Goal: Information Seeking & Learning: Find contact information

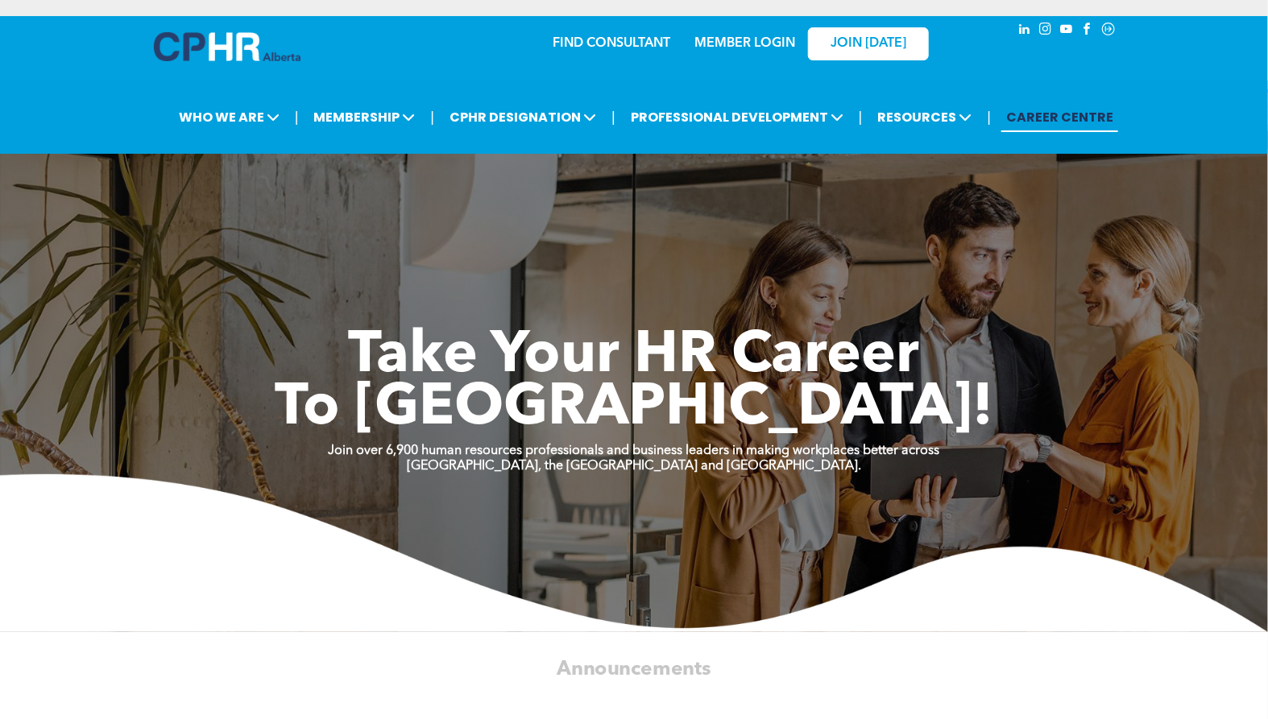
click at [646, 47] on div "MEMBER LOGIN" at bounding box center [710, 43] width 148 height 51
click at [643, 41] on div "MEMBER LOGIN" at bounding box center [710, 43] width 148 height 51
click at [578, 45] on link "FIND CONSULTANT" at bounding box center [611, 43] width 118 height 13
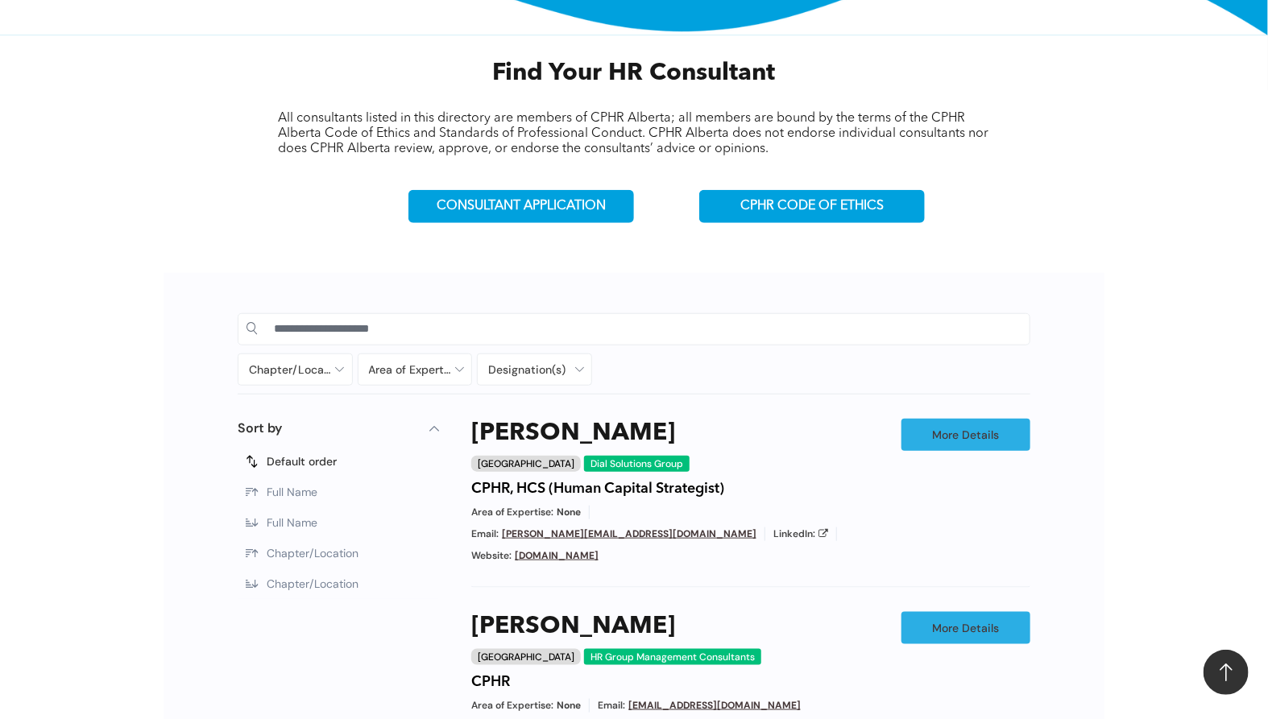
scroll to position [626, 0]
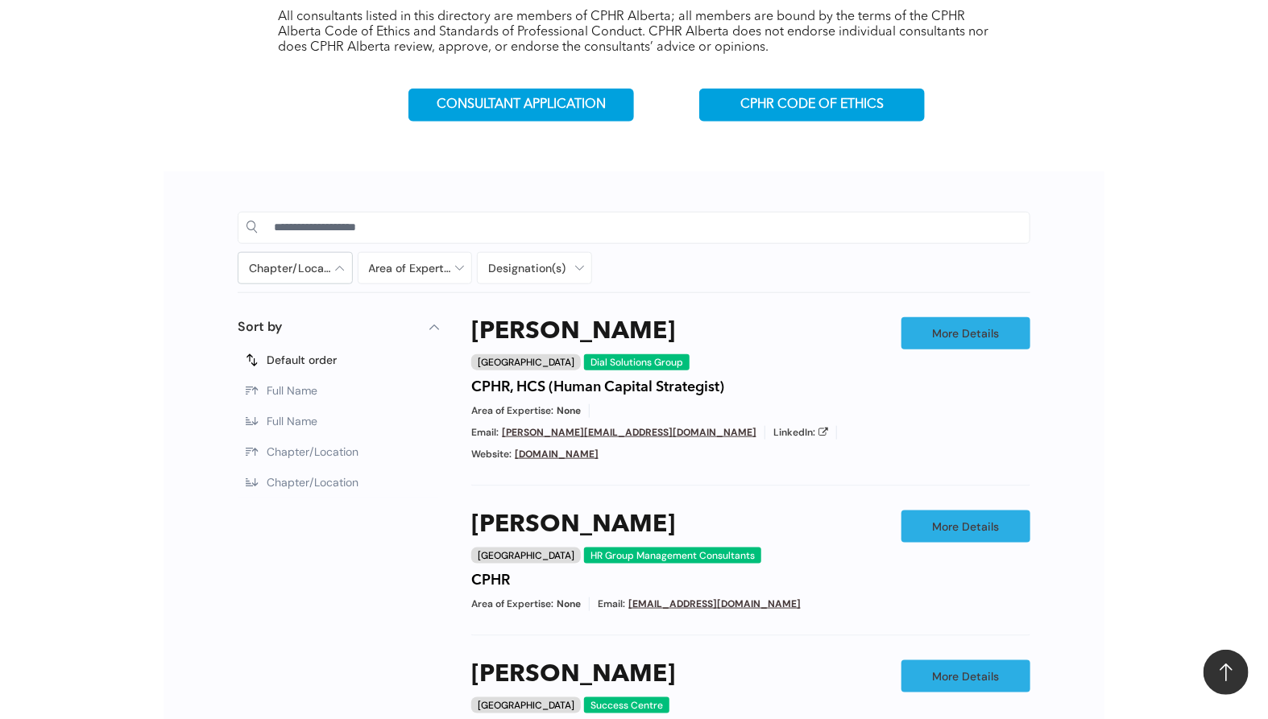
click at [292, 271] on div at bounding box center [295, 268] width 114 height 31
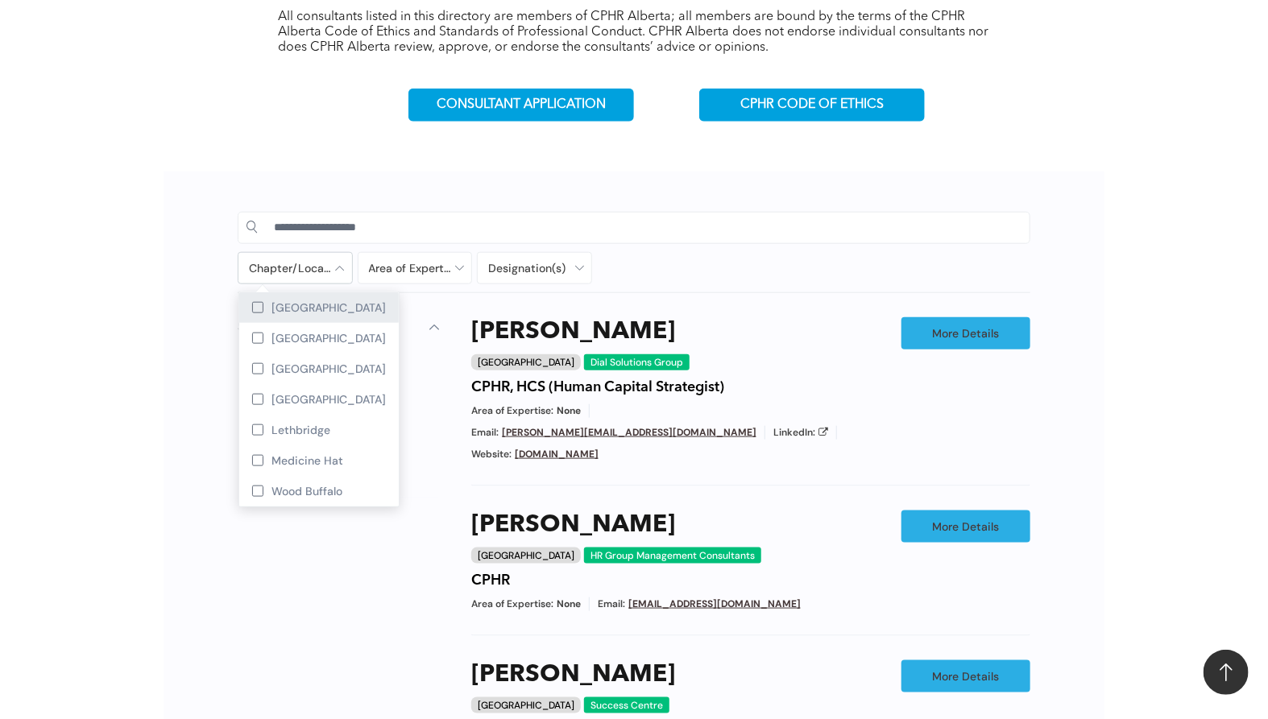
click at [300, 307] on span "[GEOGRAPHIC_DATA]" at bounding box center [328, 307] width 114 height 14
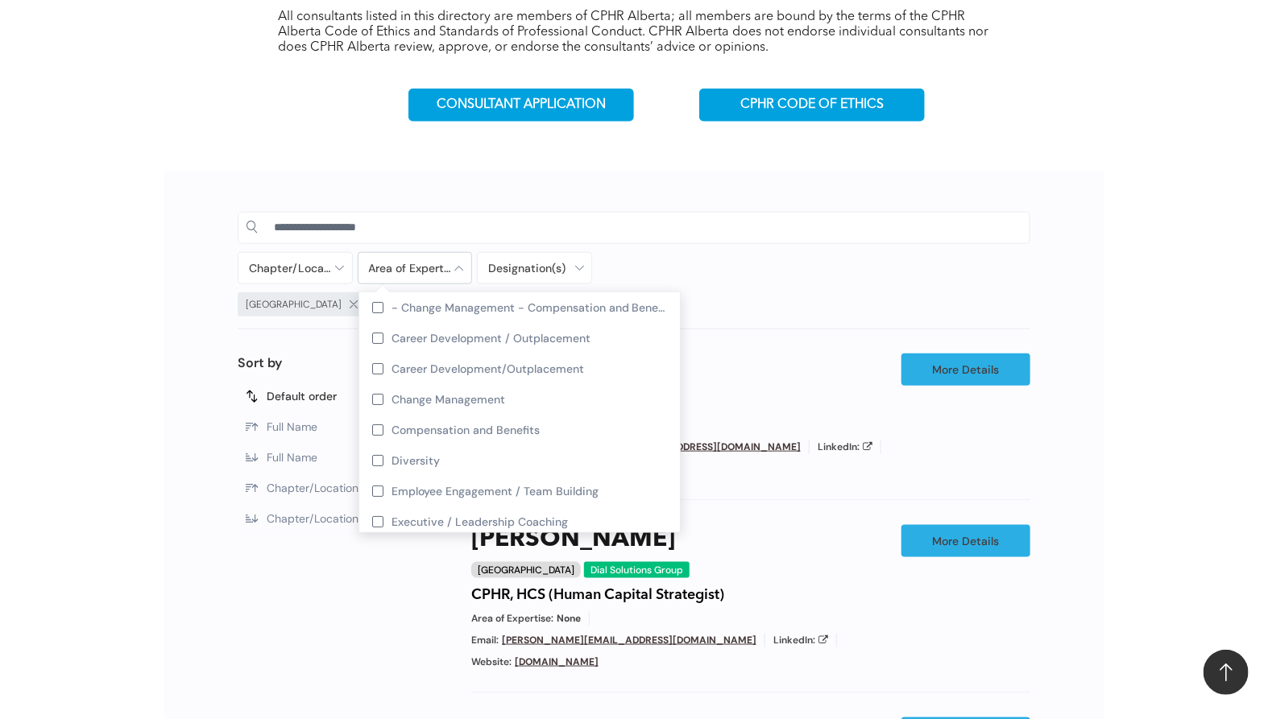
click at [392, 267] on div at bounding box center [415, 268] width 114 height 31
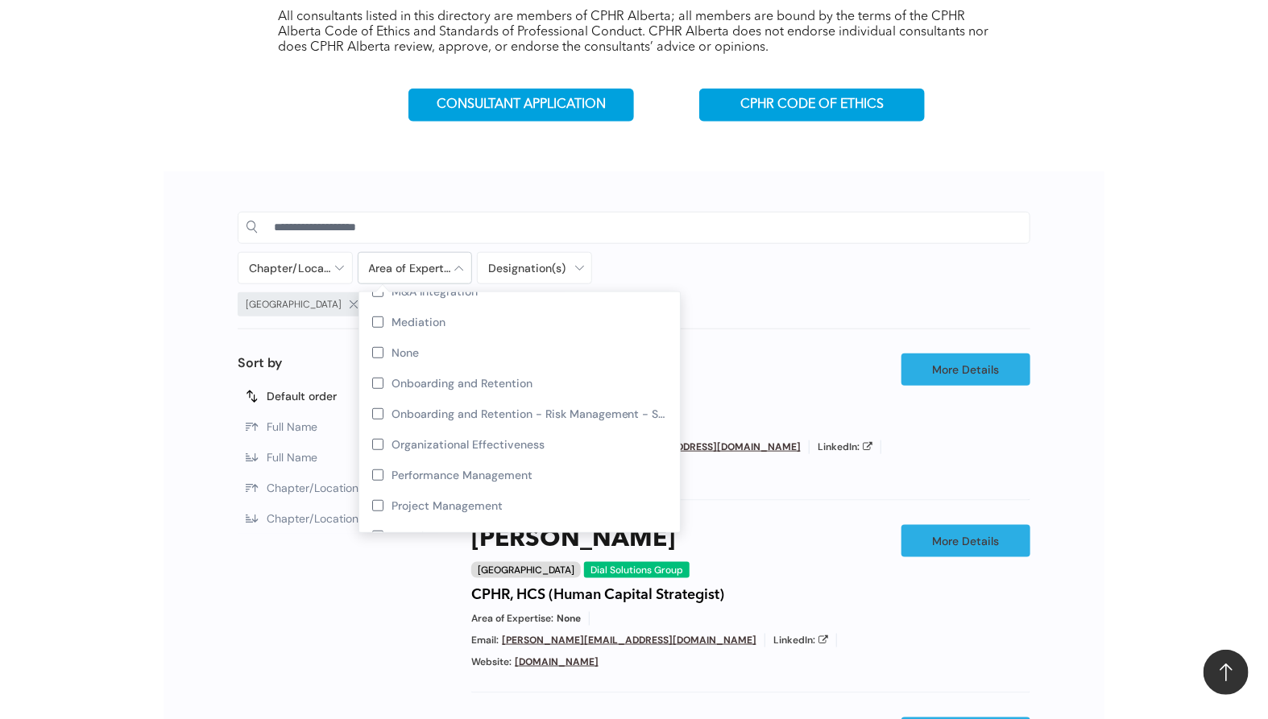
scroll to position [626, 0]
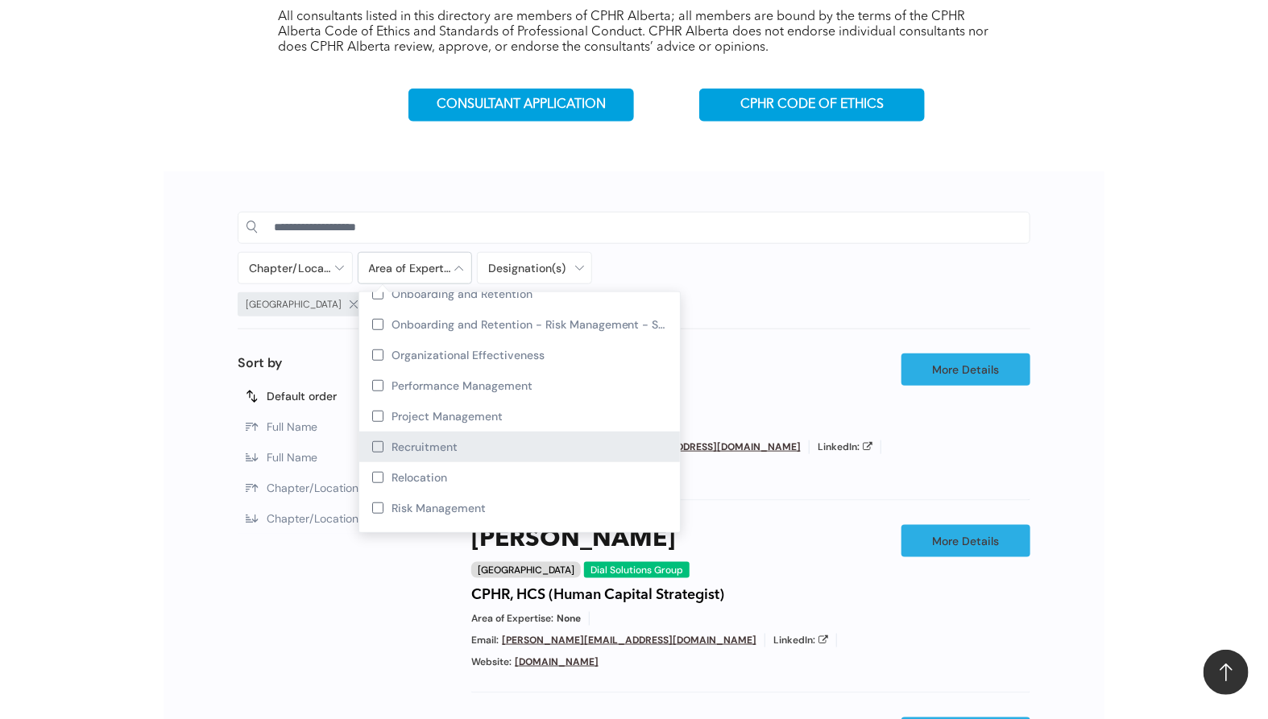
click at [420, 454] on span "Recruitment" at bounding box center [424, 447] width 66 height 14
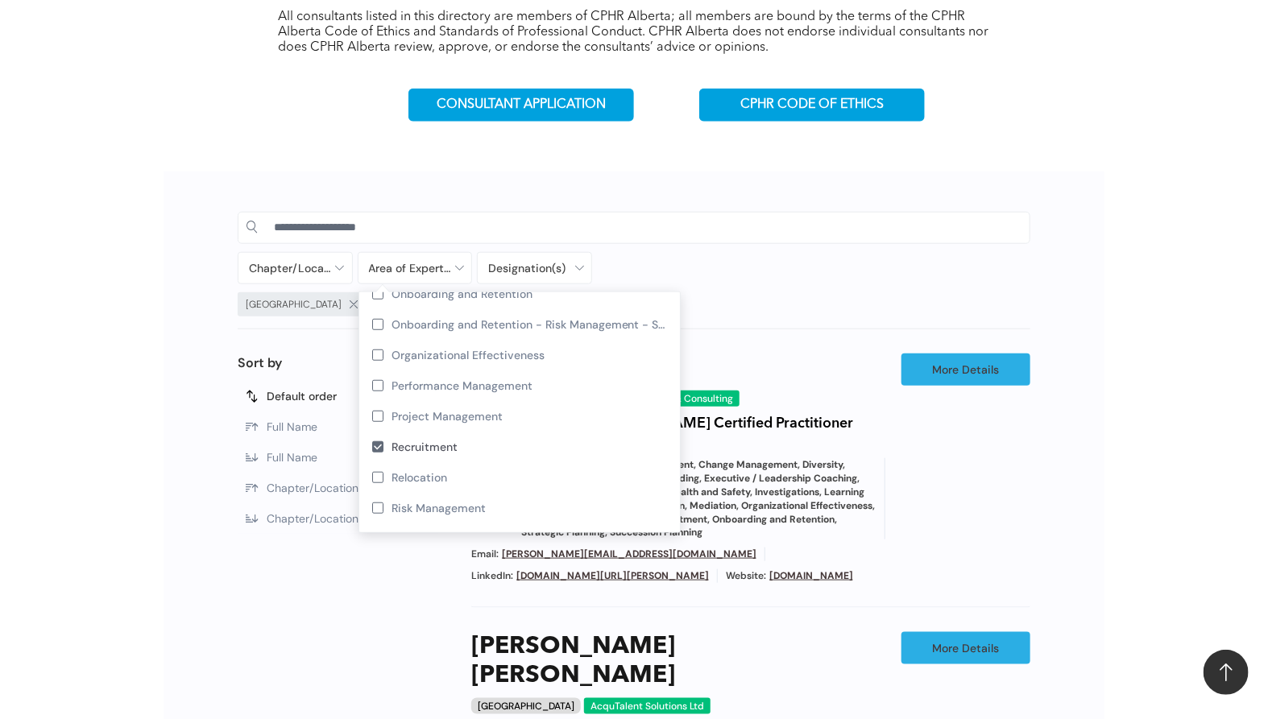
click at [624, 258] on div "Chapter/Location Calgary Central Alberta Edmonton Grande Prairie Lethbridge Med…" at bounding box center [535, 268] width 594 height 32
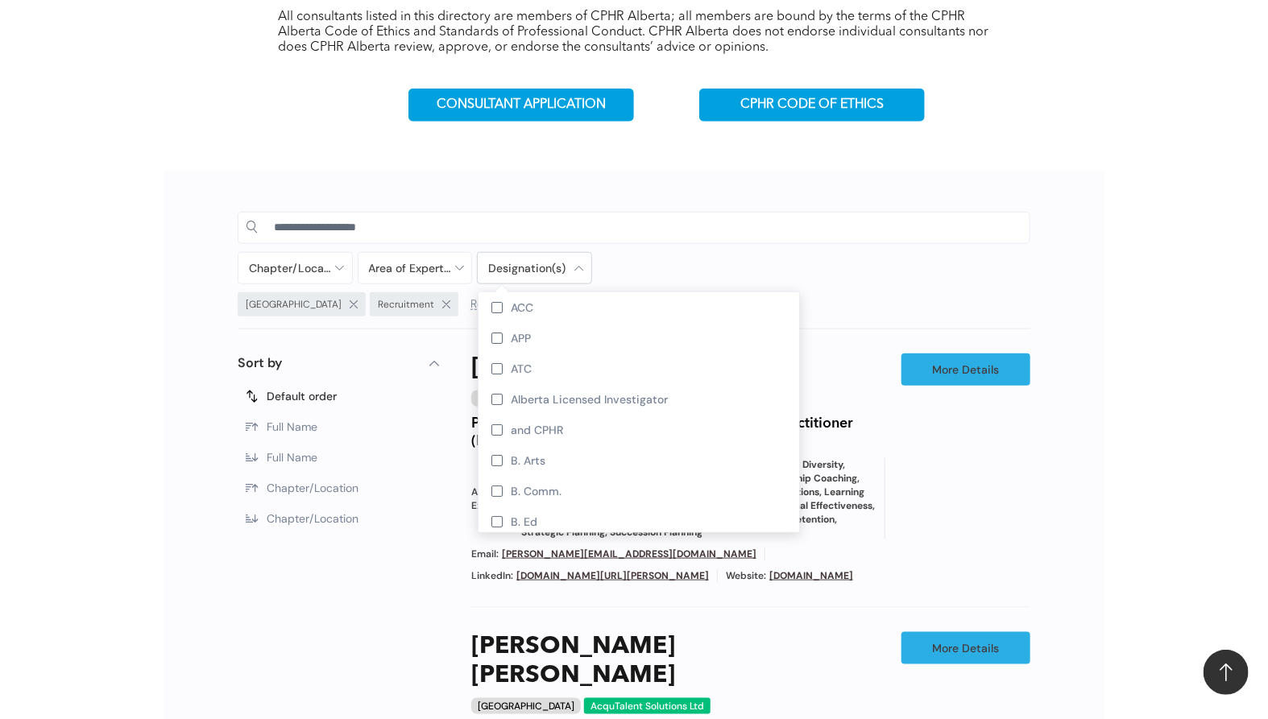
click at [506, 267] on div at bounding box center [535, 268] width 114 height 31
click at [639, 250] on div "Chapter/Location Calgary Central Alberta Edmonton Grande Prairie Lethbridge Med…" at bounding box center [634, 267] width 792 height 126
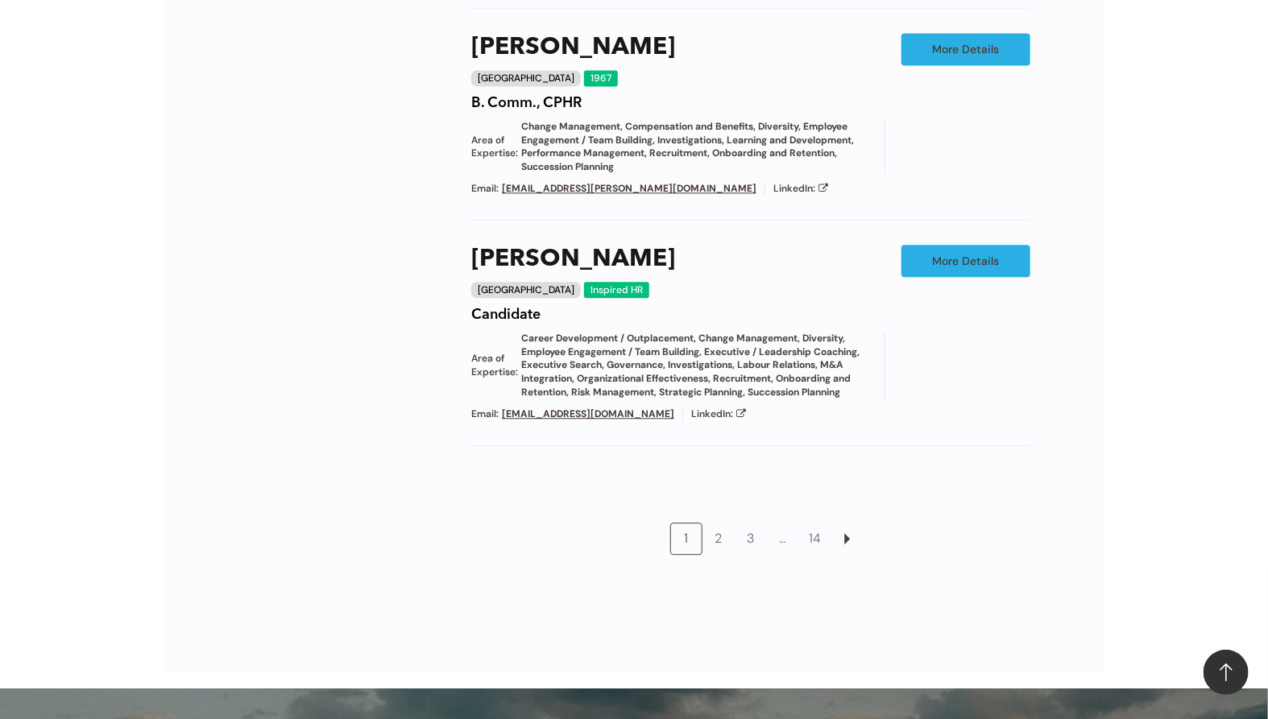
scroll to position [1700, 0]
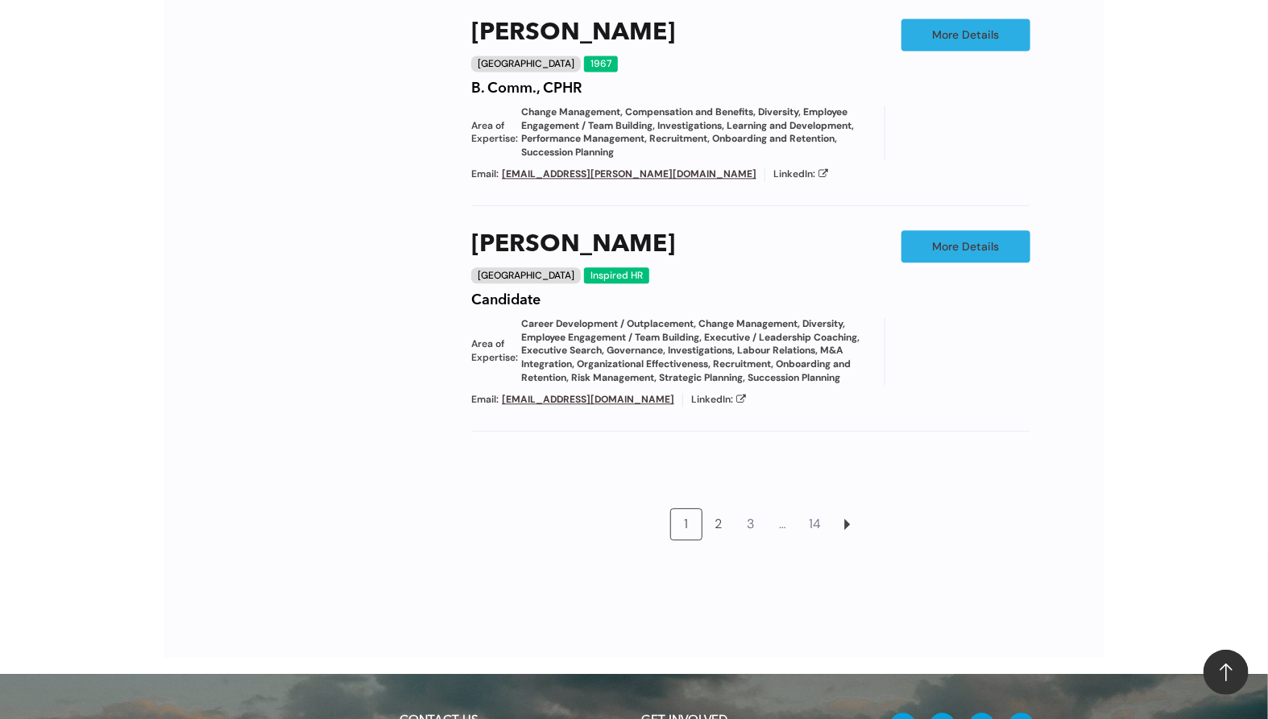
click at [721, 509] on link "2" at bounding box center [718, 524] width 31 height 31
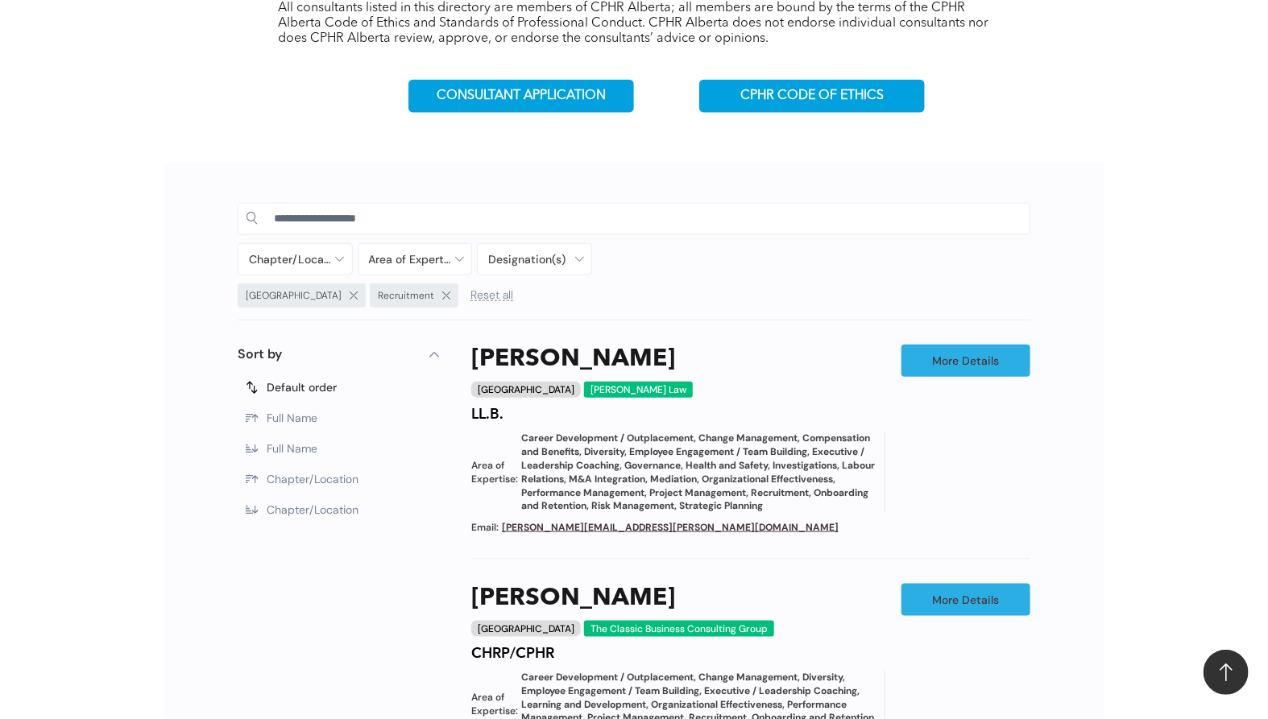
scroll to position [528, 0]
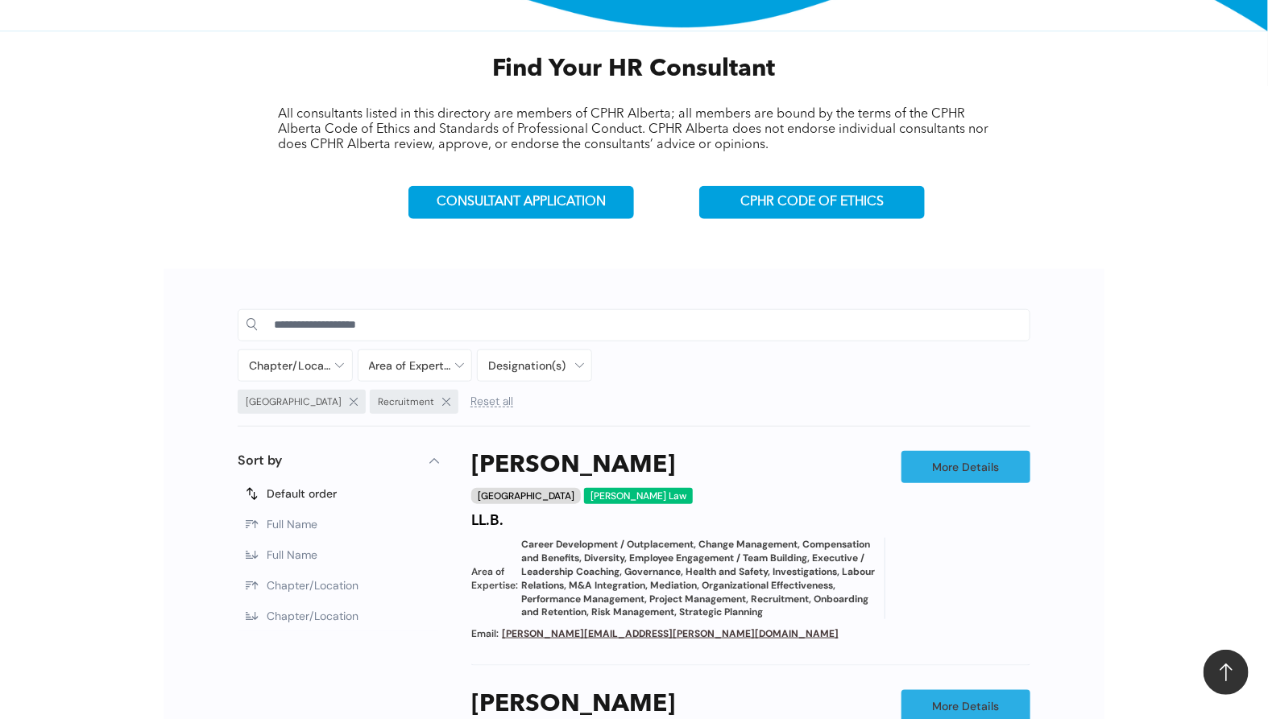
click at [449, 401] on div "Calgary Recruitment Reset all" at bounding box center [535, 404] width 594 height 28
click at [539, 373] on div at bounding box center [535, 365] width 114 height 31
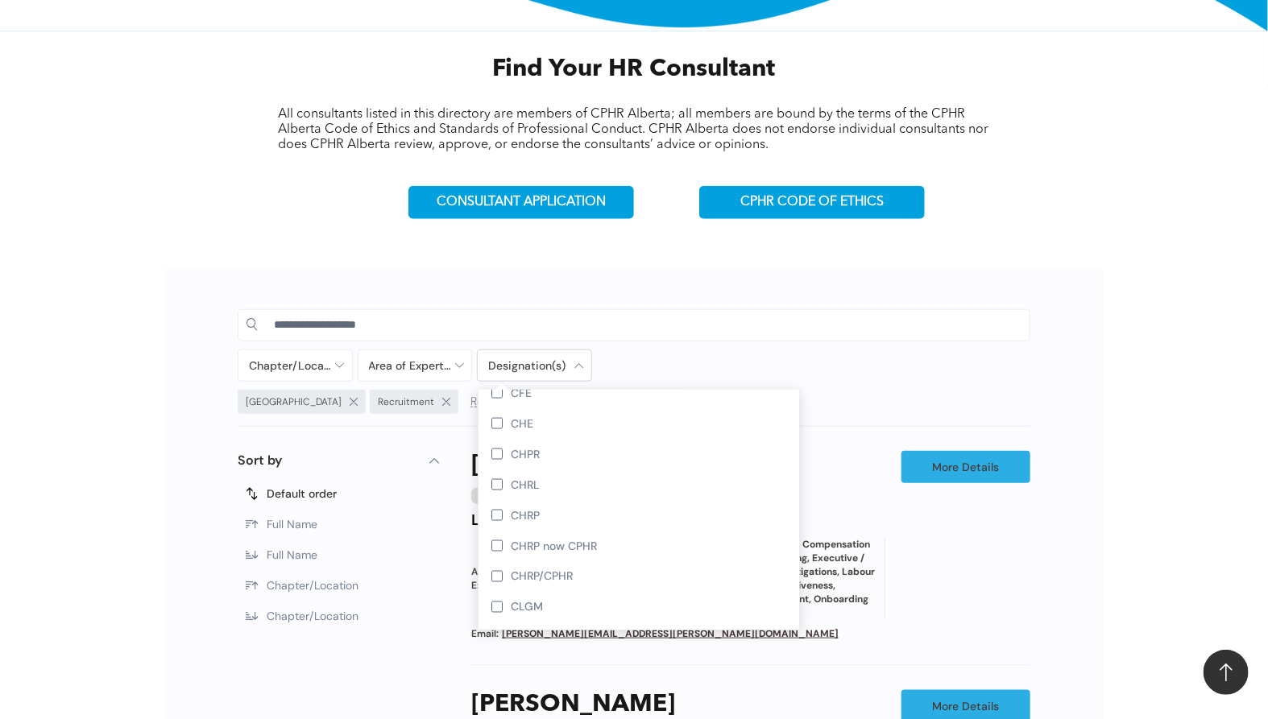
scroll to position [1252, 0]
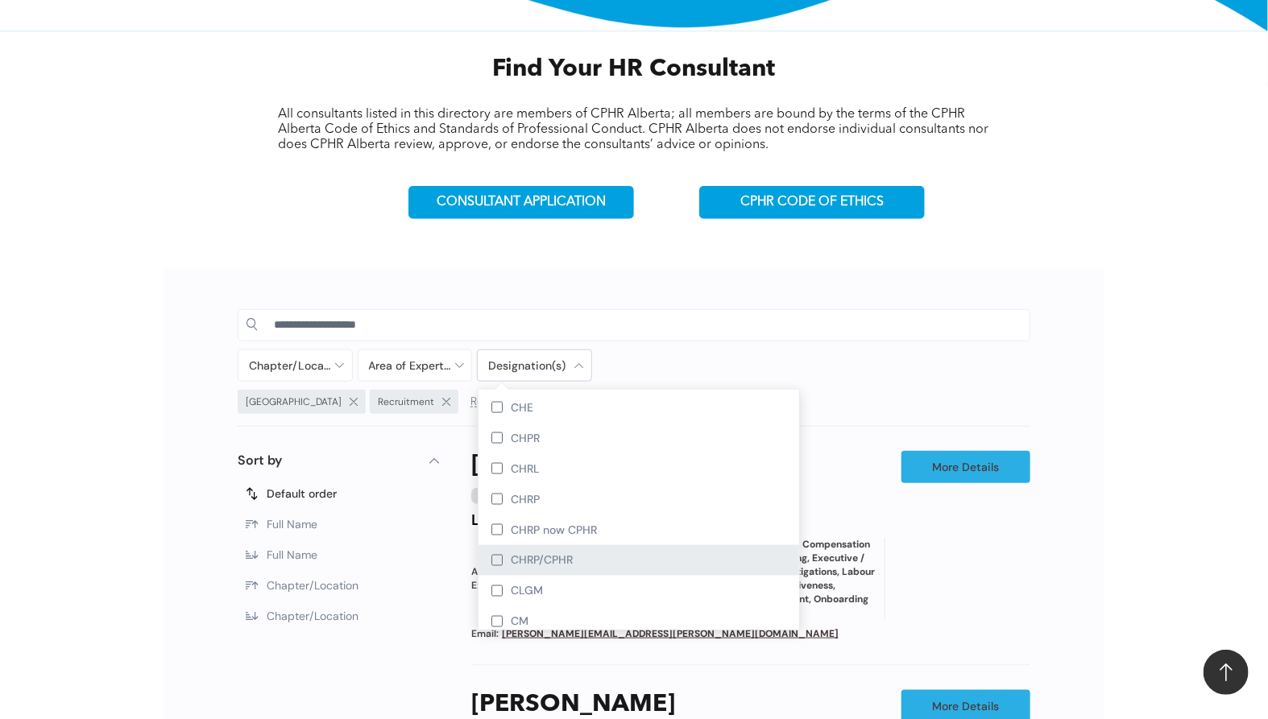
click at [553, 568] on span "CHRP/CPHR" at bounding box center [542, 560] width 62 height 14
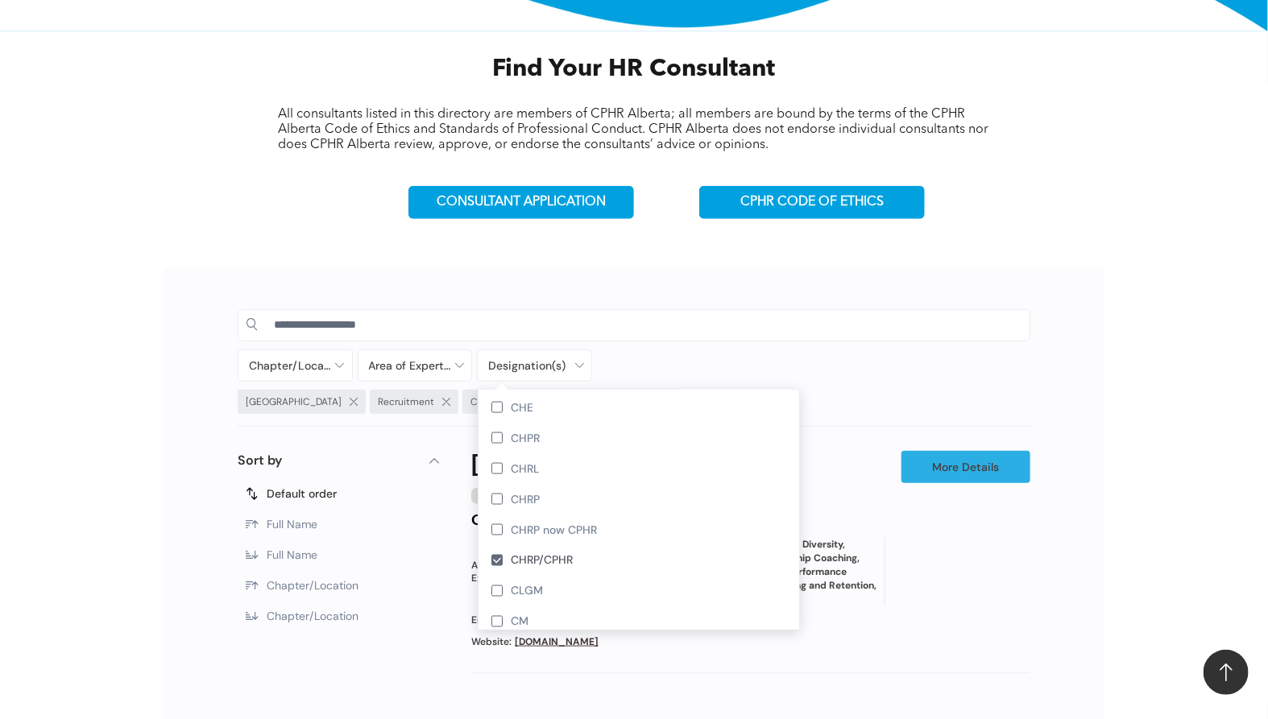
click at [995, 572] on div "chris thomas Calgary The Classic Business Consulting Group CHRP/CPHR Area of Ex…" at bounding box center [750, 562] width 559 height 223
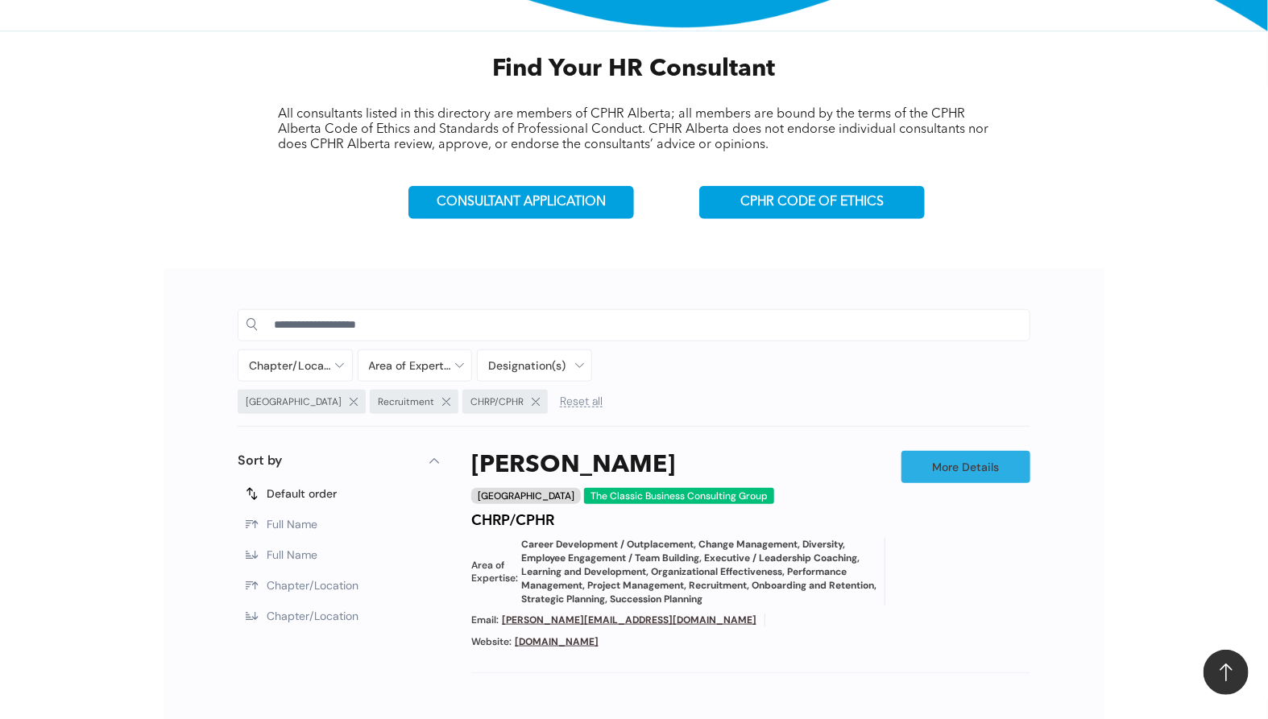
scroll to position [797, 0]
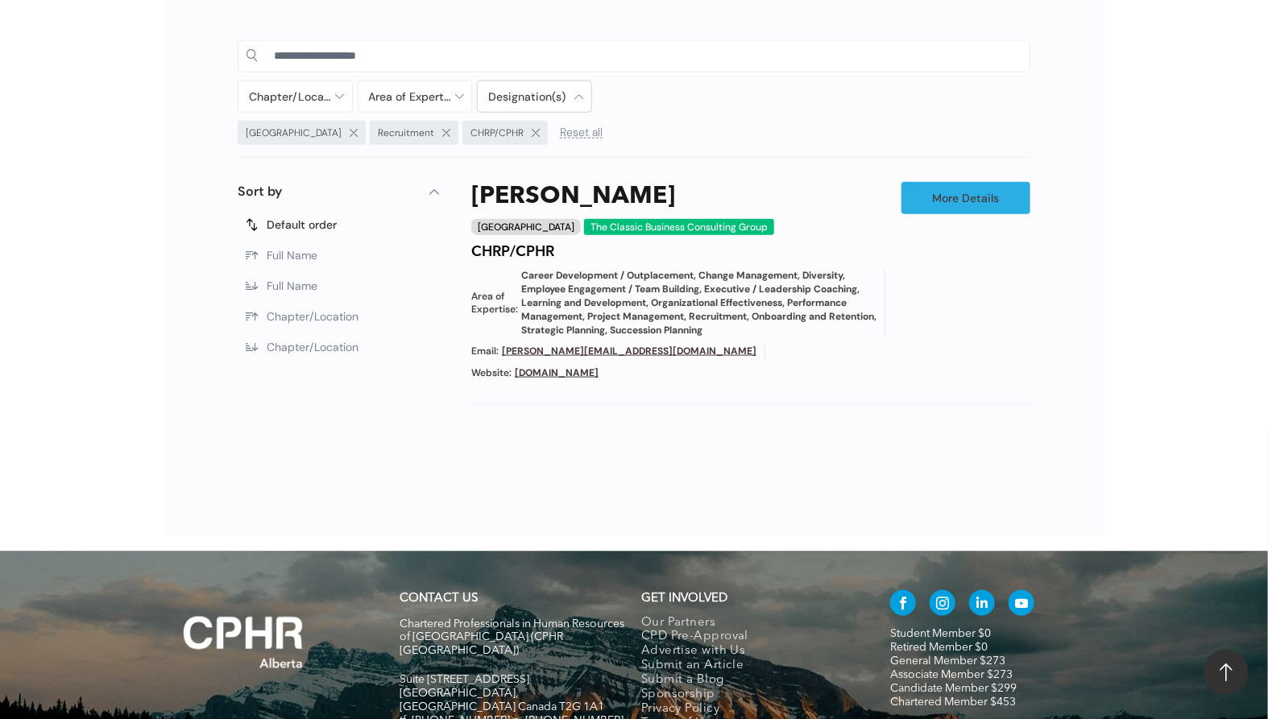
click at [539, 97] on div at bounding box center [535, 96] width 114 height 31
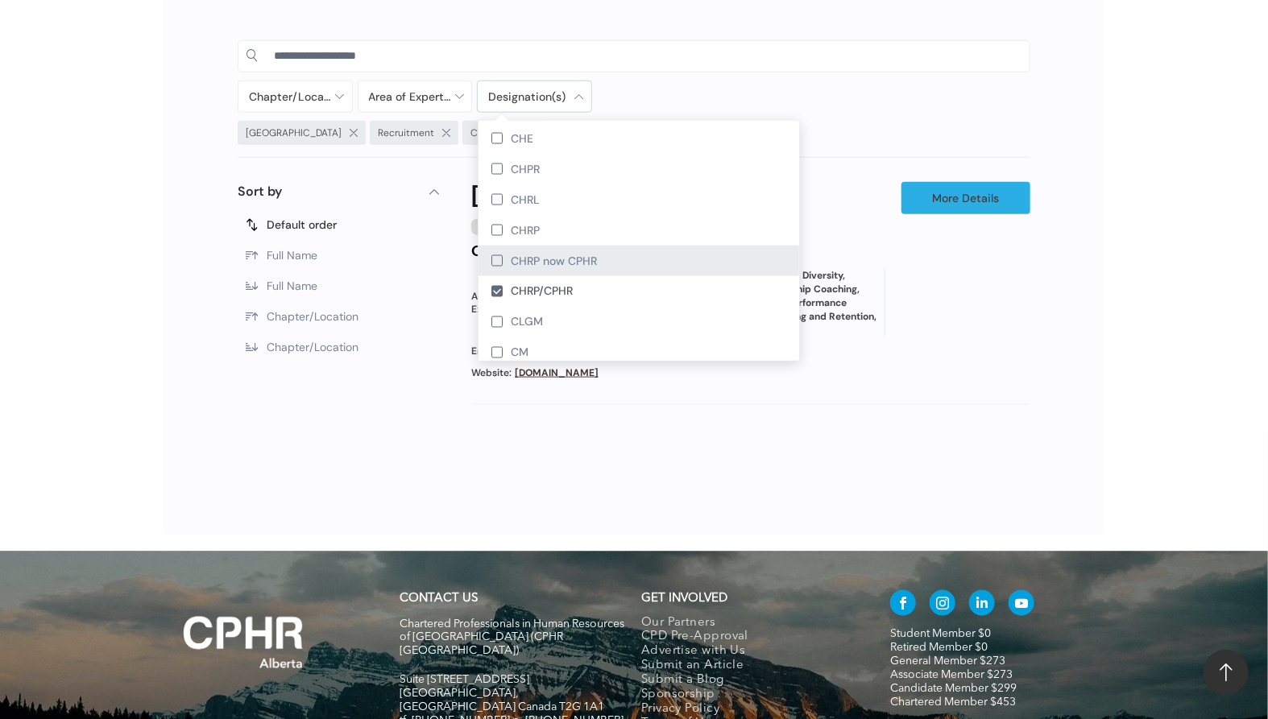
click at [560, 268] on span "CHRP now CPHR" at bounding box center [554, 261] width 86 height 14
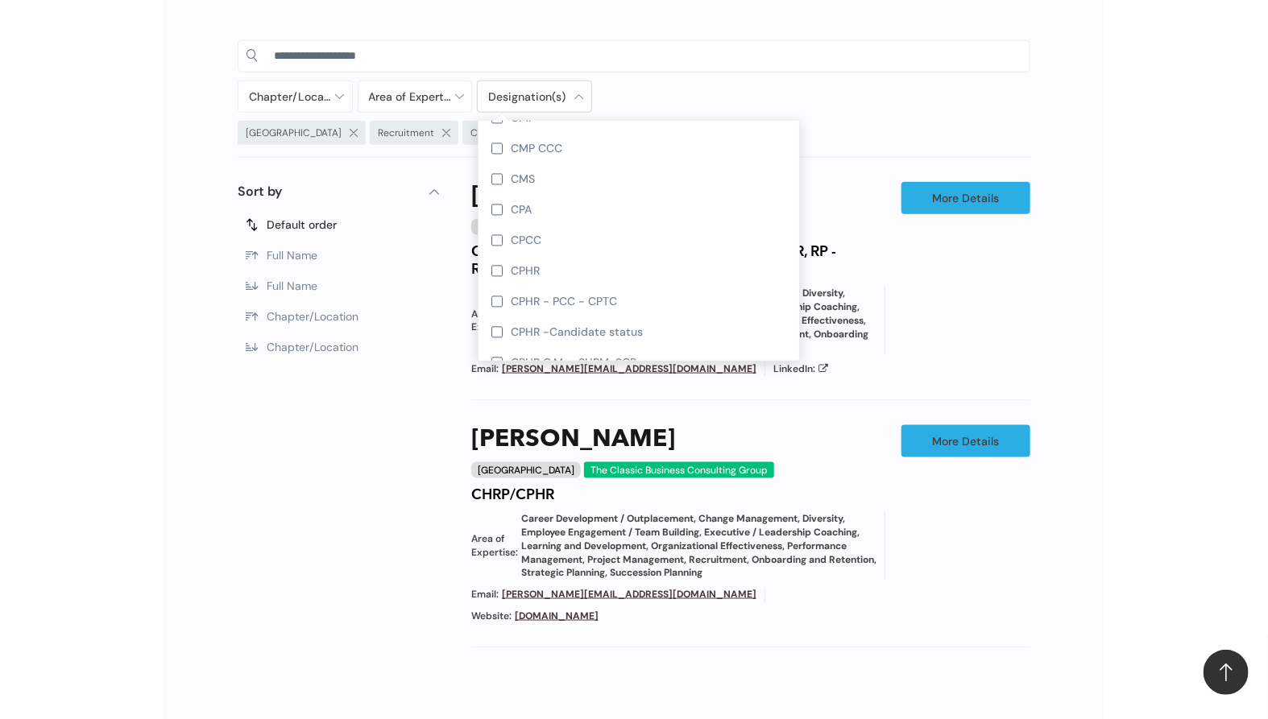
scroll to position [1611, 0]
click at [574, 338] on span "CPHR C.Mgr. SHRM-SCP" at bounding box center [574, 331] width 126 height 14
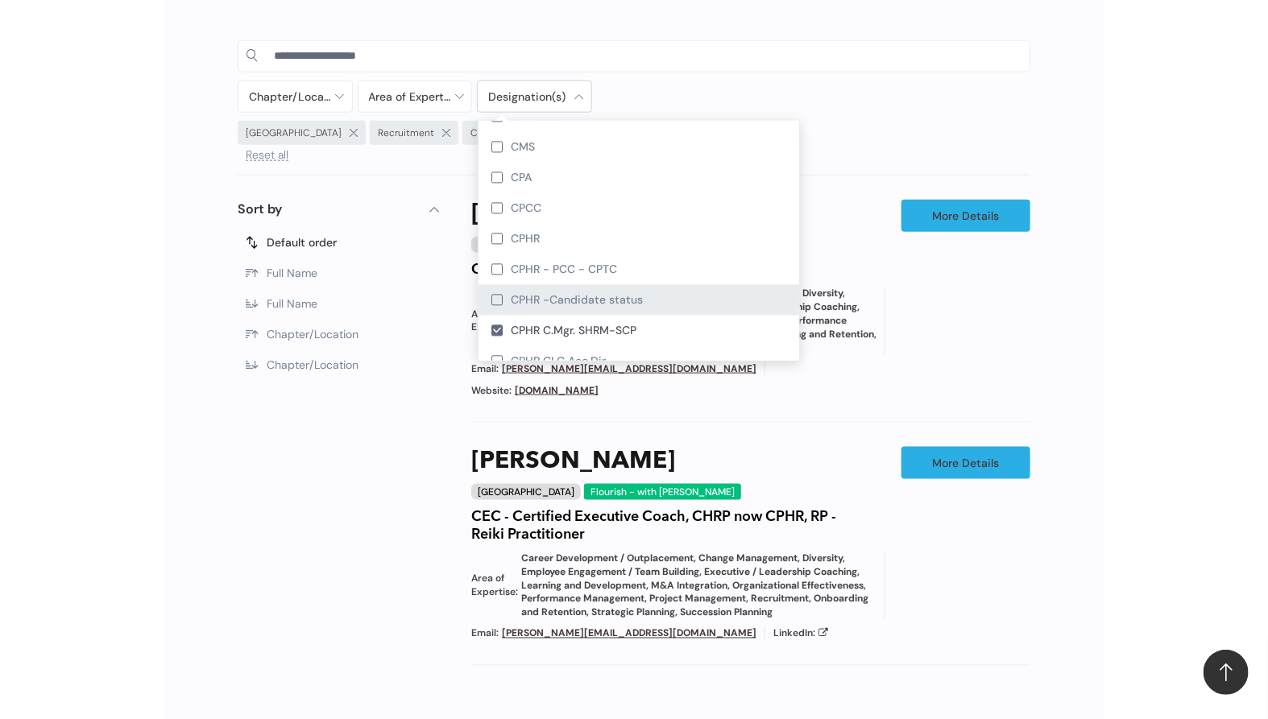
scroll to position [1700, 0]
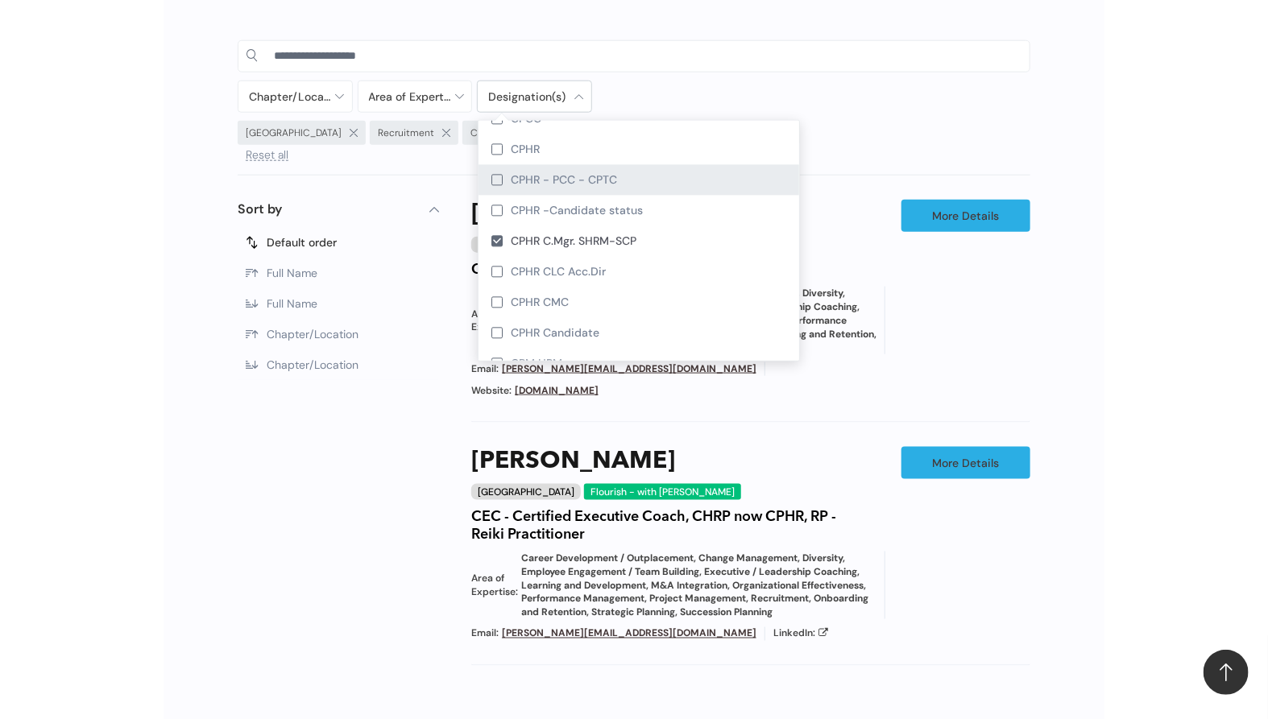
click at [486, 196] on div "CPHR - PCC - CPTC" at bounding box center [638, 180] width 321 height 31
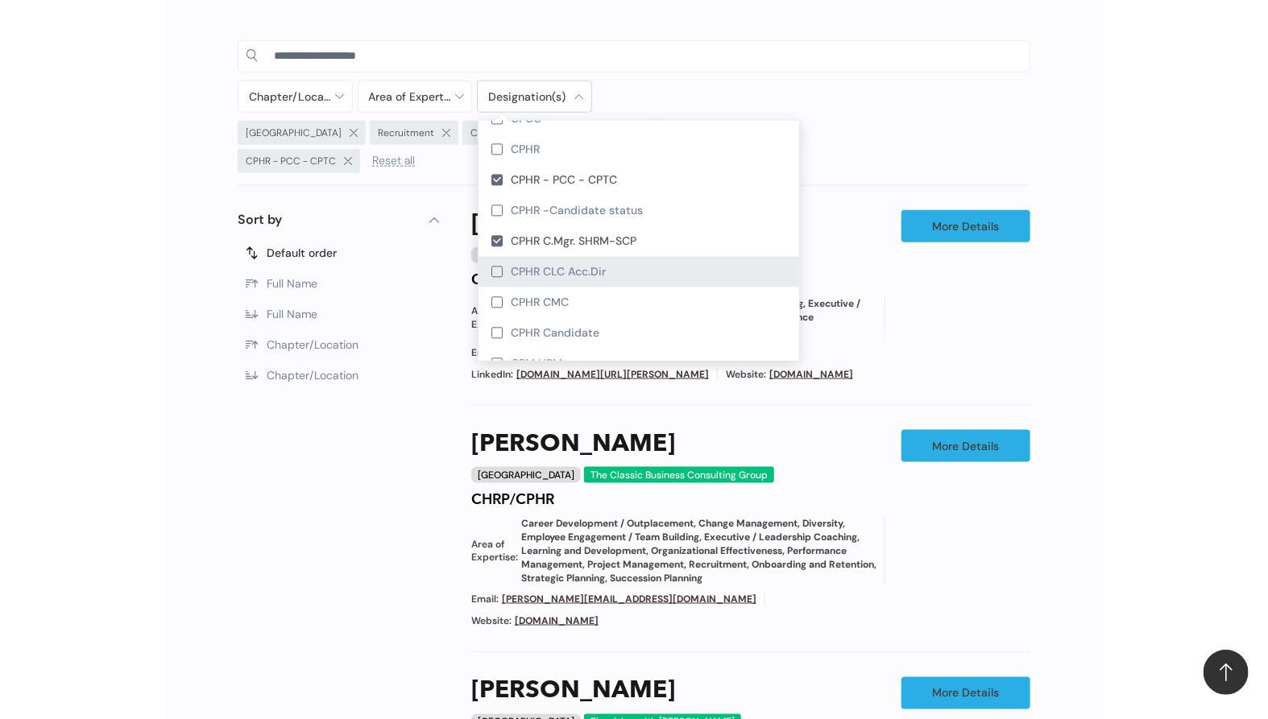
click at [498, 278] on div at bounding box center [496, 272] width 11 height 11
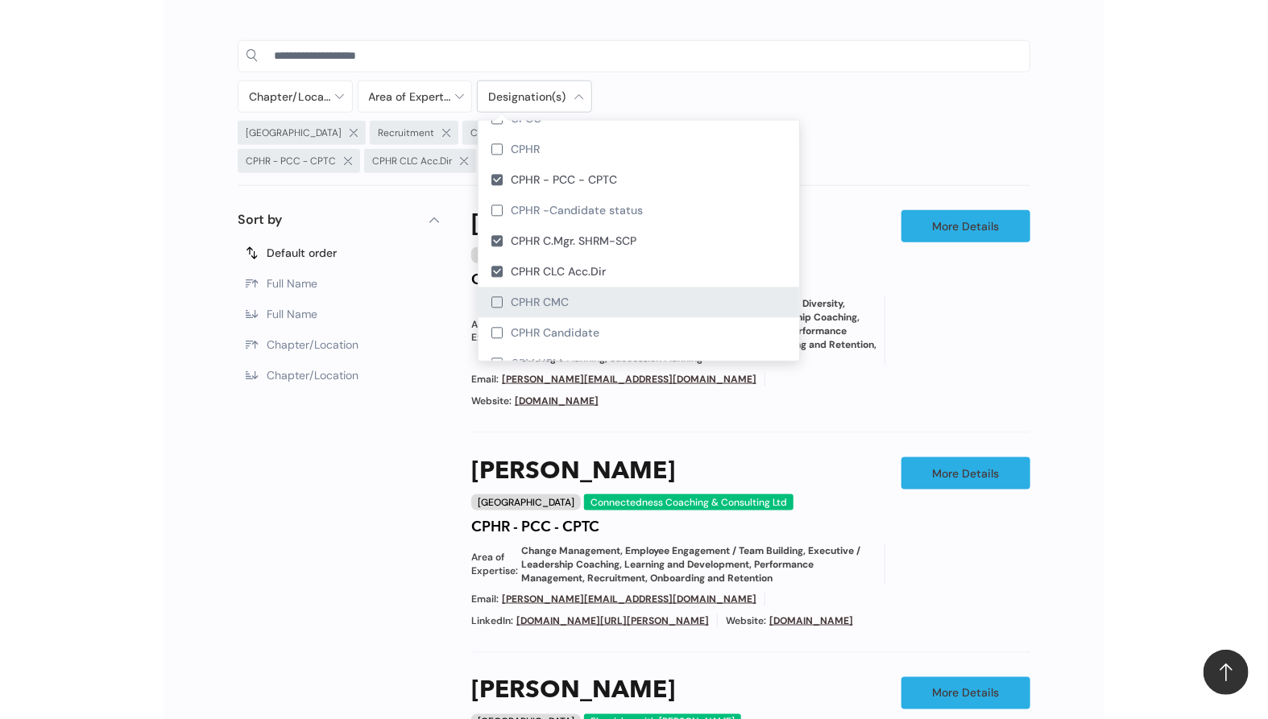
click at [496, 308] on div at bounding box center [496, 302] width 11 height 11
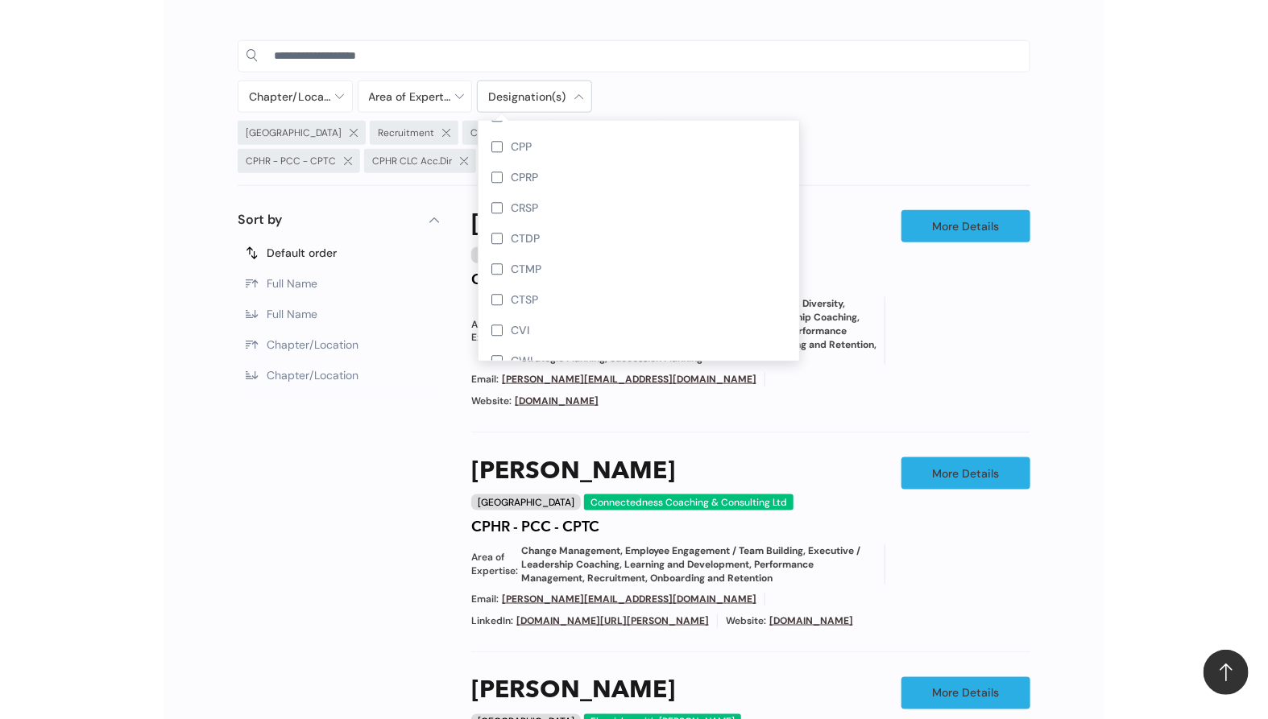
scroll to position [1968, 0]
click at [415, 463] on div "8 Filters Sort by Default order Full Name Full Name Chapter/Location Chapter/Lo…" at bounding box center [338, 569] width 201 height 718
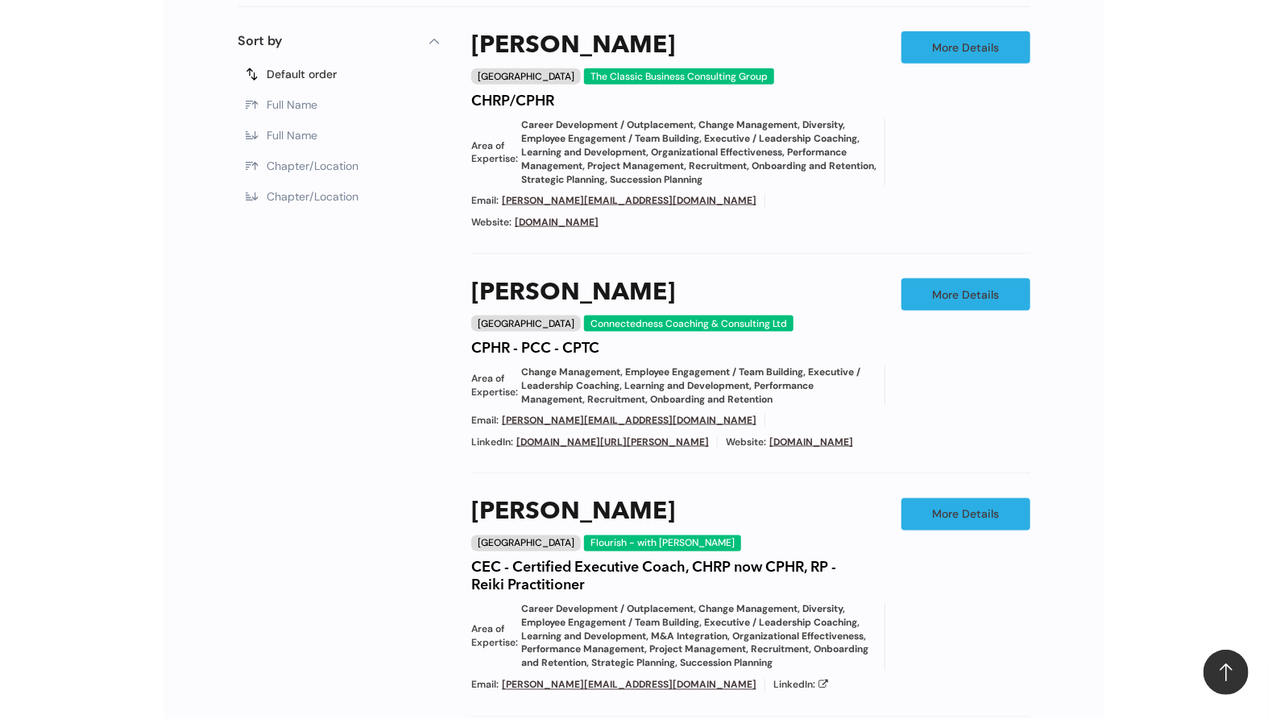
scroll to position [707, 0]
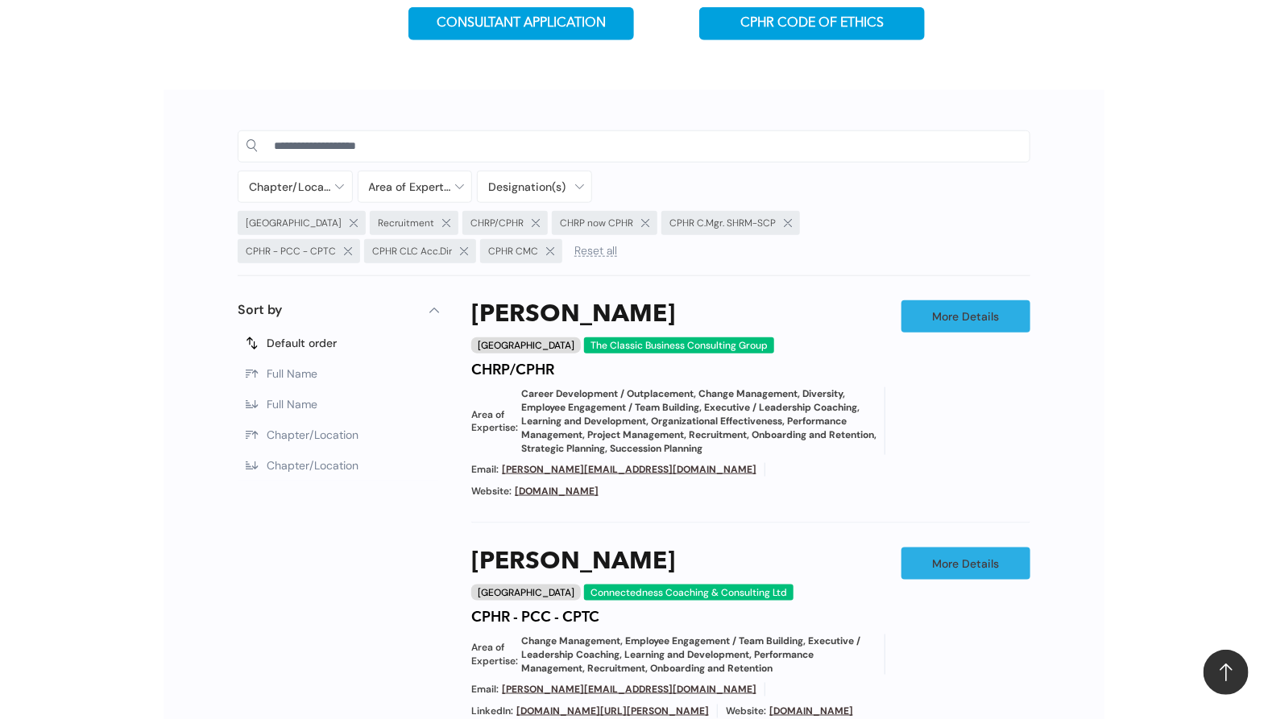
click at [583, 254] on span "Reset all" at bounding box center [595, 251] width 43 height 12
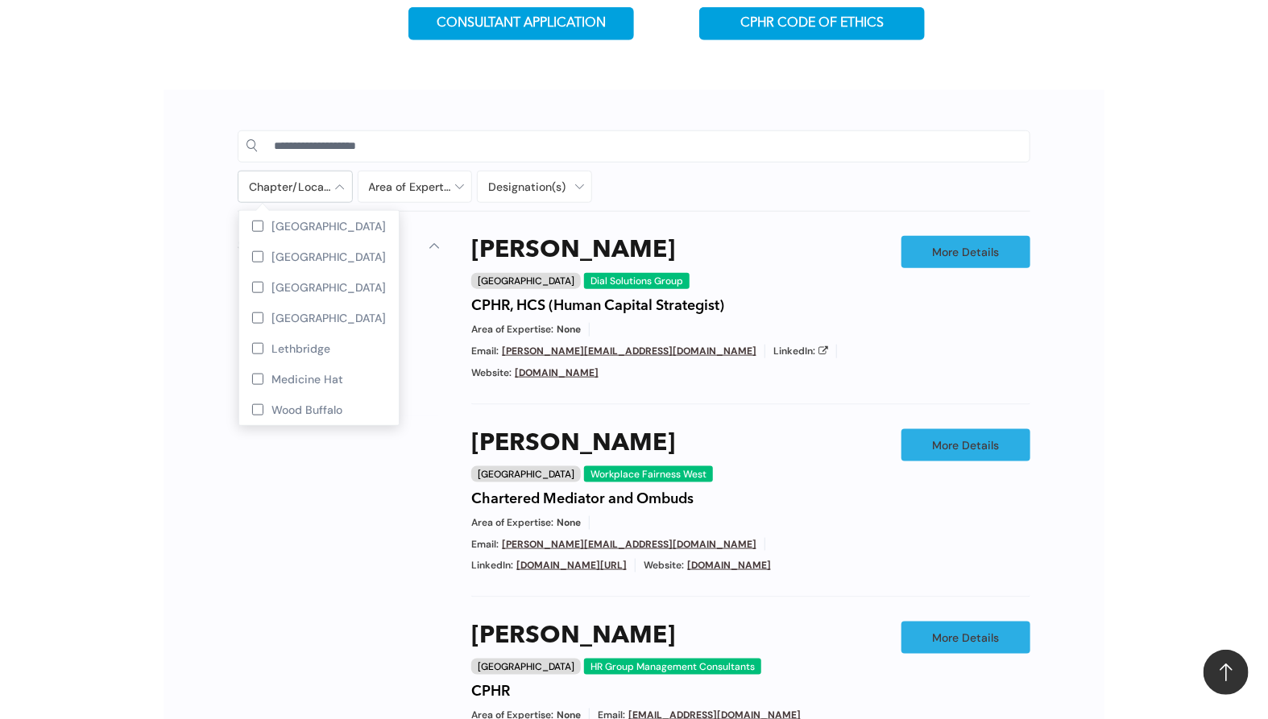
click at [330, 190] on div at bounding box center [295, 187] width 114 height 31
click at [303, 228] on span "[GEOGRAPHIC_DATA]" at bounding box center [328, 226] width 114 height 14
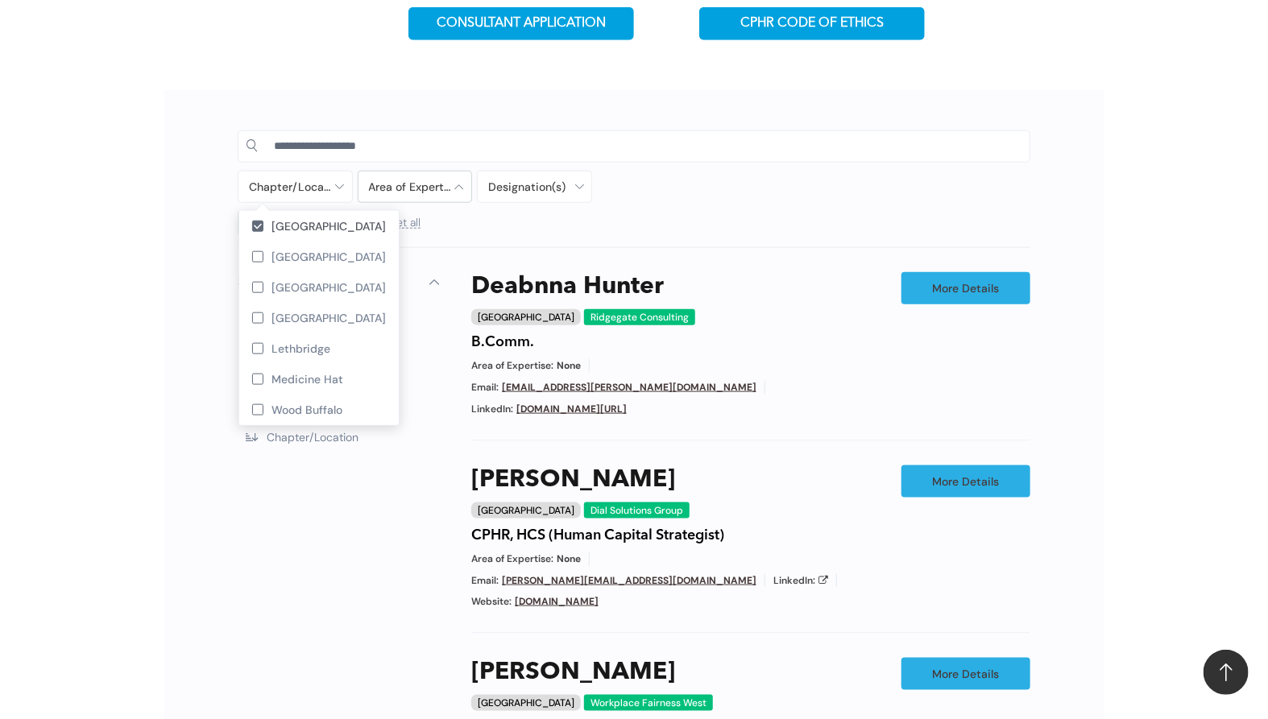
click at [444, 191] on div at bounding box center [415, 187] width 114 height 31
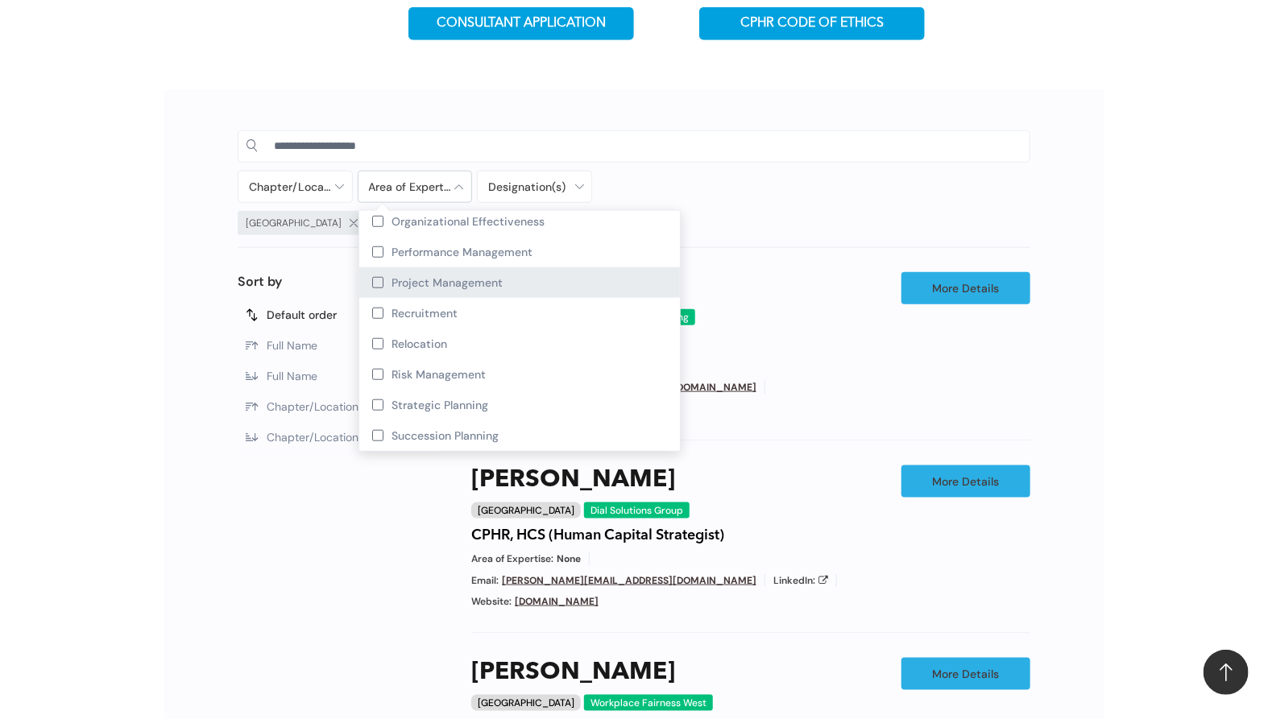
scroll to position [596, 0]
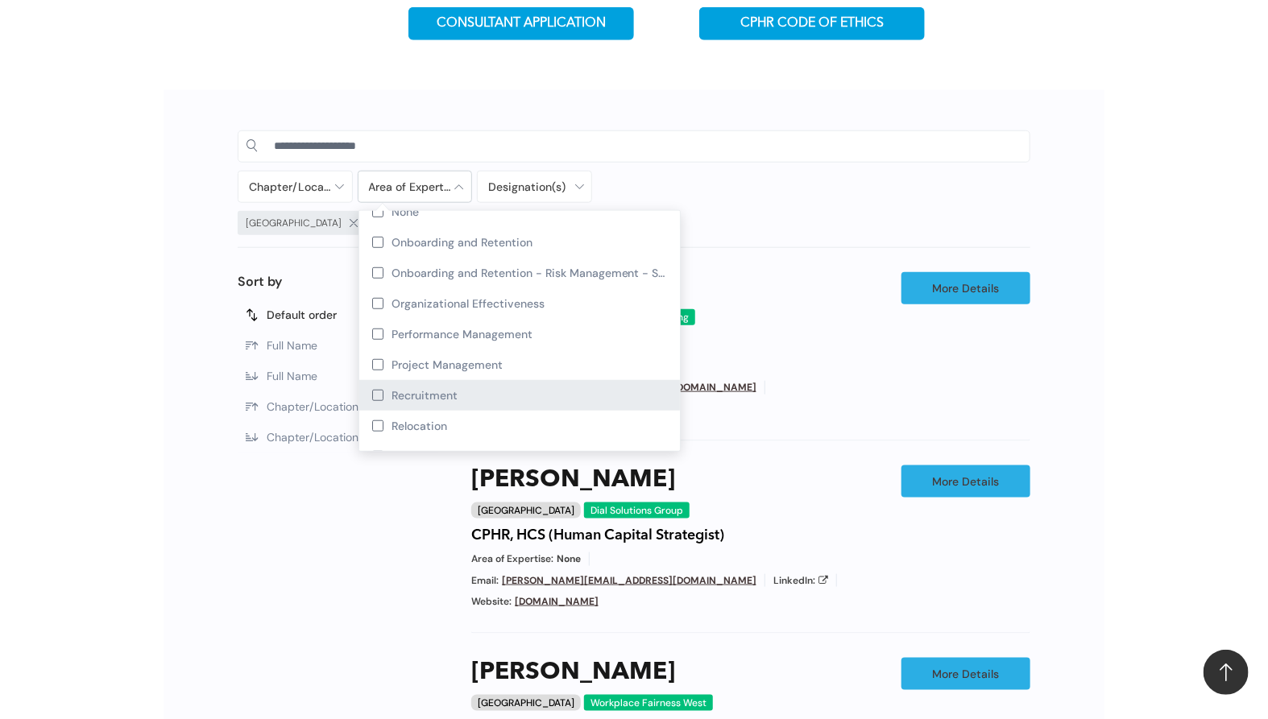
click at [432, 401] on span "Recruitment" at bounding box center [424, 395] width 66 height 14
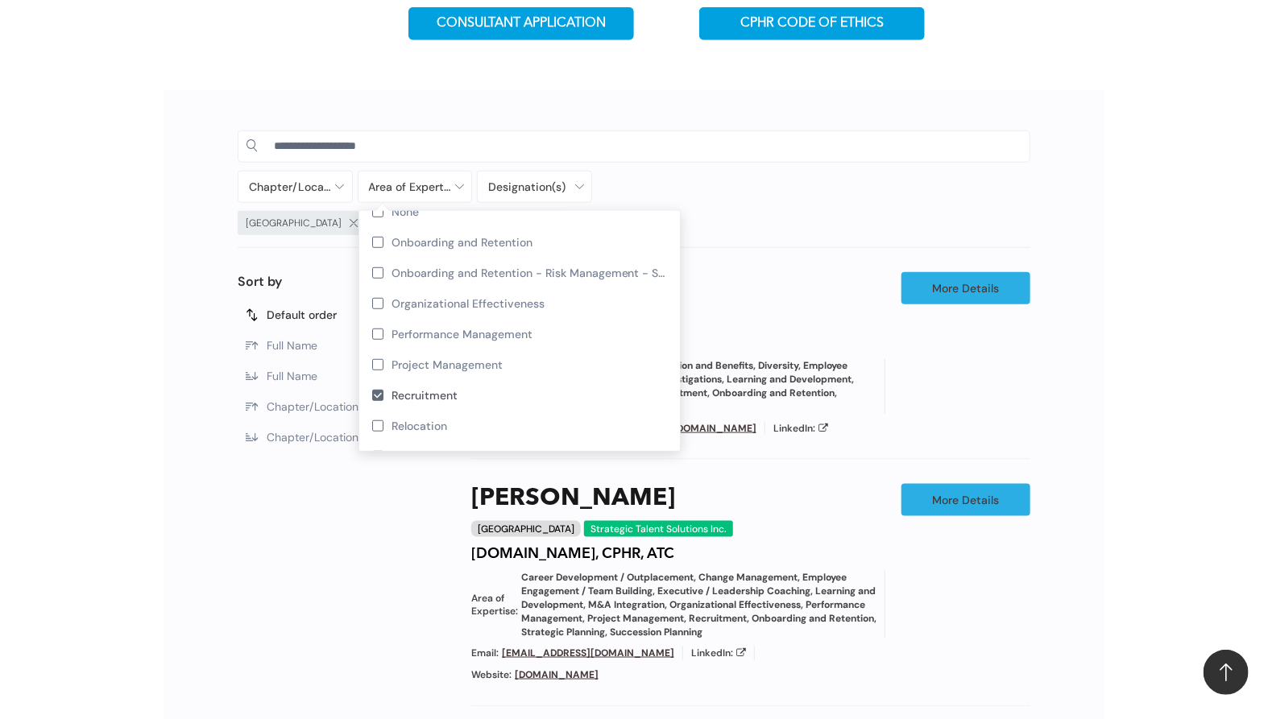
click at [721, 192] on div "Chapter/Location Calgary Central Alberta Edmonton Grande Prairie Lethbridge Med…" at bounding box center [535, 187] width 594 height 32
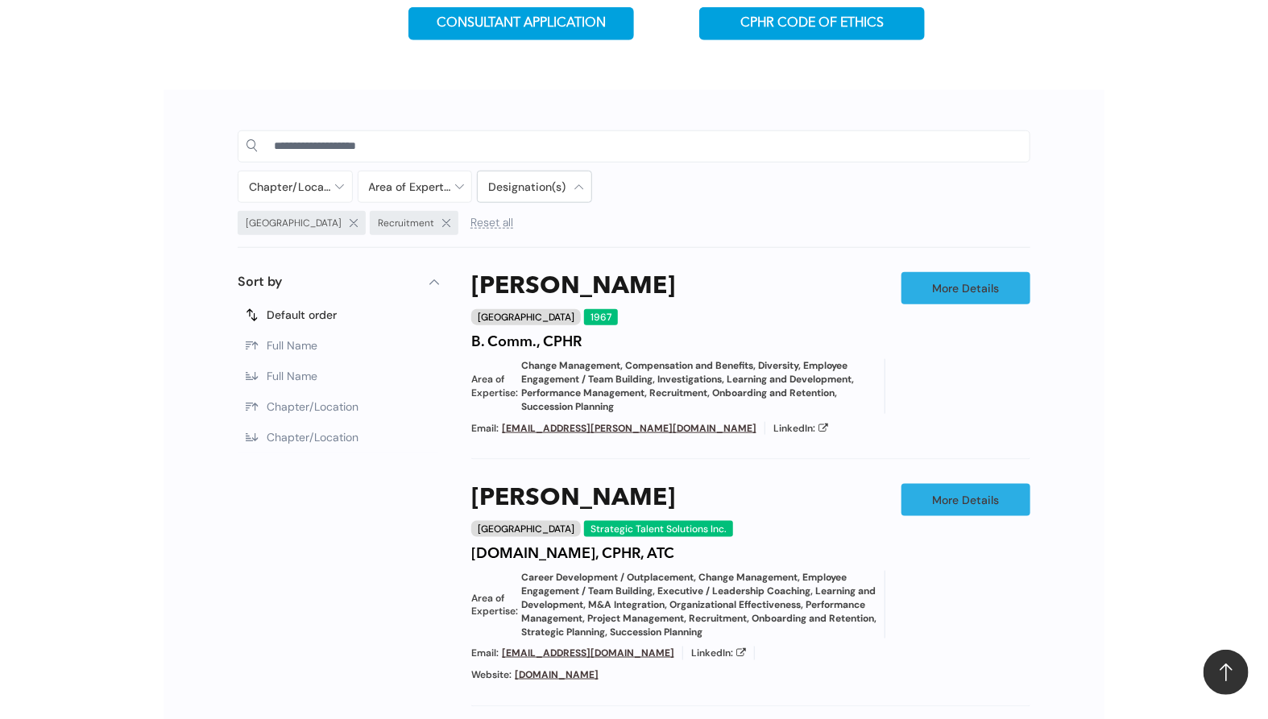
click at [560, 192] on div at bounding box center [535, 187] width 114 height 31
click at [798, 149] on input at bounding box center [647, 146] width 747 height 24
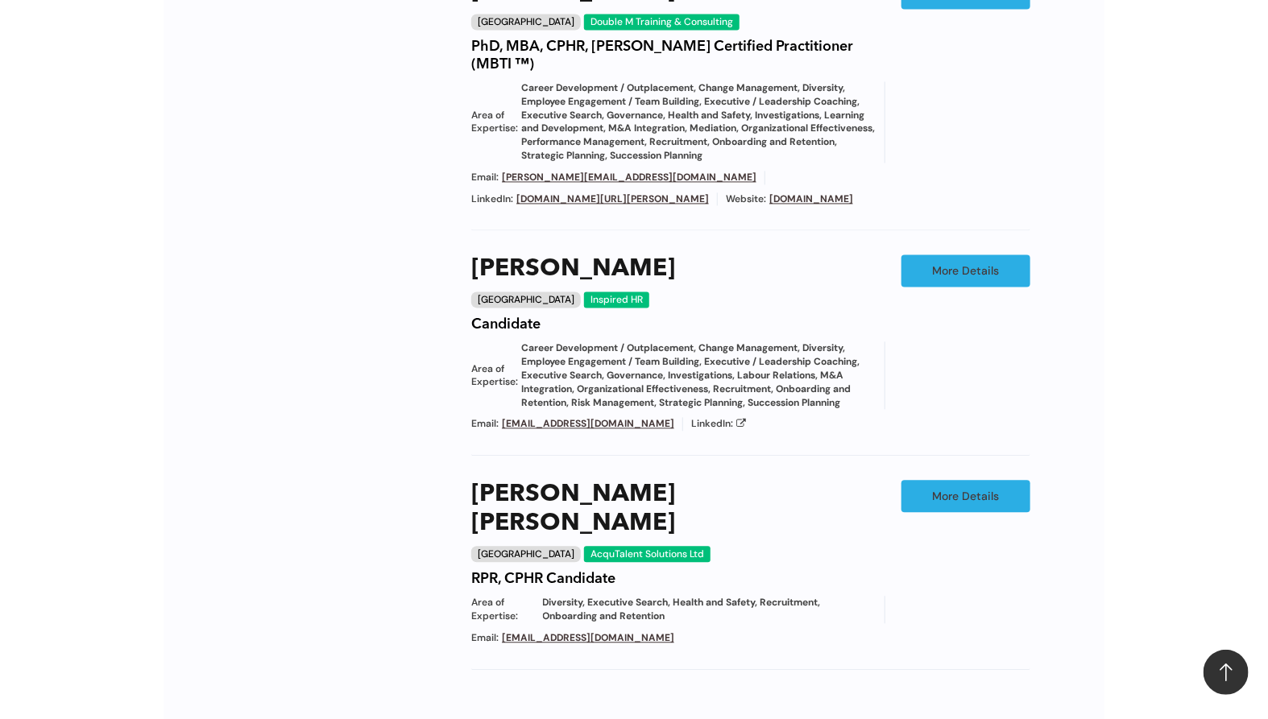
scroll to position [1512, 0]
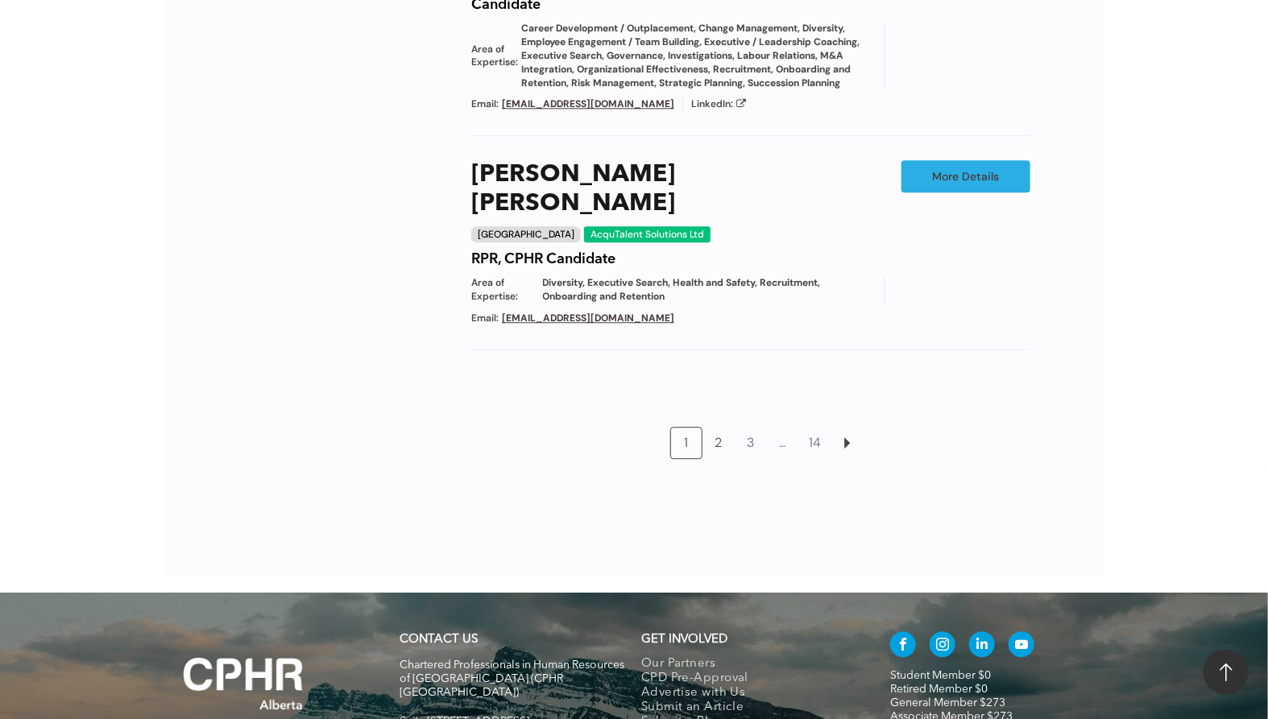
click at [718, 428] on link "2" at bounding box center [718, 443] width 31 height 31
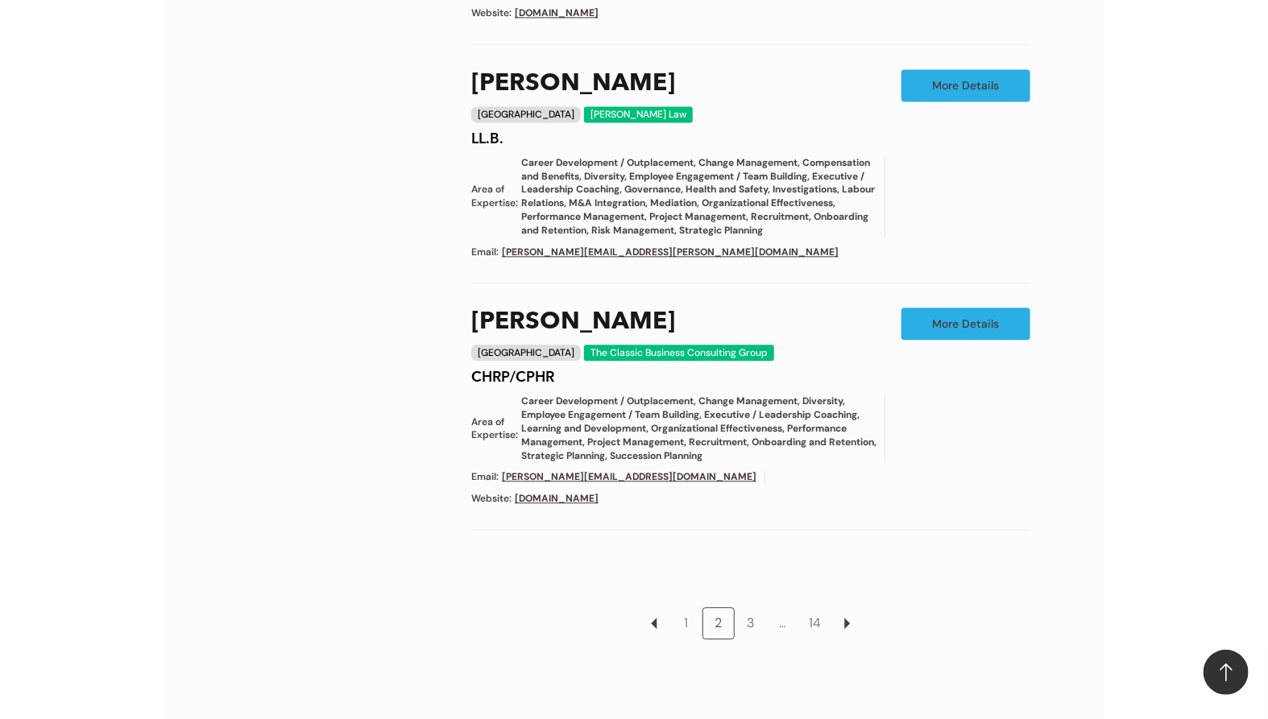
scroll to position [1692, 0]
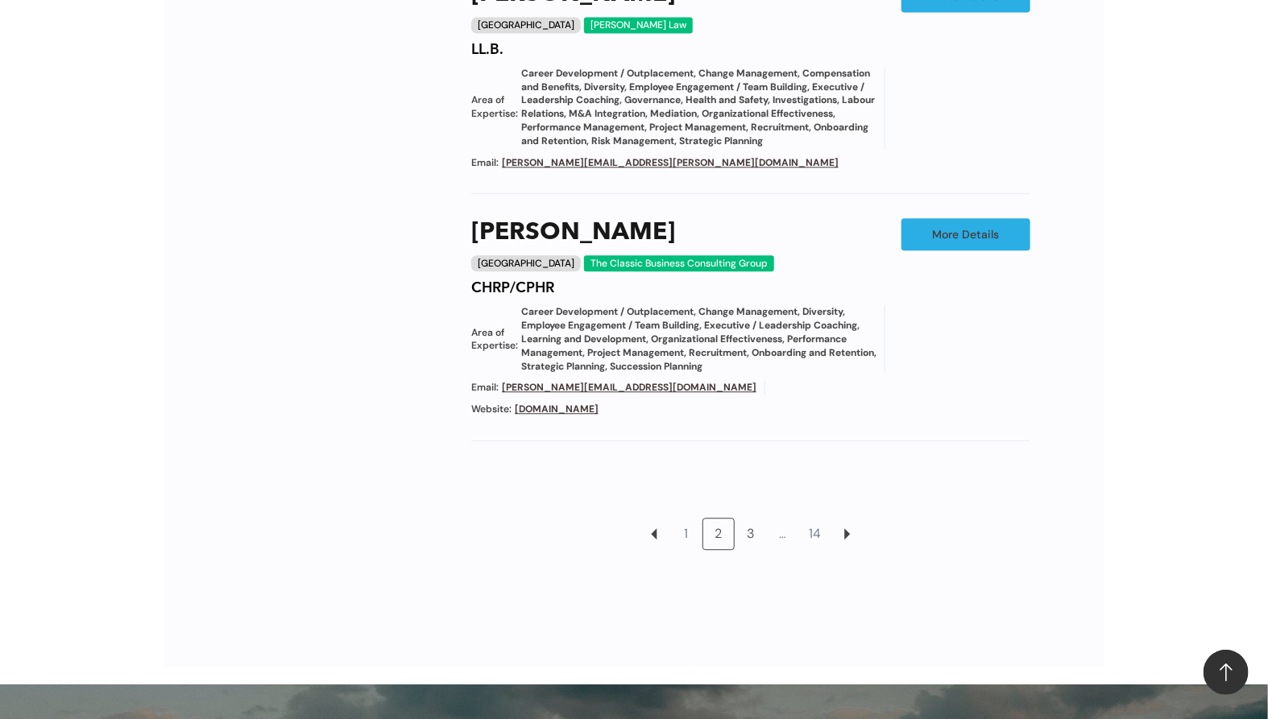
click at [748, 524] on link "3" at bounding box center [750, 534] width 31 height 31
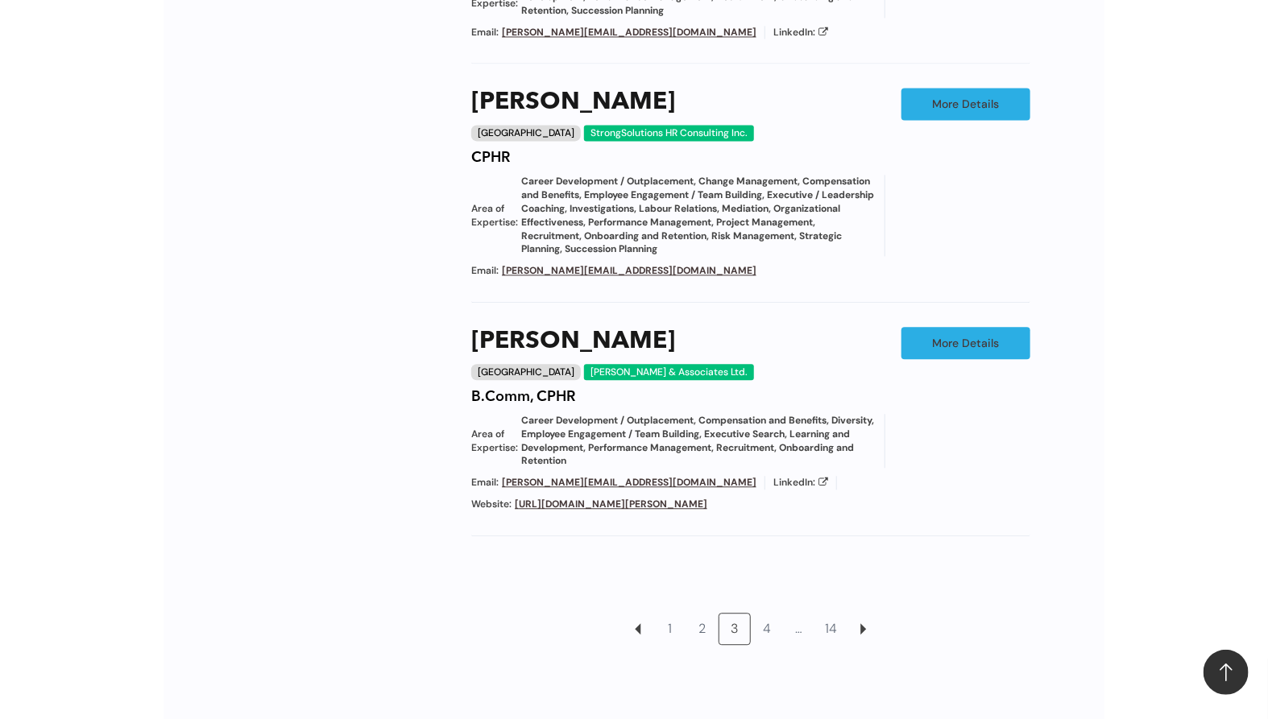
scroll to position [1603, 0]
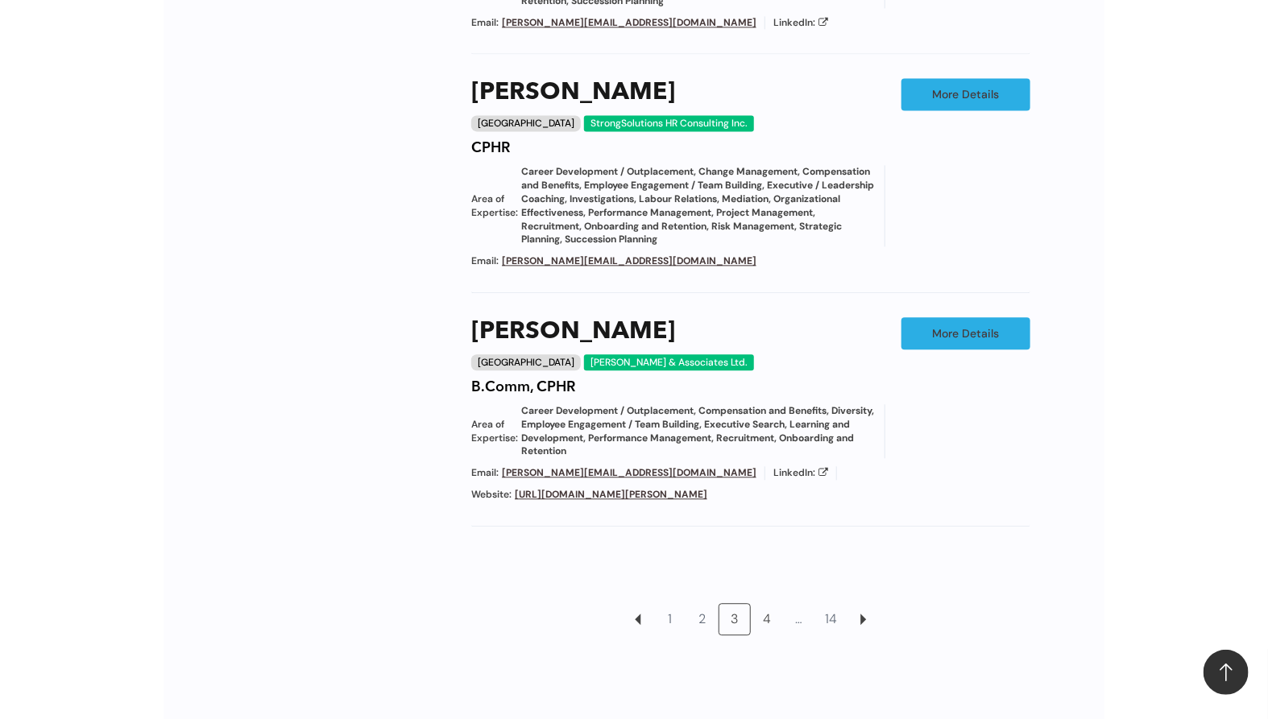
click at [767, 604] on link "4" at bounding box center [766, 619] width 31 height 31
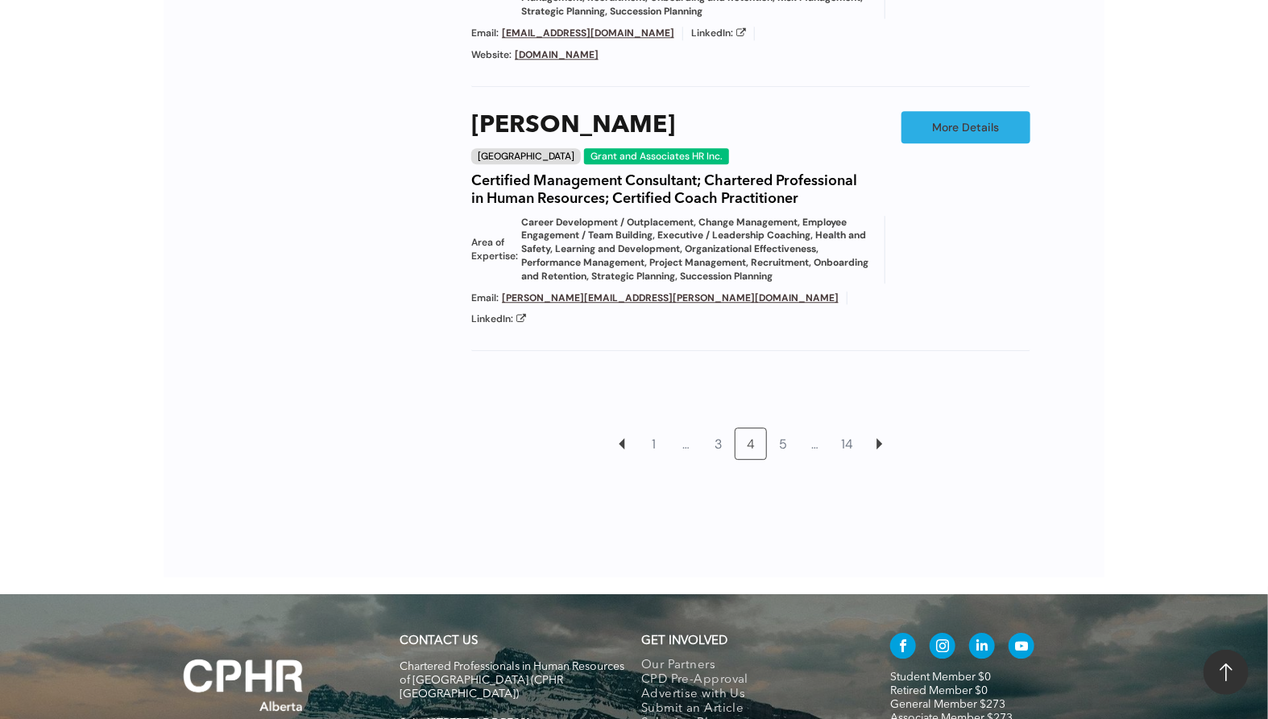
scroll to position [1871, 0]
click at [783, 428] on link "5" at bounding box center [782, 443] width 31 height 31
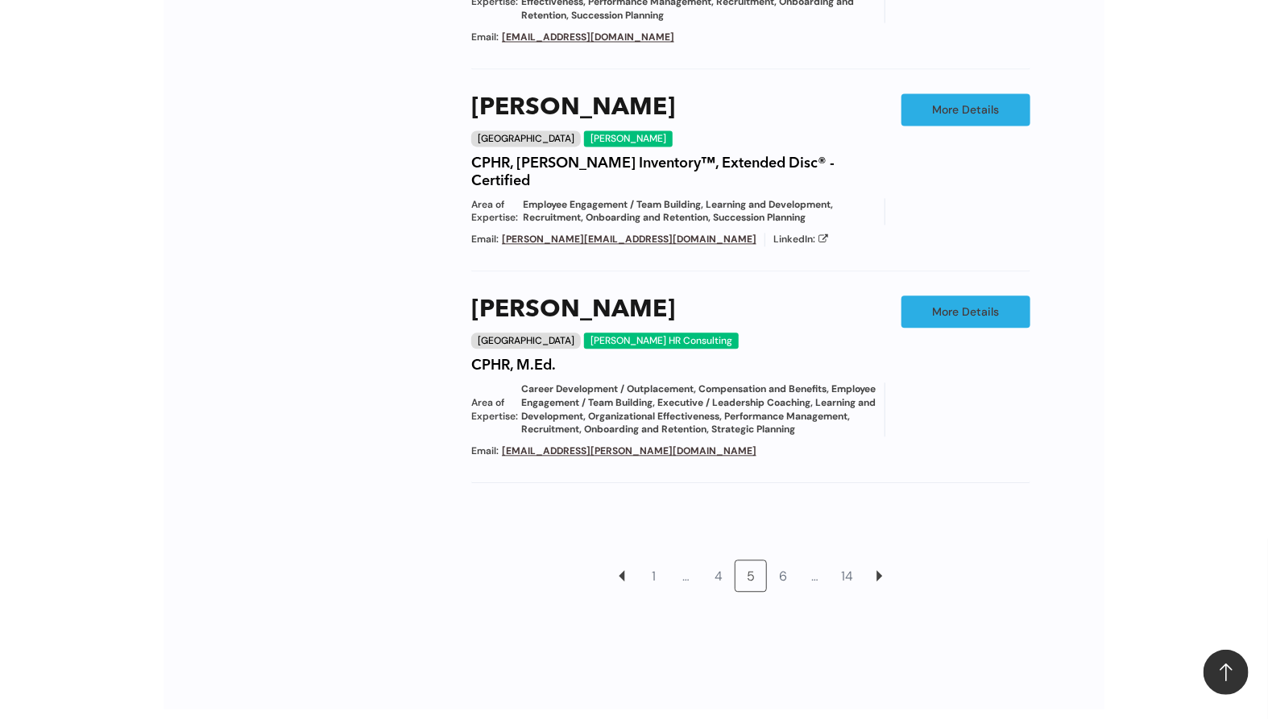
scroll to position [1512, 0]
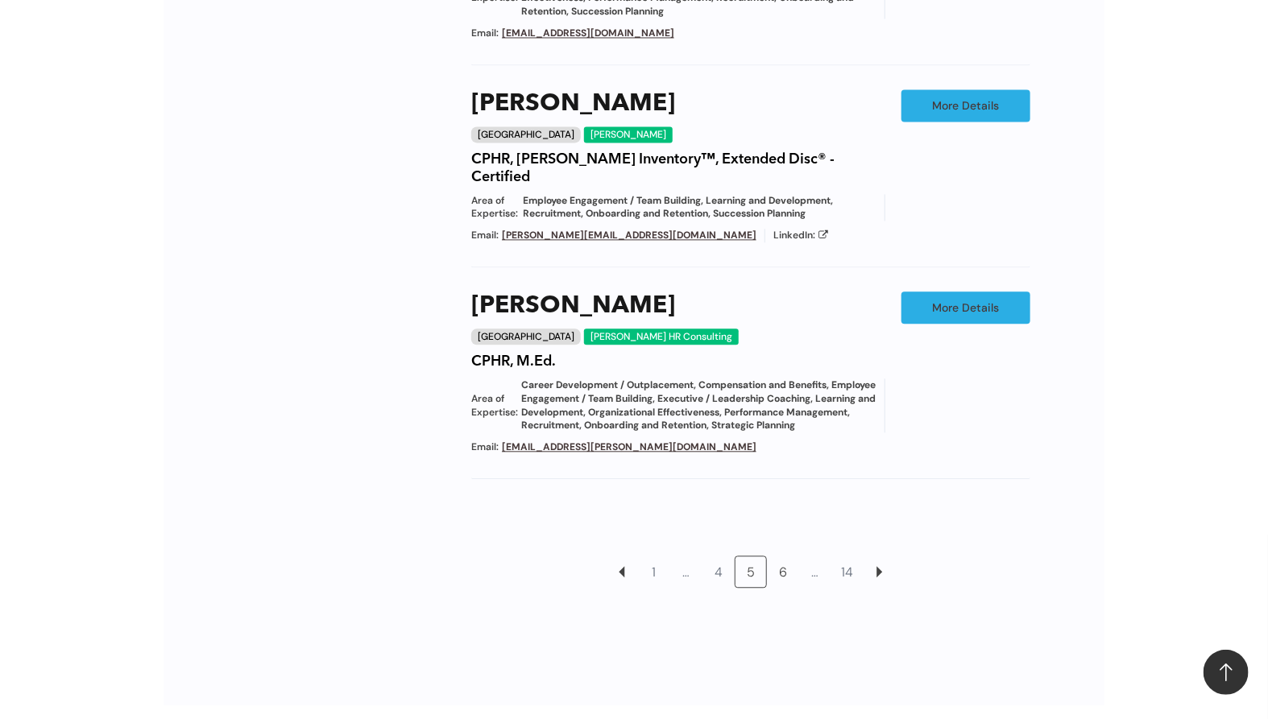
click at [781, 556] on link "6" at bounding box center [782, 571] width 31 height 31
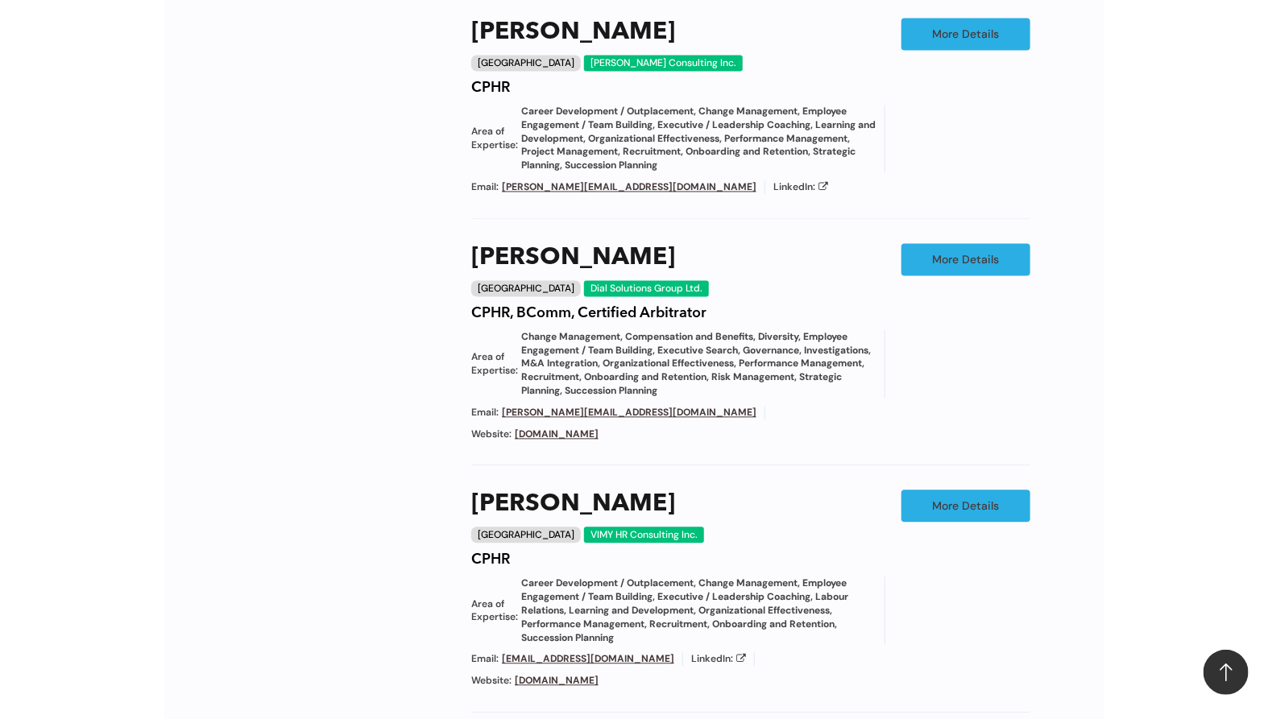
scroll to position [1603, 0]
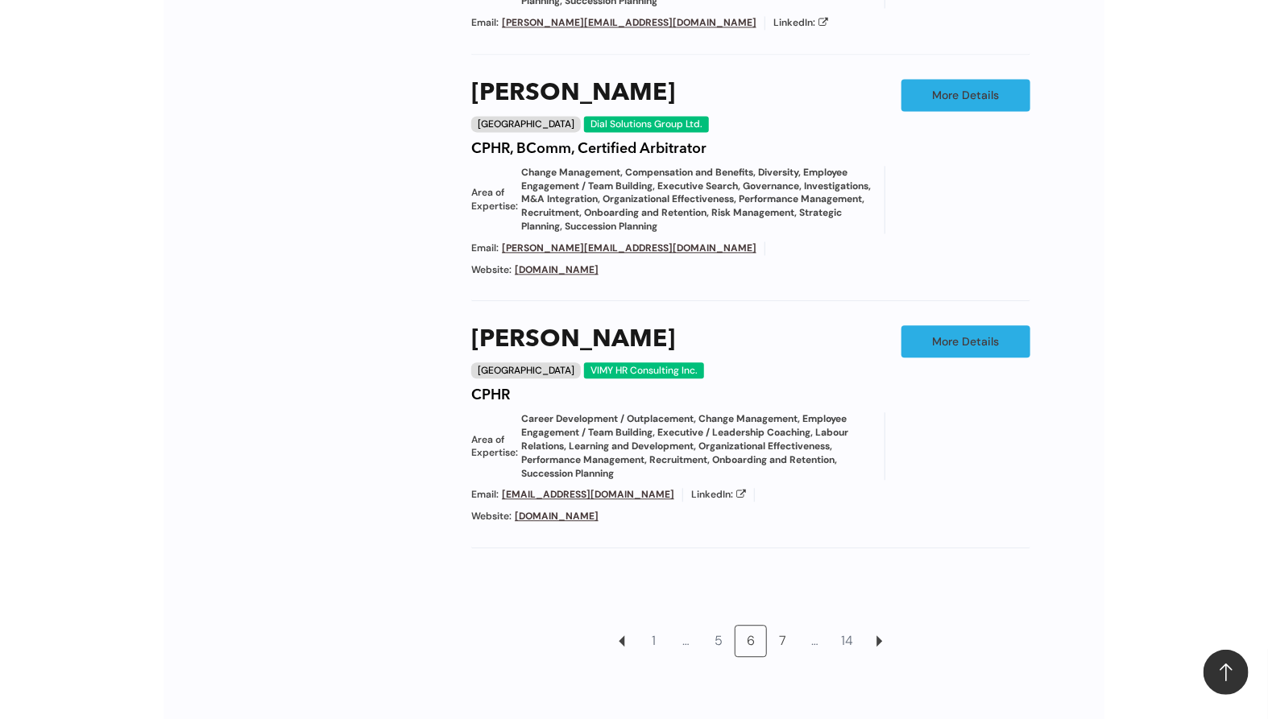
click at [786, 626] on link "7" at bounding box center [782, 641] width 31 height 31
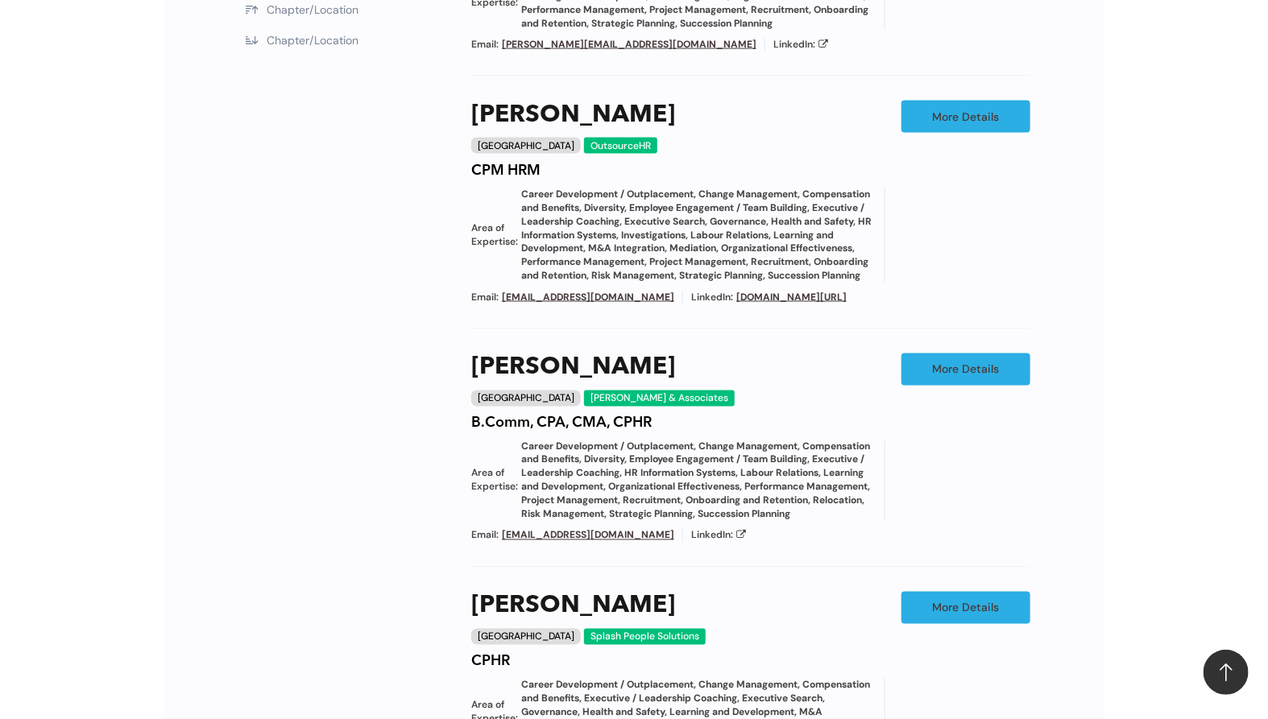
scroll to position [976, 0]
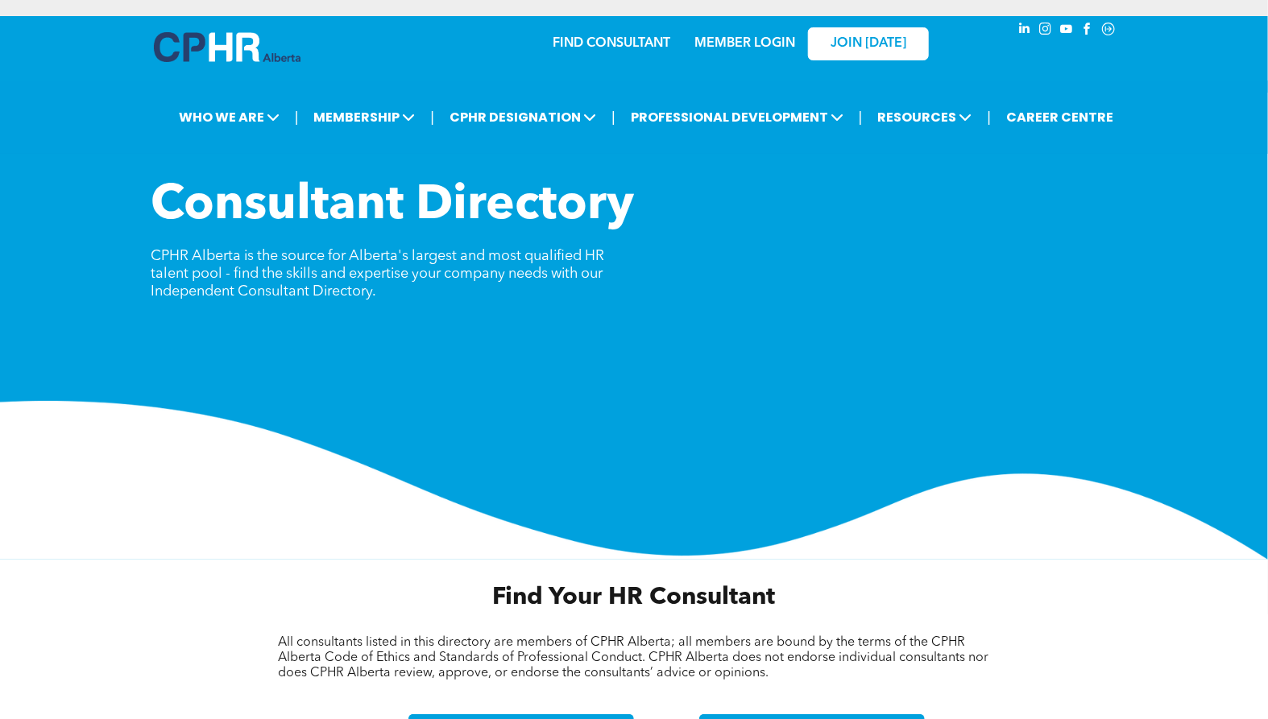
click at [595, 39] on link "FIND CONSULTANT" at bounding box center [611, 43] width 118 height 13
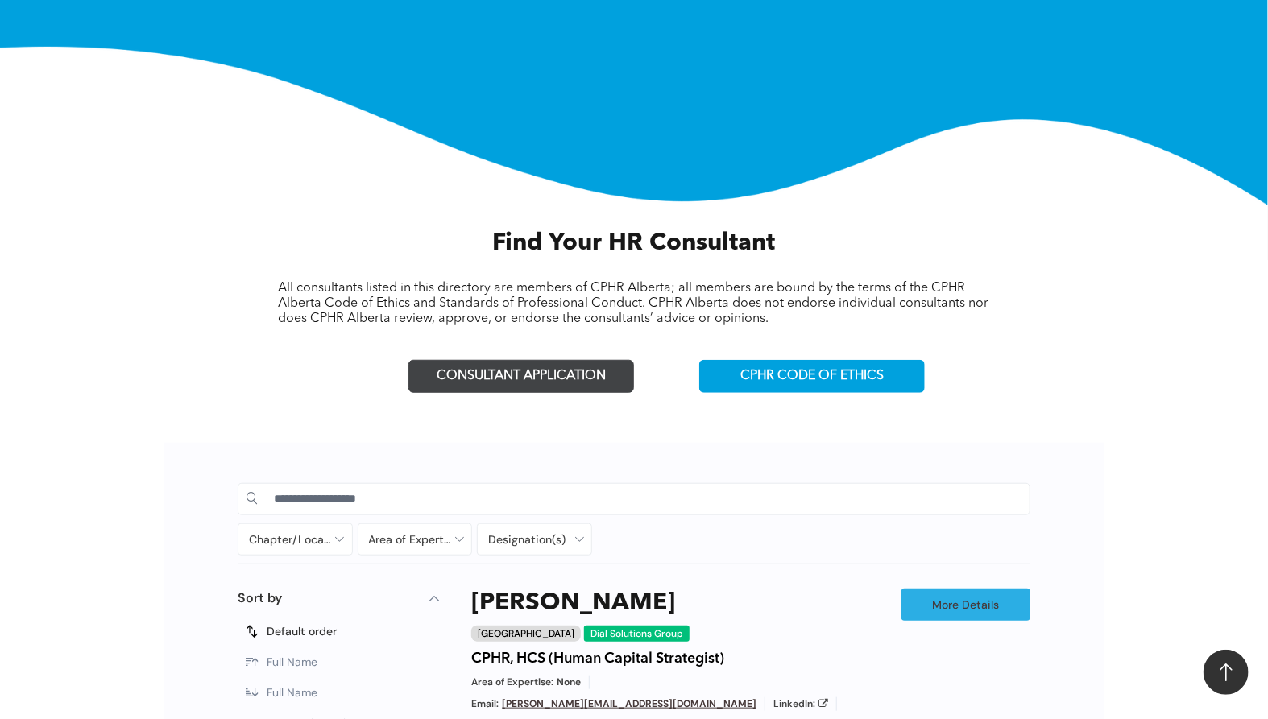
scroll to position [358, 0]
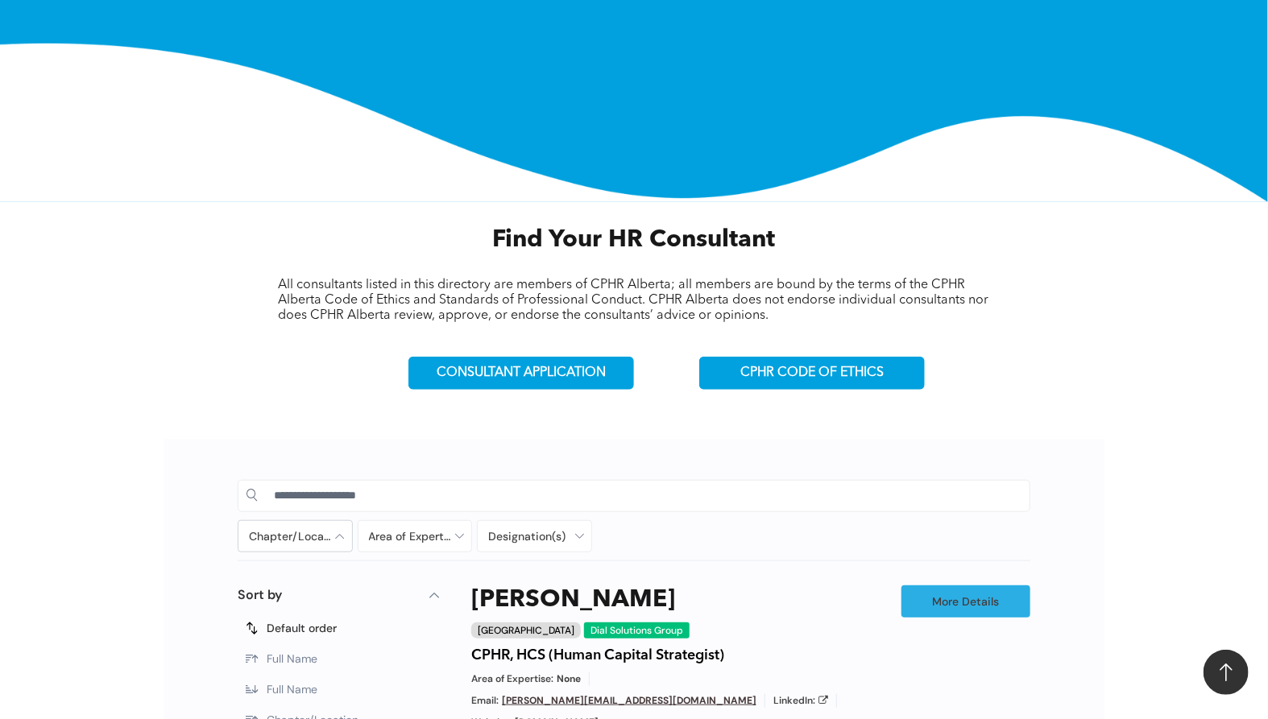
click at [340, 539] on div at bounding box center [295, 536] width 114 height 31
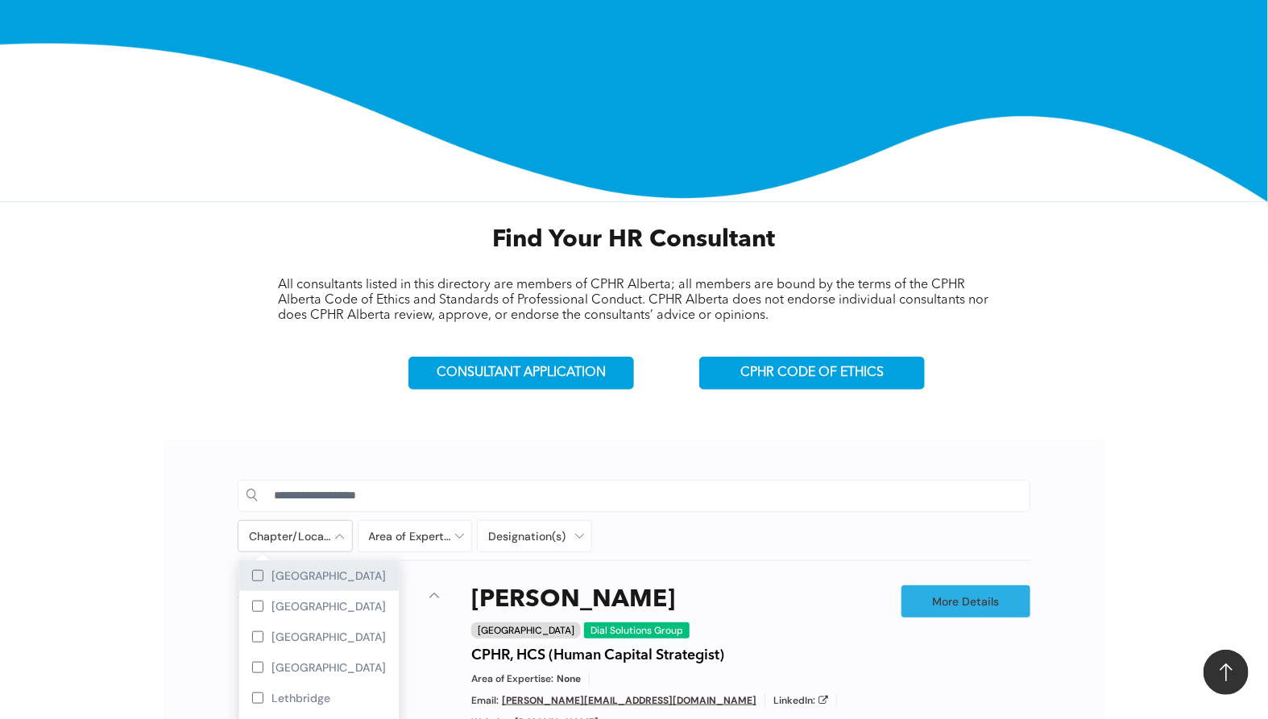
click at [297, 575] on span "[GEOGRAPHIC_DATA]" at bounding box center [328, 576] width 114 height 14
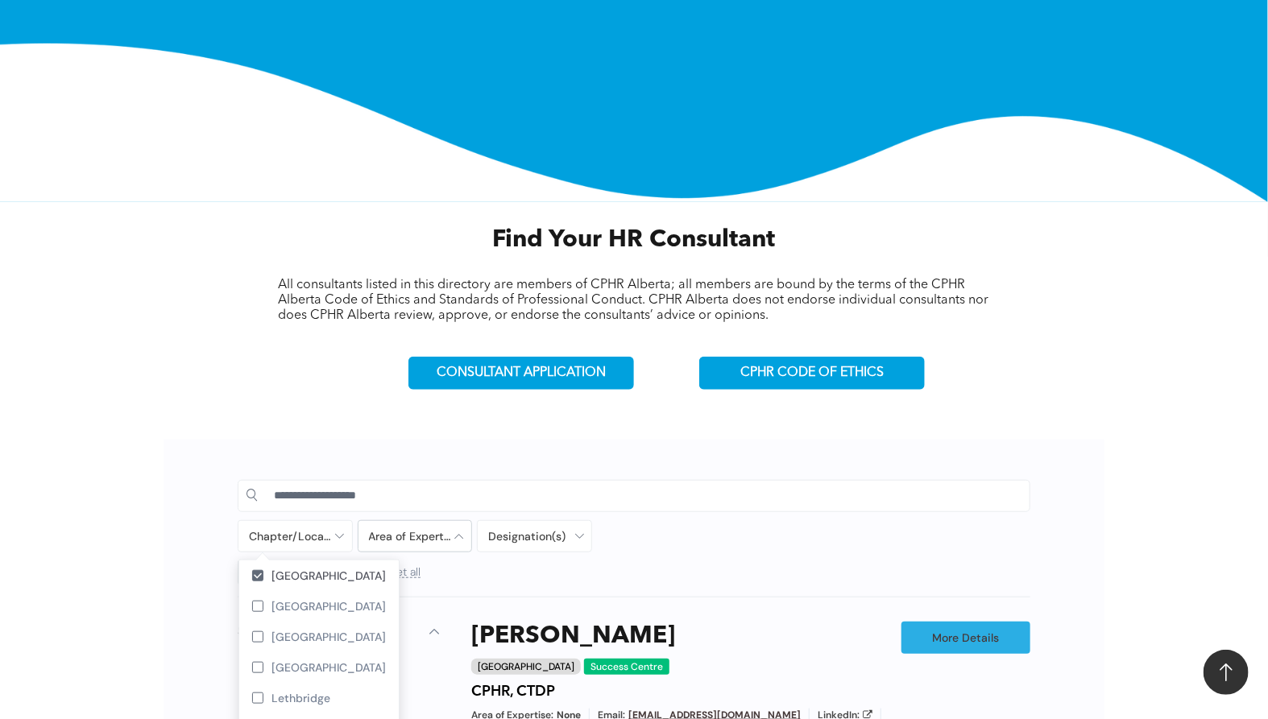
click at [396, 531] on div at bounding box center [415, 536] width 114 height 31
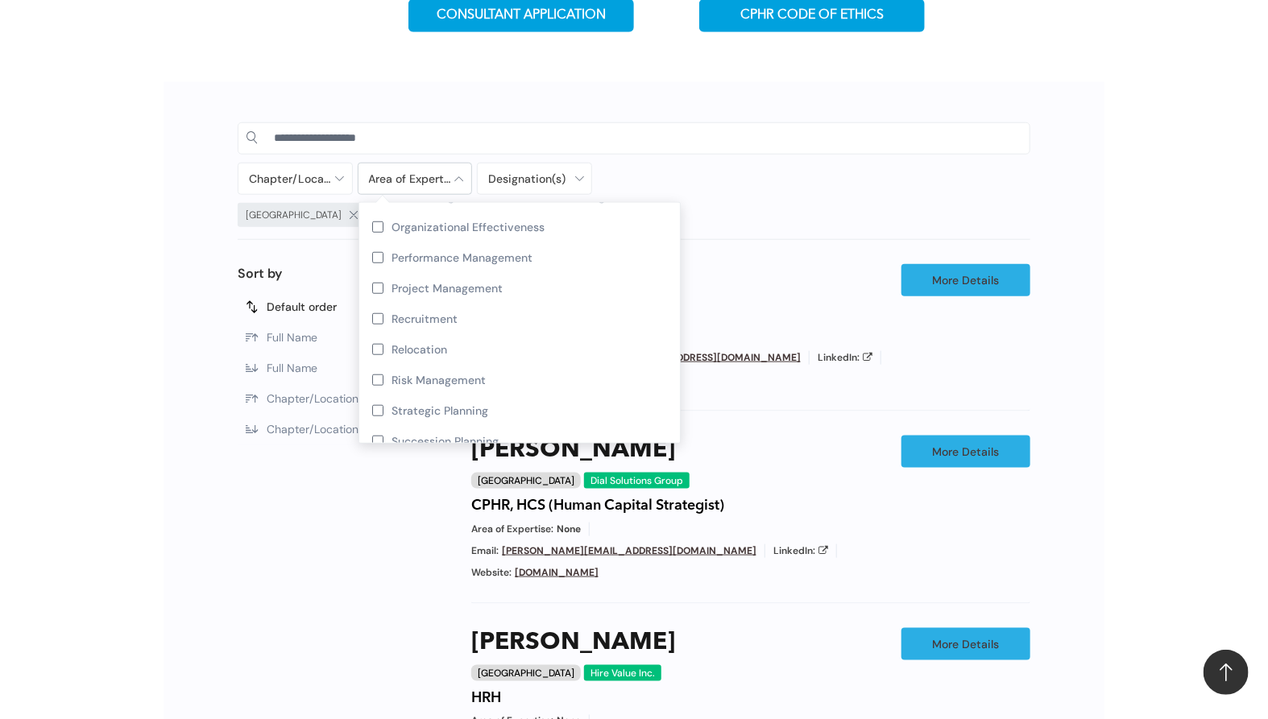
scroll to position [685, 0]
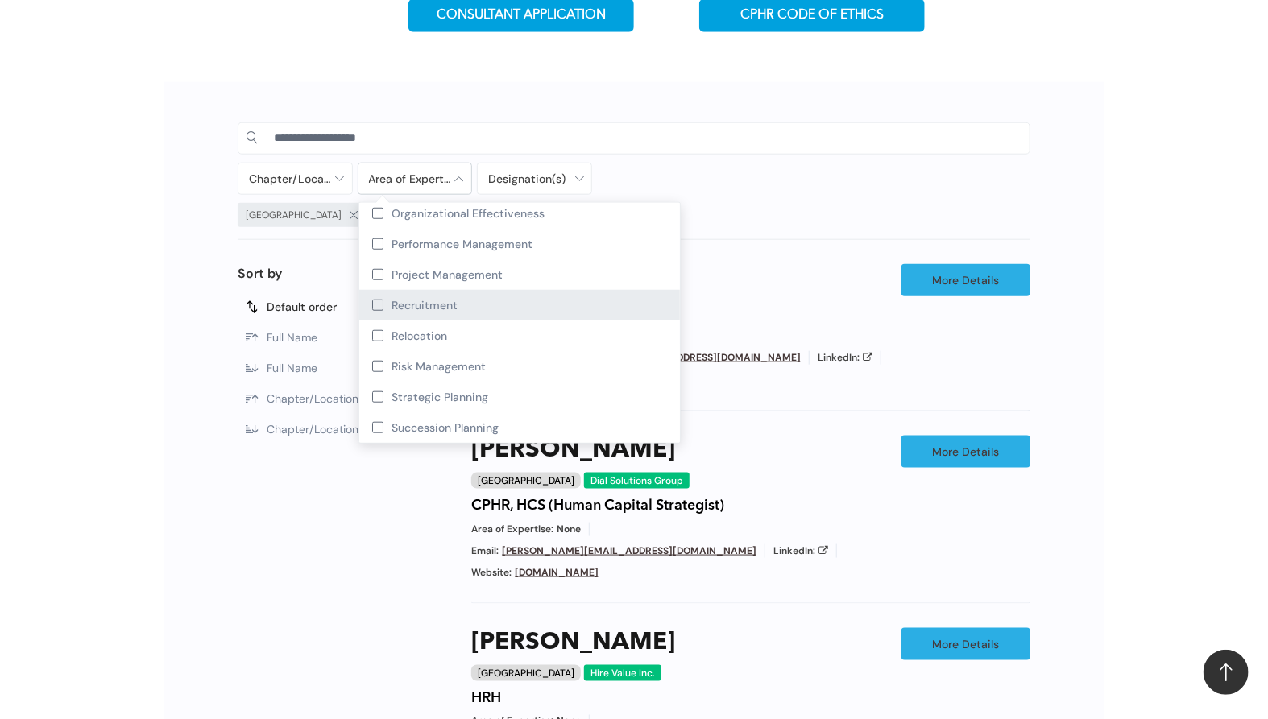
click at [420, 304] on span "Recruitment" at bounding box center [424, 305] width 66 height 14
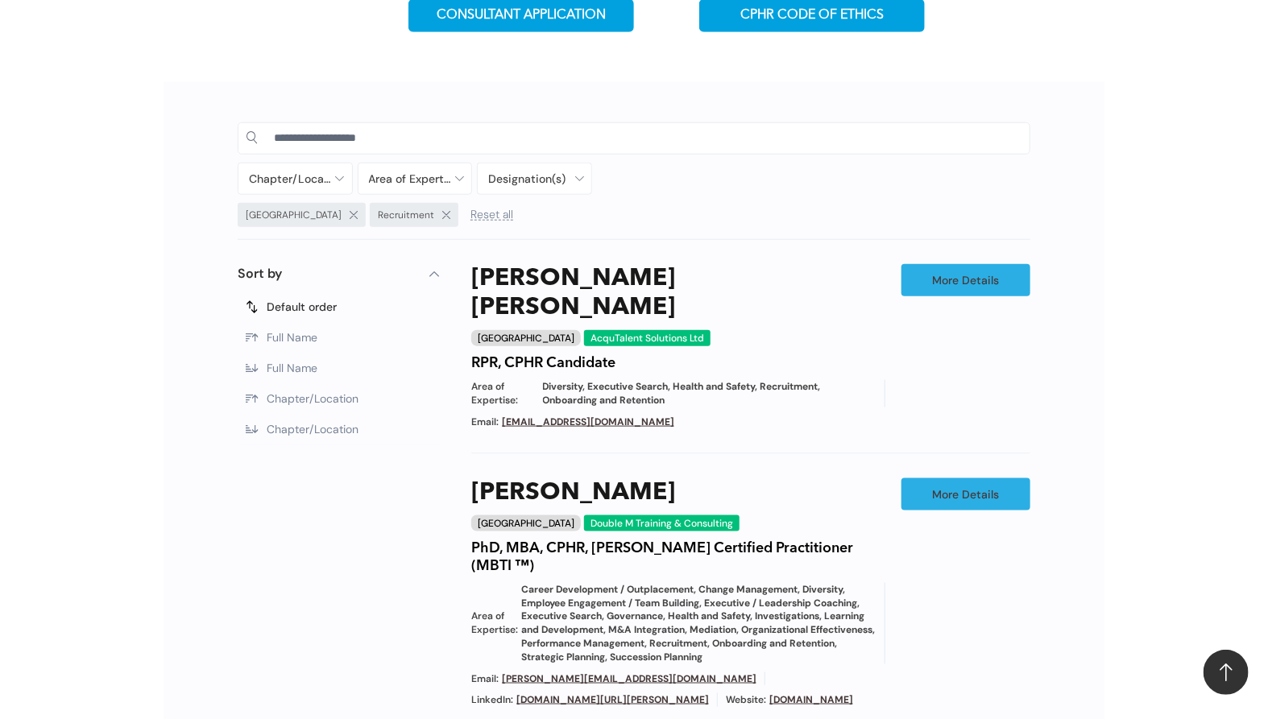
click at [770, 207] on div "Calgary Recruitment Reset all" at bounding box center [535, 217] width 594 height 28
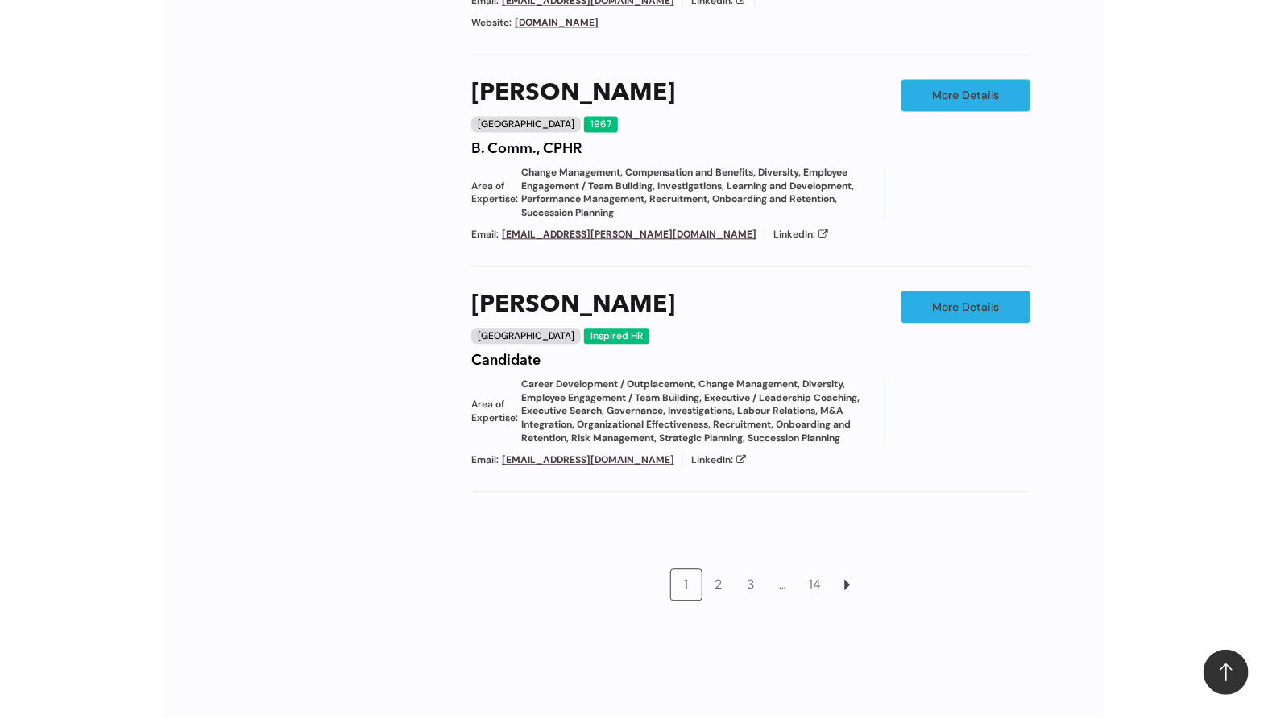
scroll to position [1700, 0]
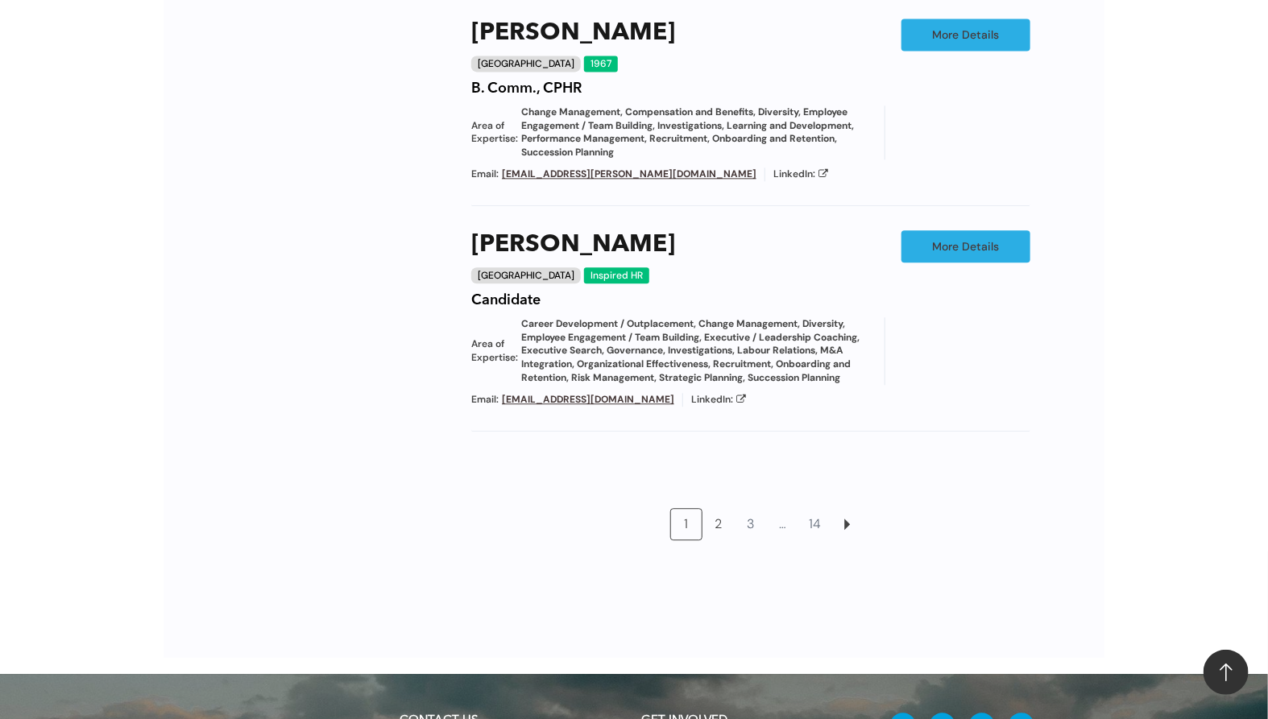
click at [719, 509] on link "2" at bounding box center [718, 524] width 31 height 31
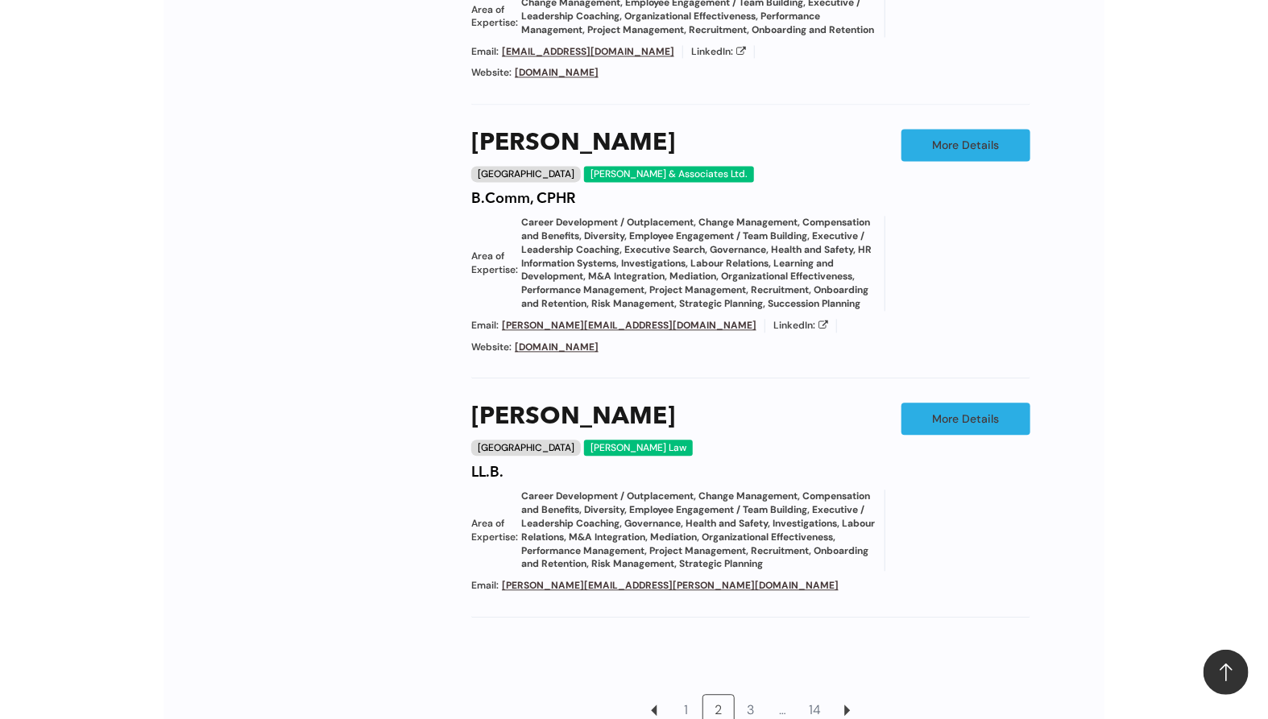
scroll to position [1603, 0]
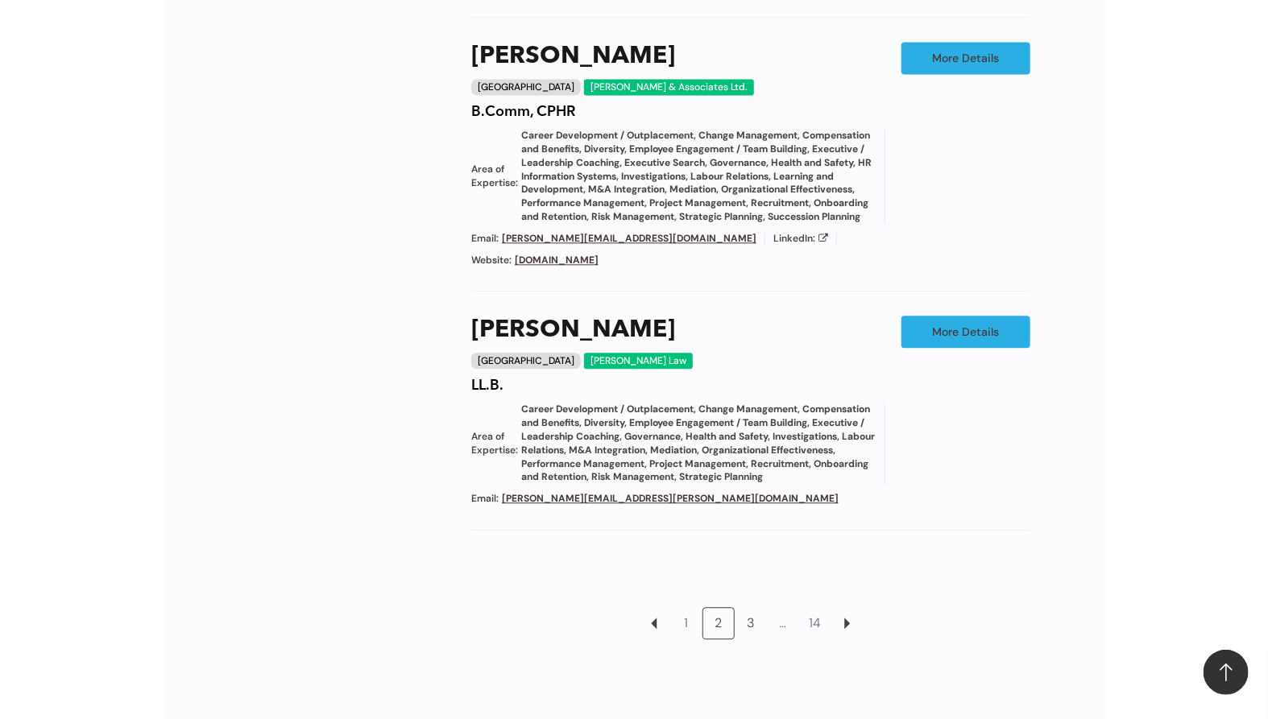
click at [749, 608] on link "3" at bounding box center [750, 623] width 31 height 31
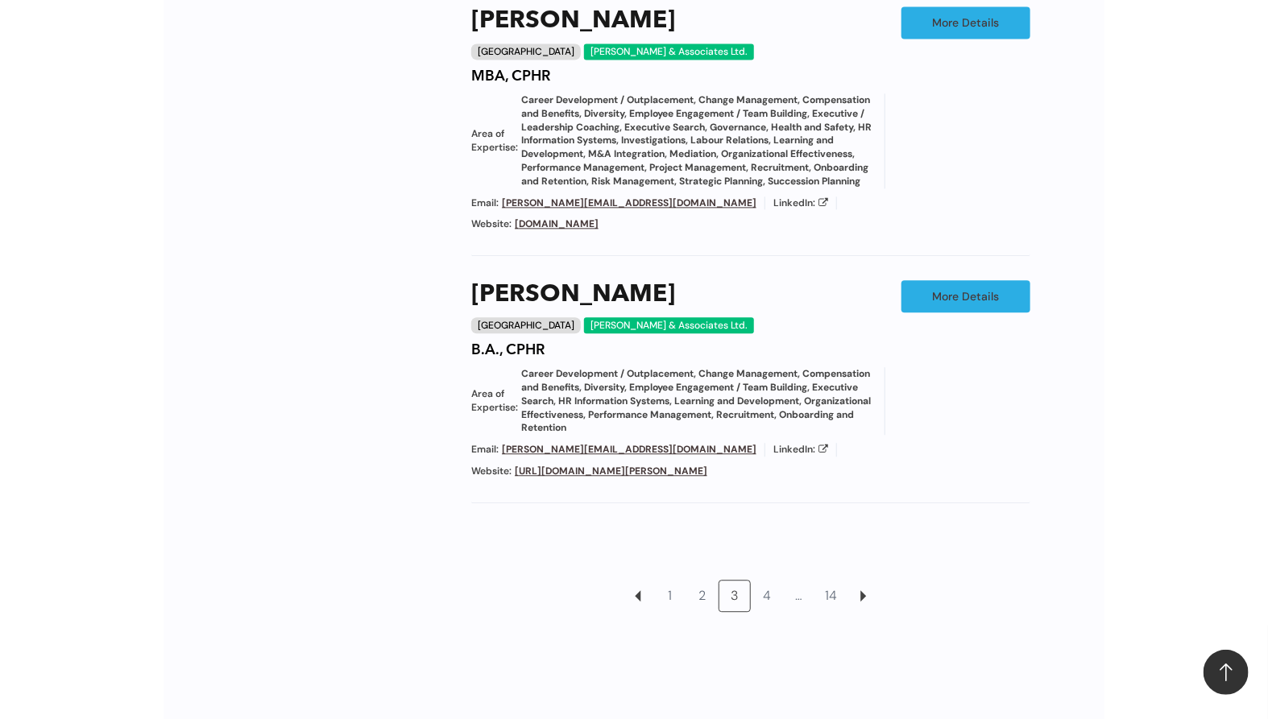
scroll to position [1692, 0]
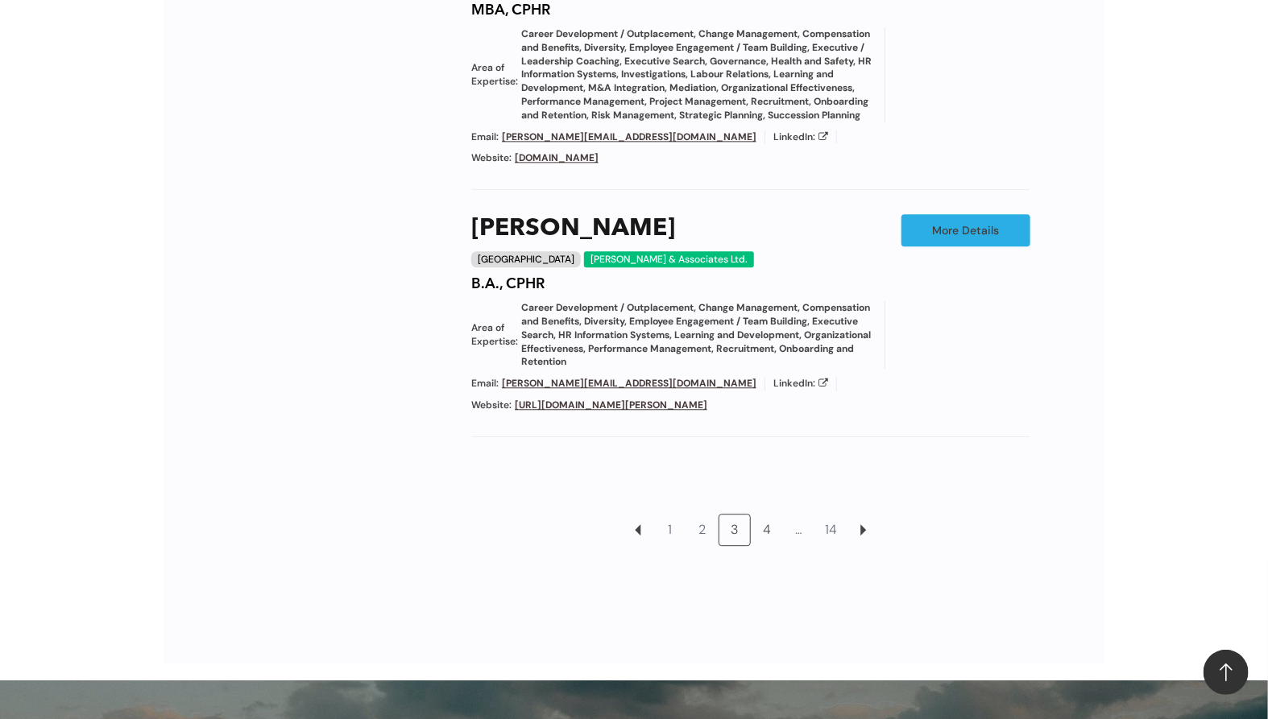
click at [771, 515] on link "4" at bounding box center [766, 530] width 31 height 31
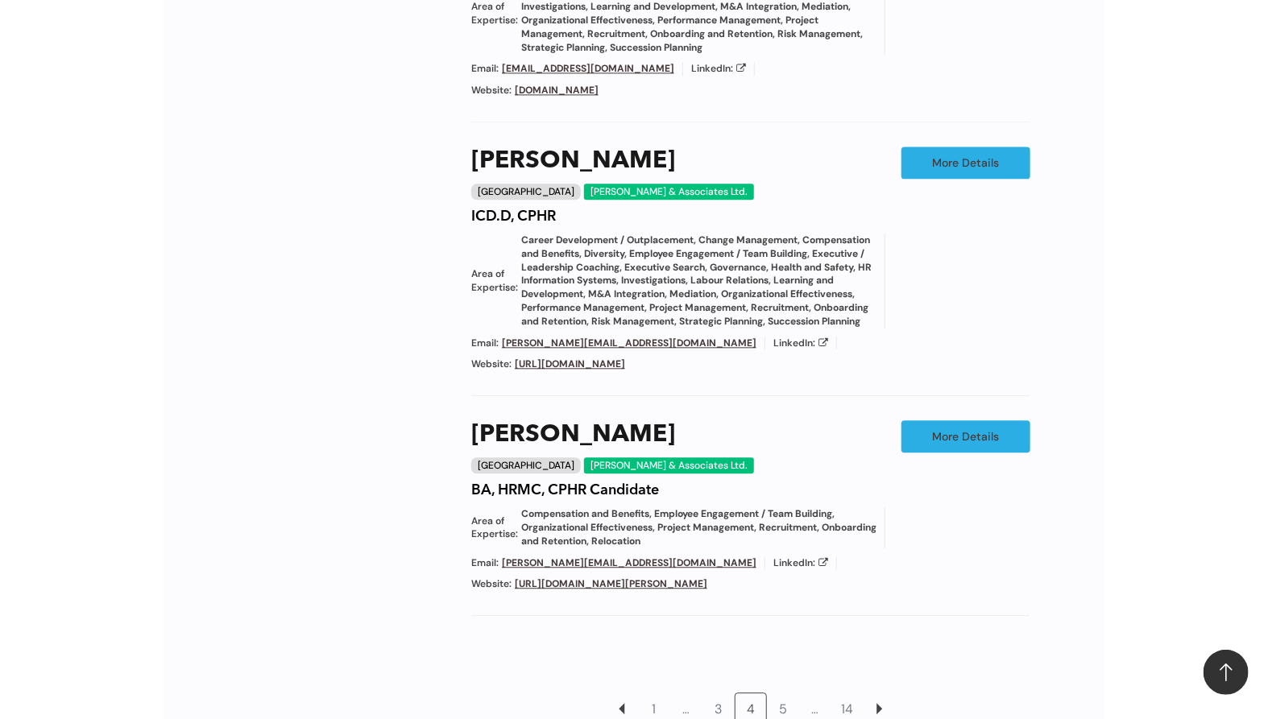
scroll to position [1692, 0]
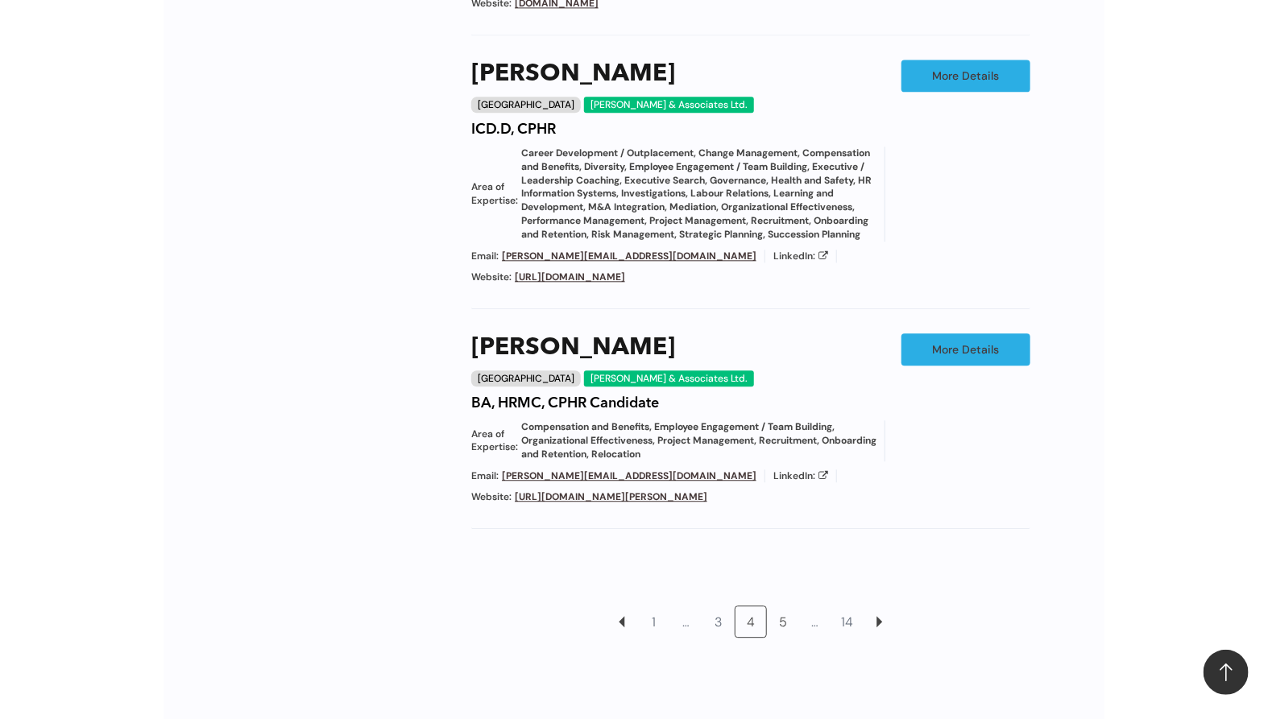
click at [782, 606] on link "5" at bounding box center [782, 621] width 31 height 31
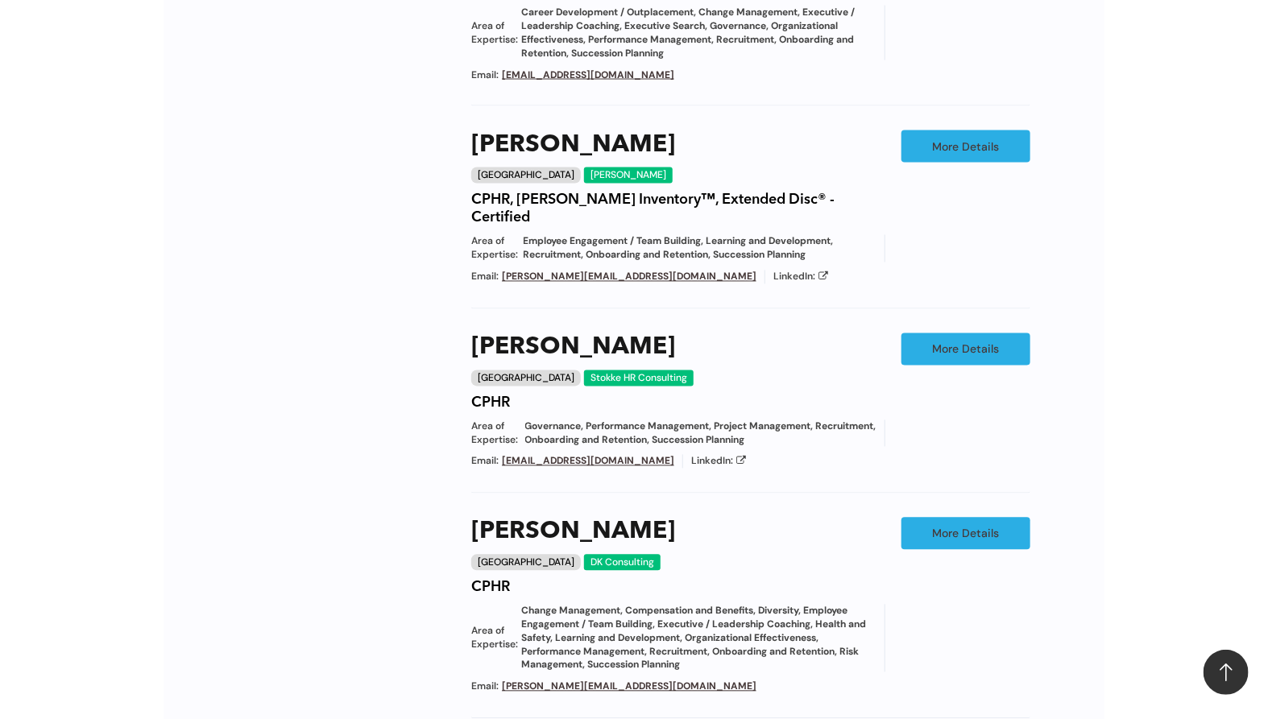
scroll to position [1423, 0]
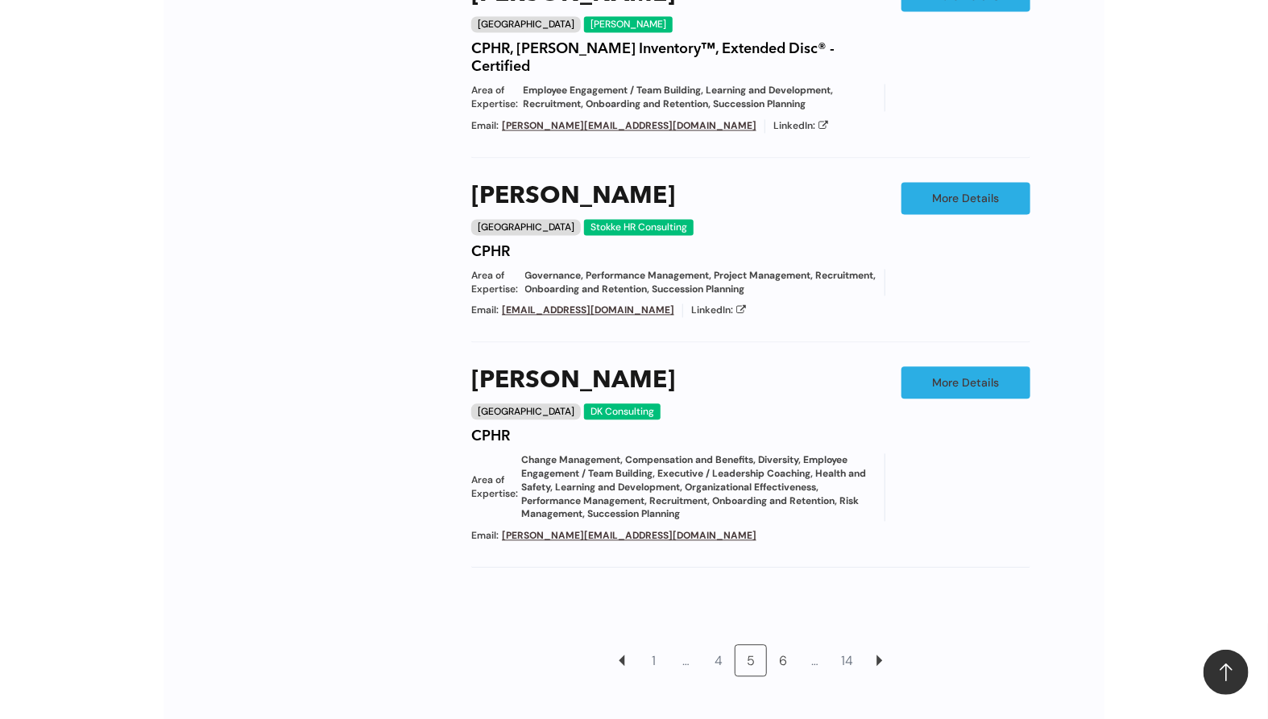
click at [786, 646] on link "6" at bounding box center [782, 661] width 31 height 31
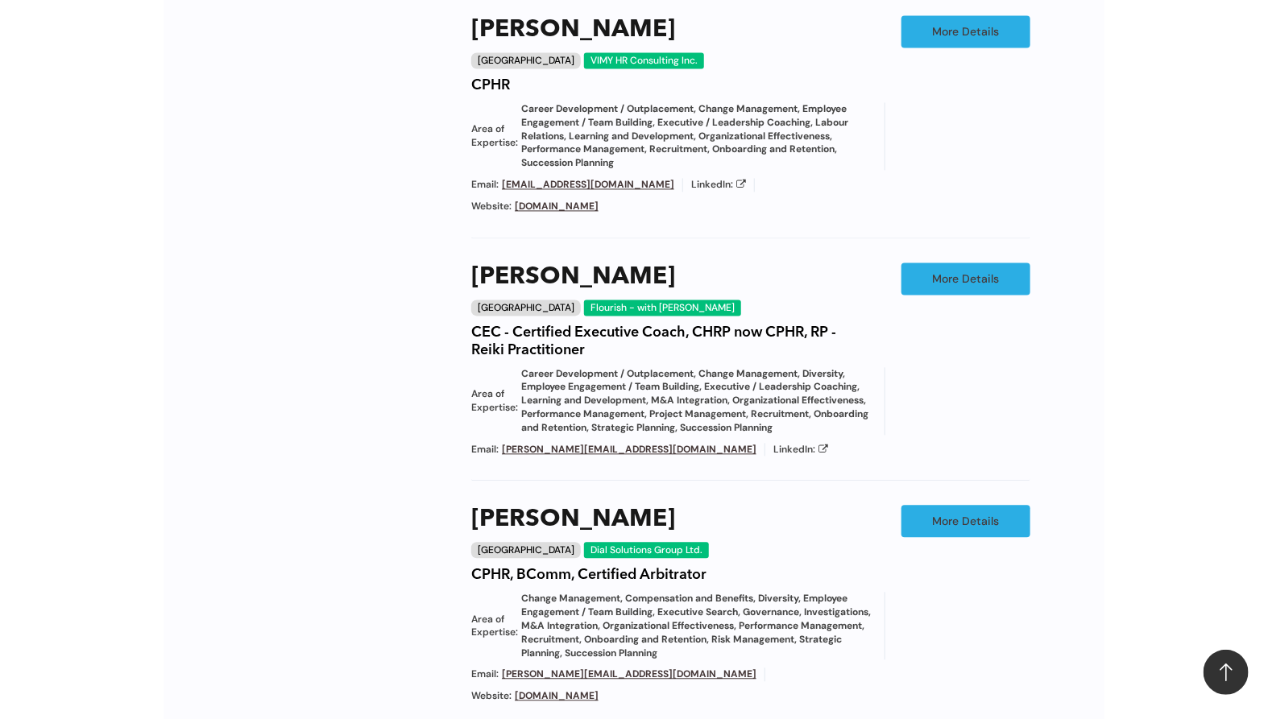
scroll to position [1512, 0]
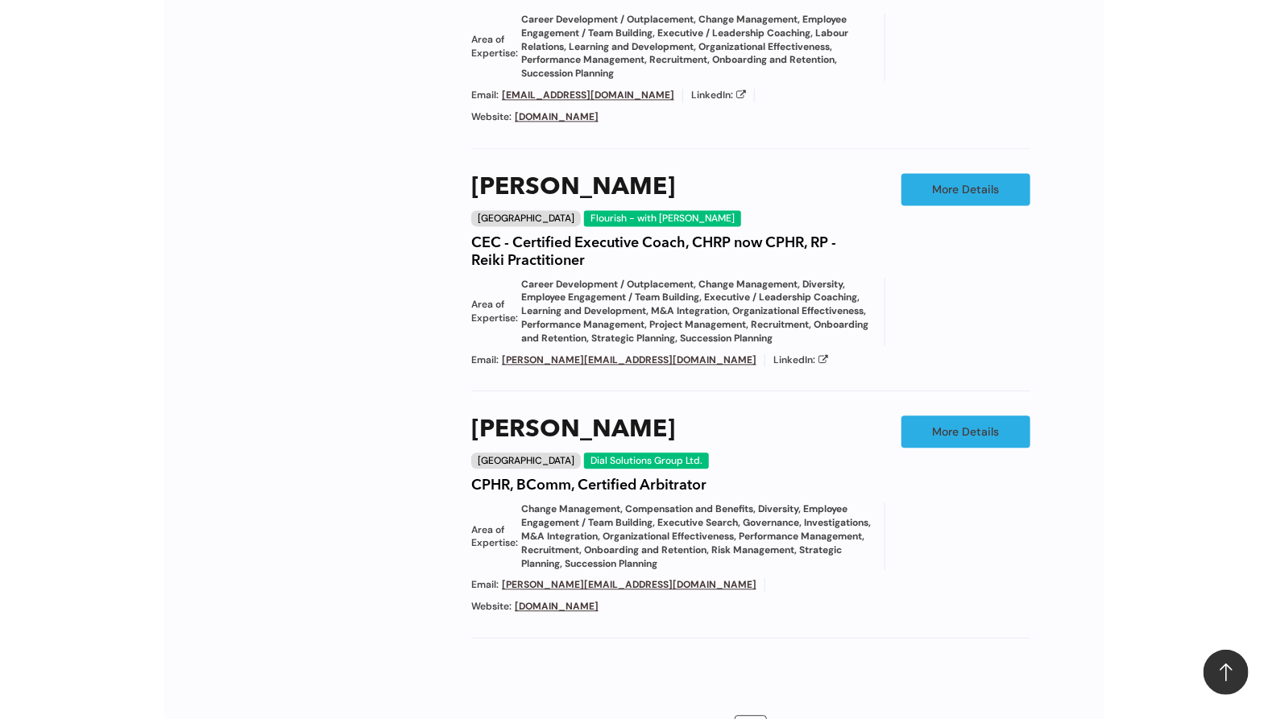
click at [784, 716] on link "7" at bounding box center [782, 731] width 31 height 31
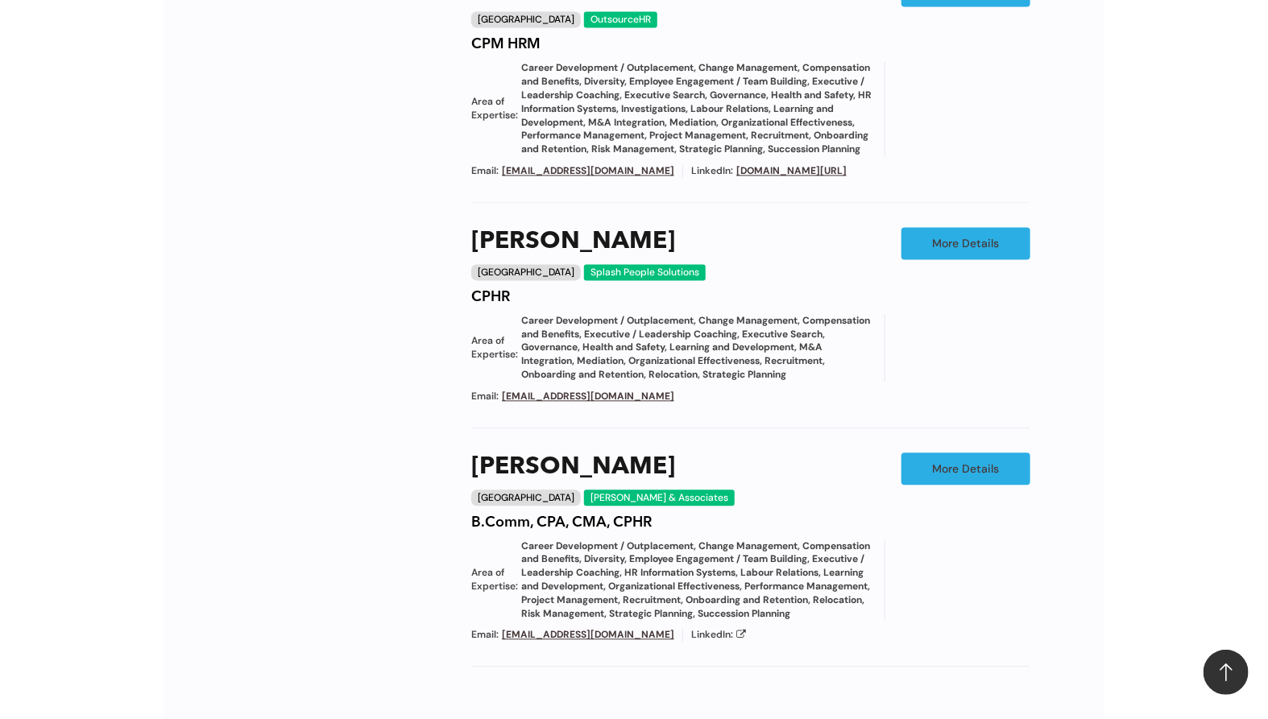
scroll to position [1512, 0]
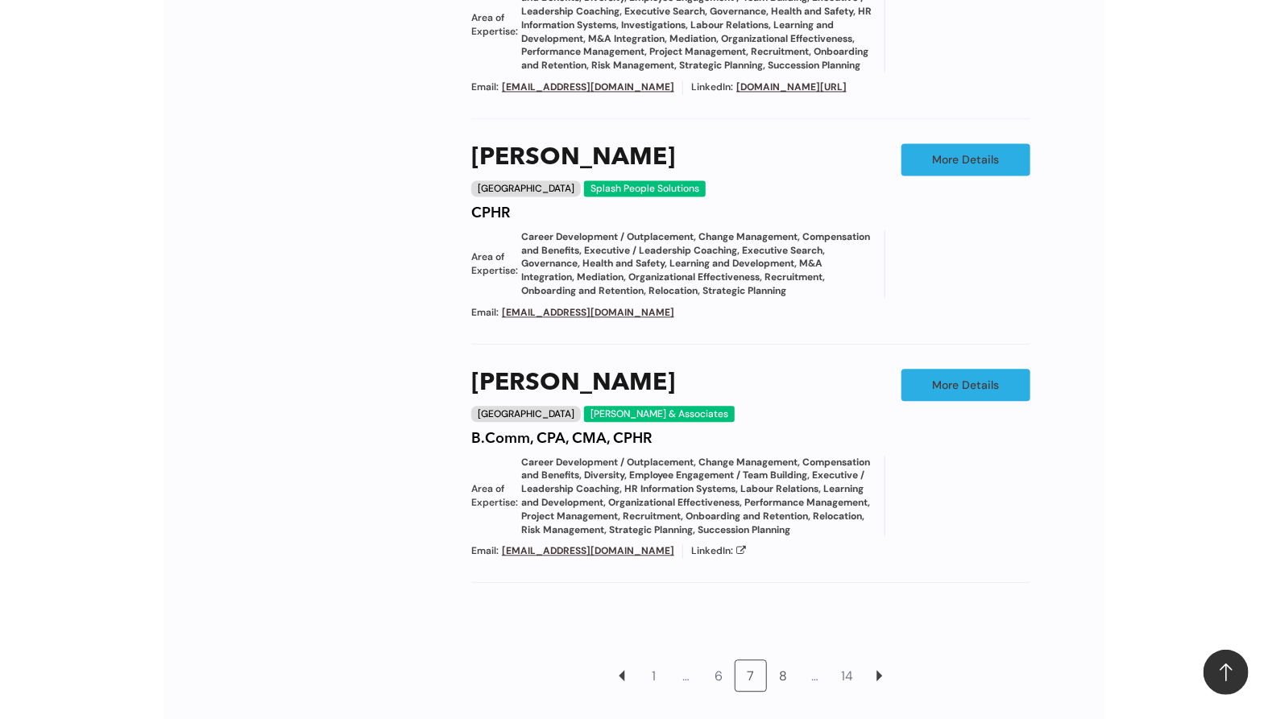
click at [784, 691] on link "8" at bounding box center [782, 675] width 31 height 31
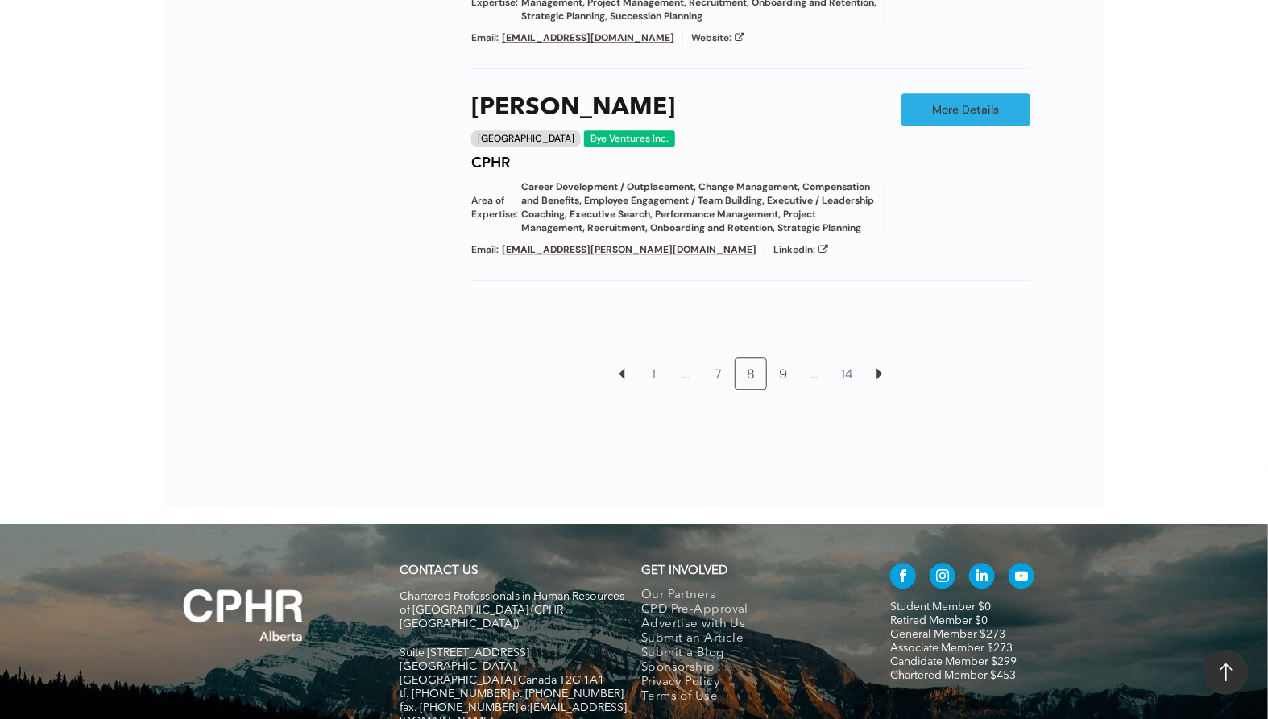
click at [782, 358] on link "9" at bounding box center [782, 373] width 31 height 31
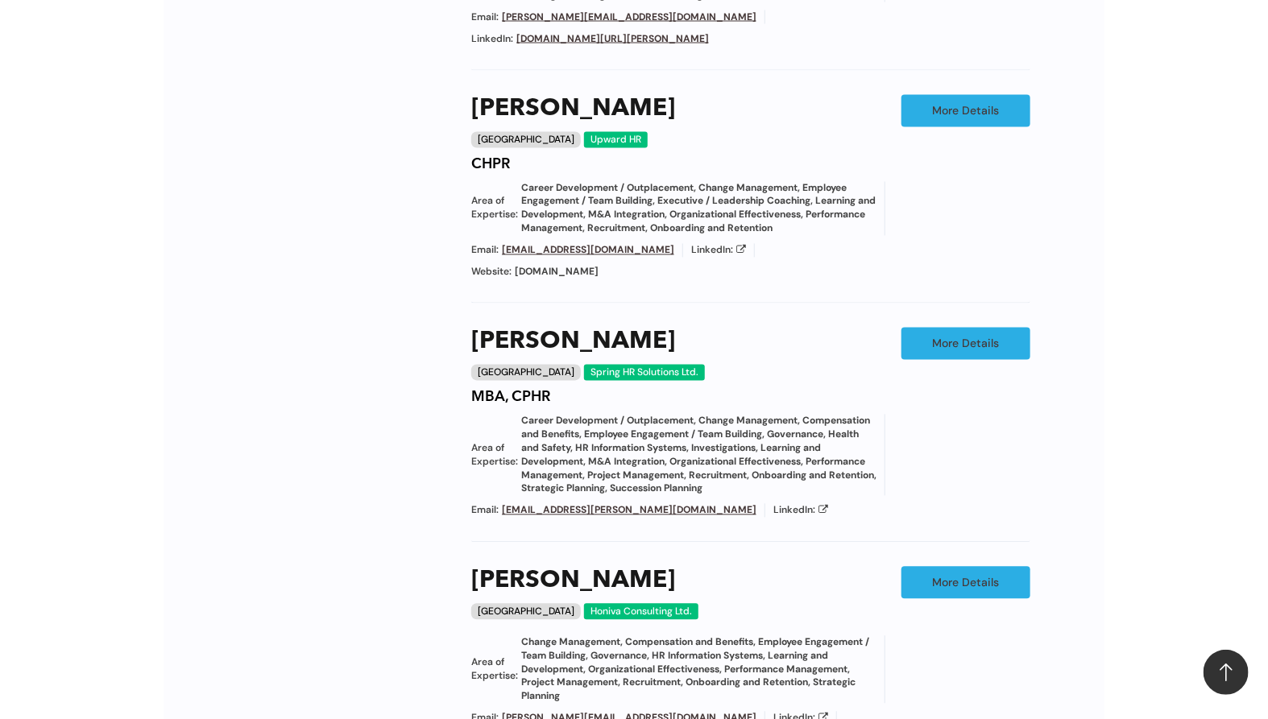
scroll to position [1512, 0]
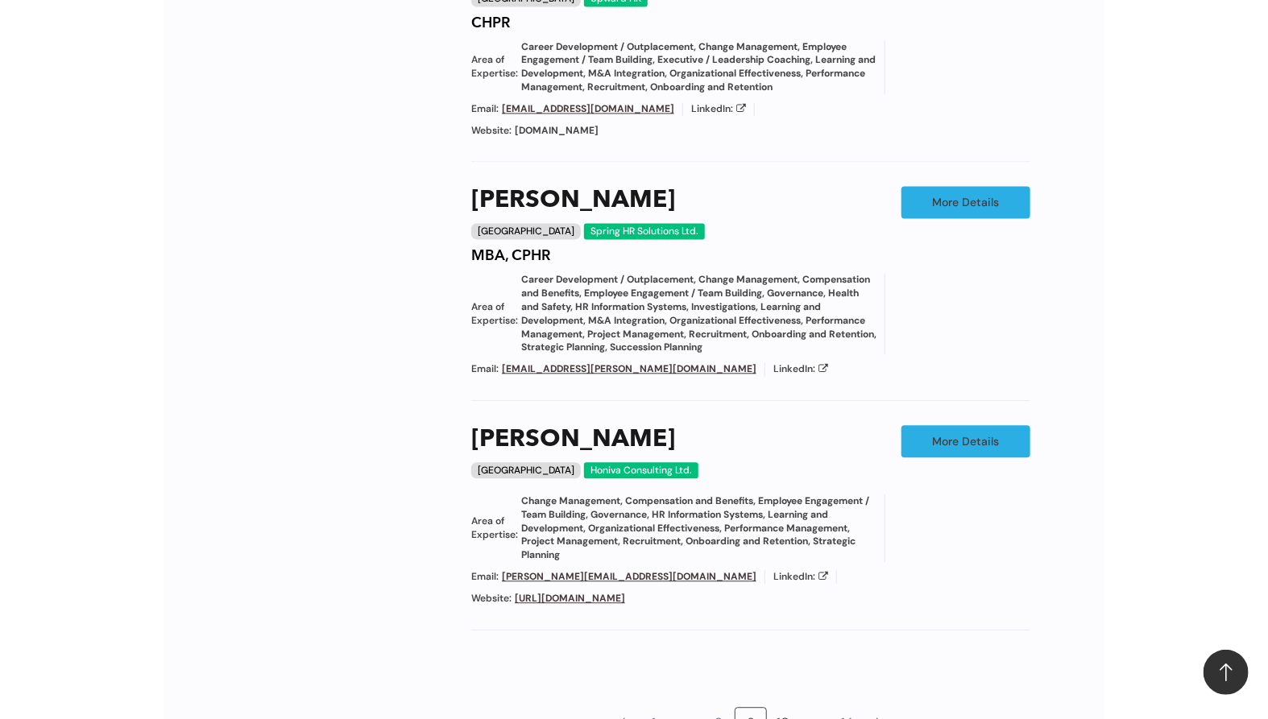
click at [784, 708] on link "10" at bounding box center [782, 723] width 31 height 31
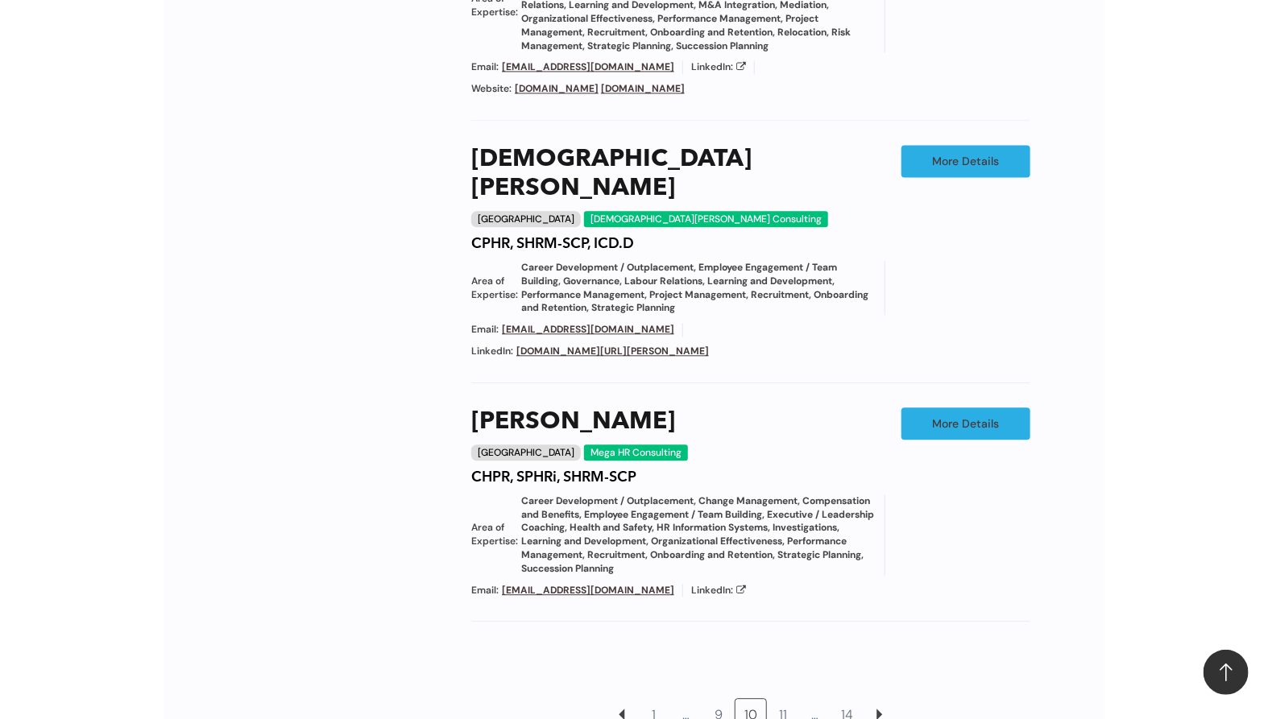
scroll to position [1603, 0]
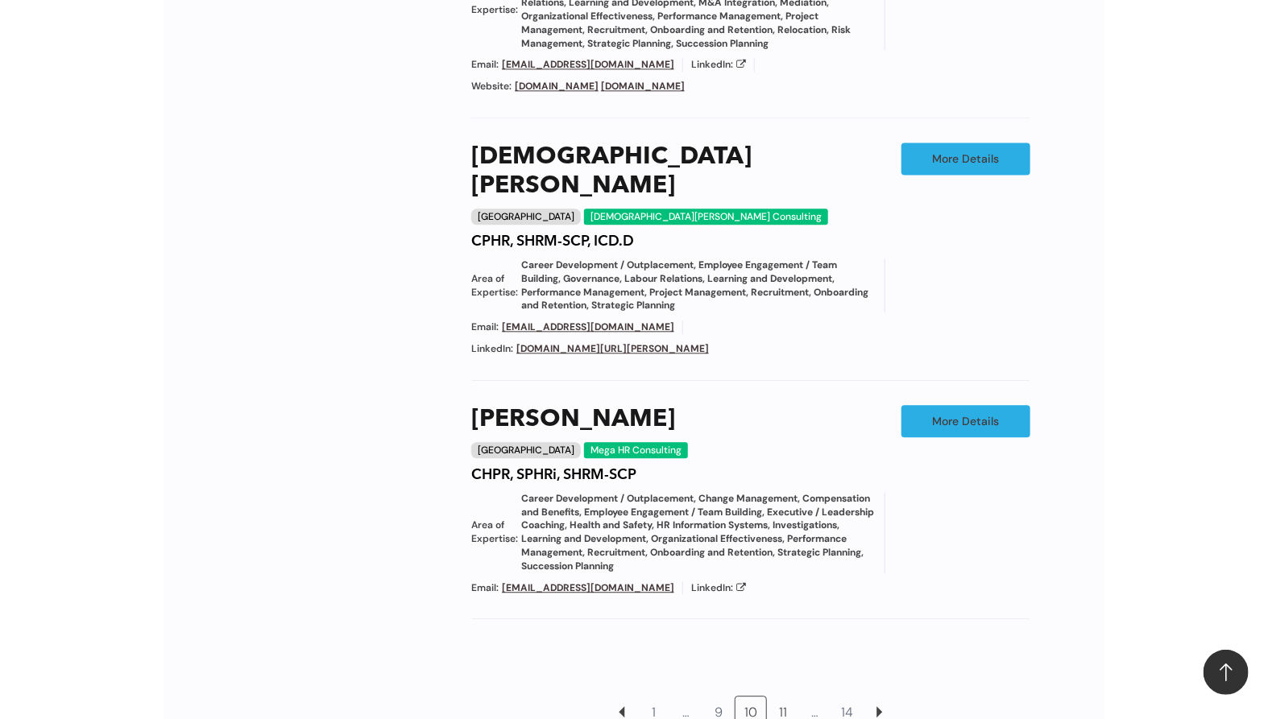
click at [781, 697] on link "11" at bounding box center [782, 712] width 31 height 31
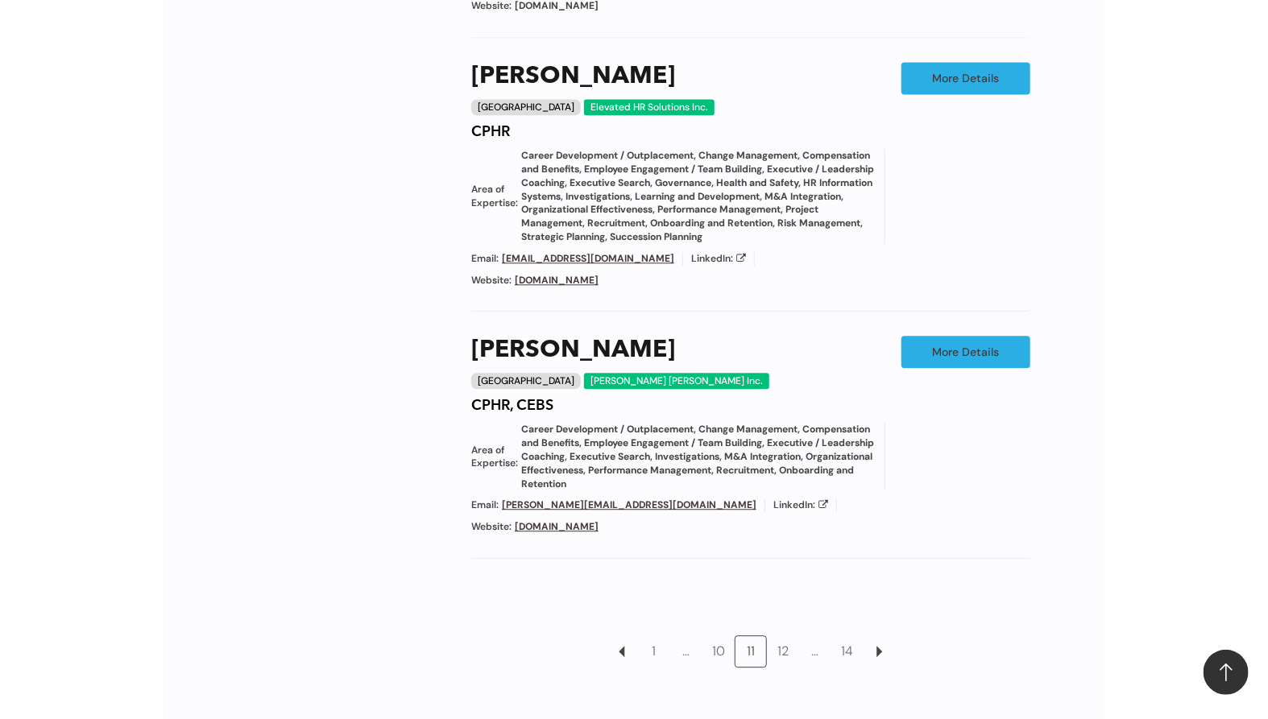
scroll to position [1692, 0]
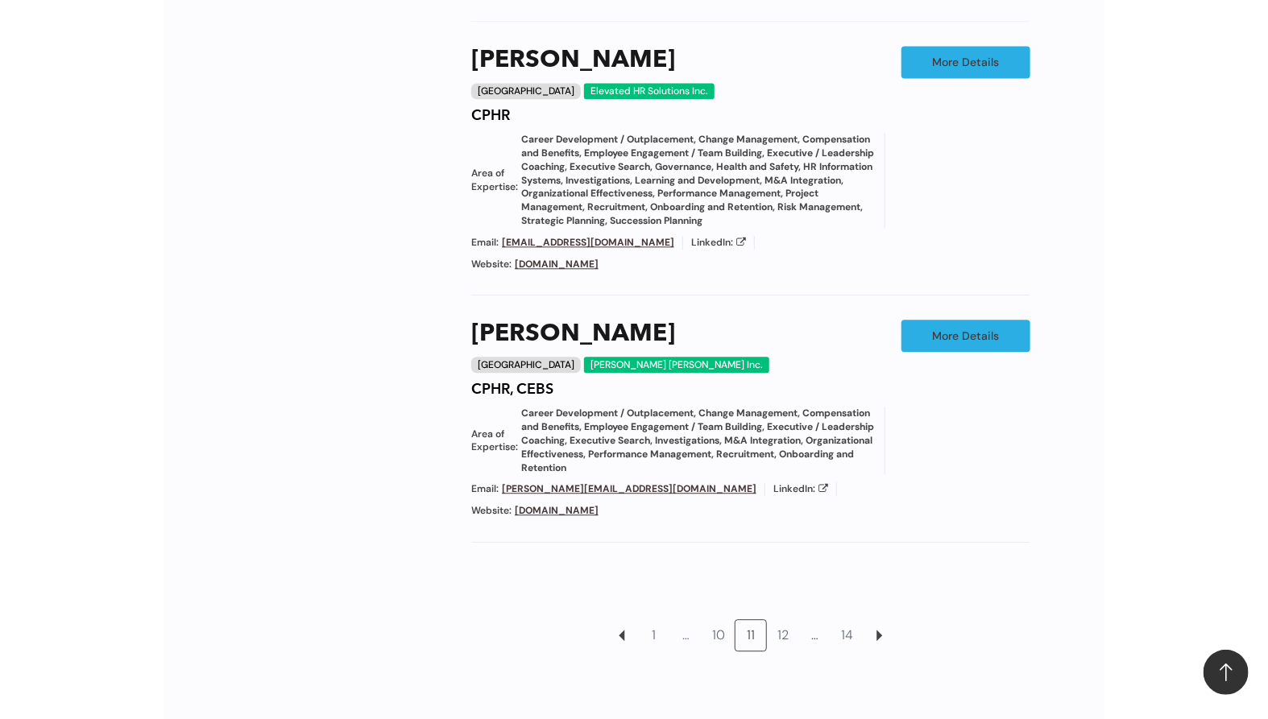
click at [786, 620] on link "12" at bounding box center [782, 635] width 31 height 31
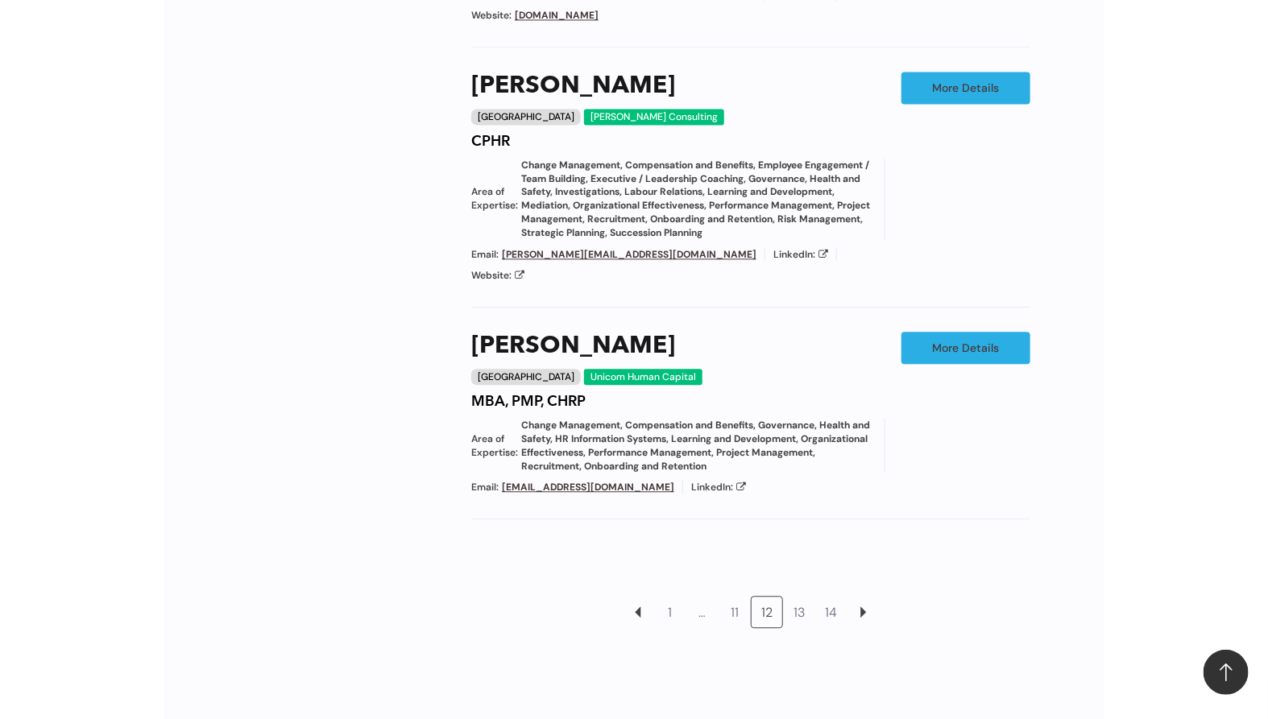
scroll to position [1603, 0]
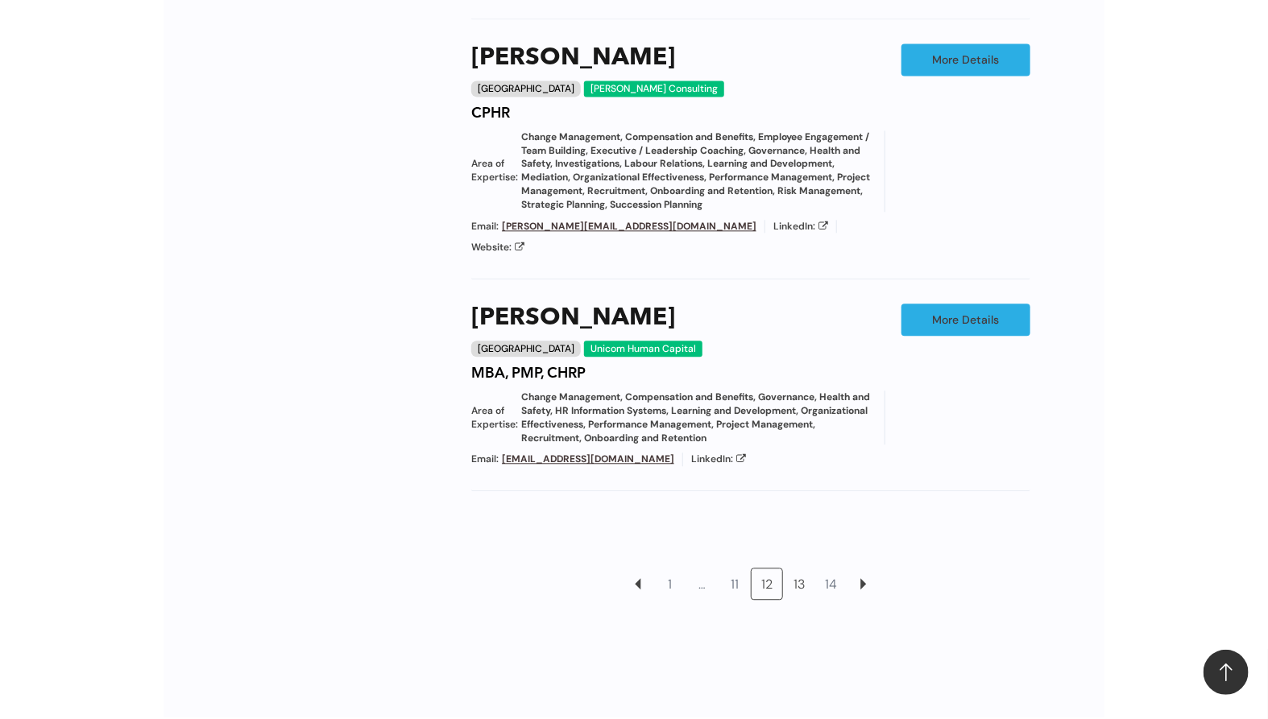
click at [799, 569] on link "13" at bounding box center [799, 584] width 31 height 31
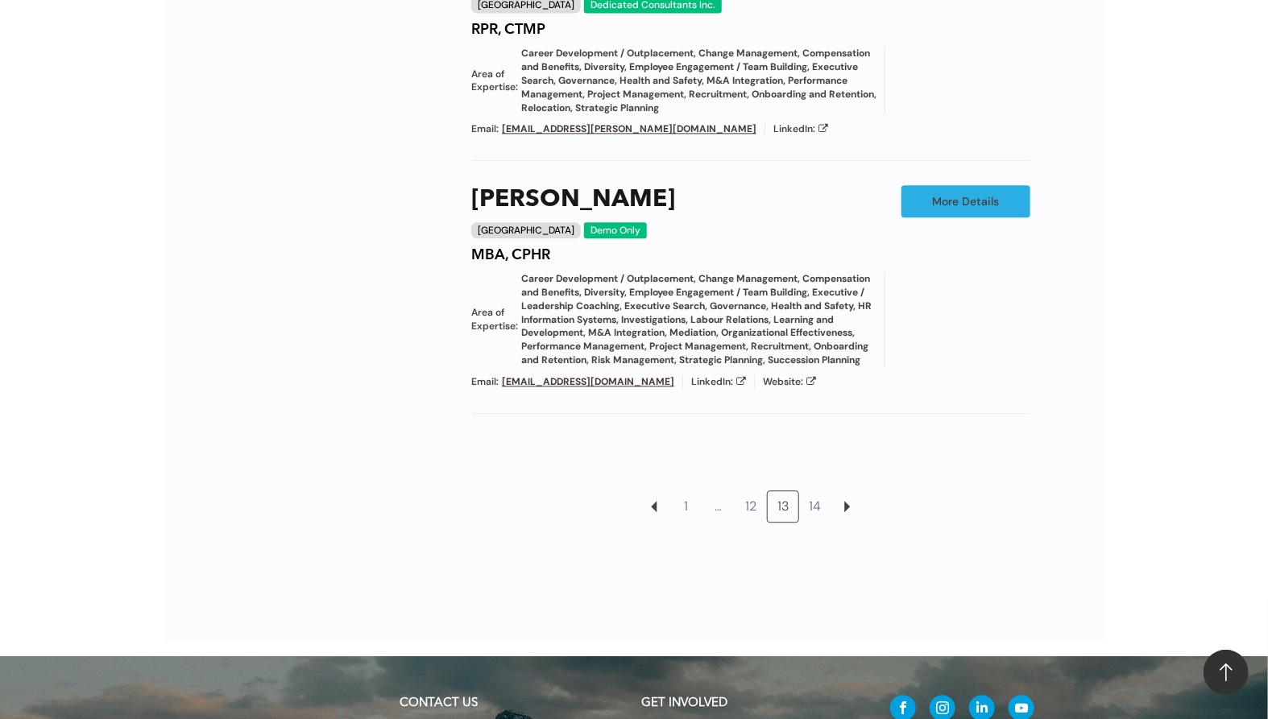
scroll to position [1692, 0]
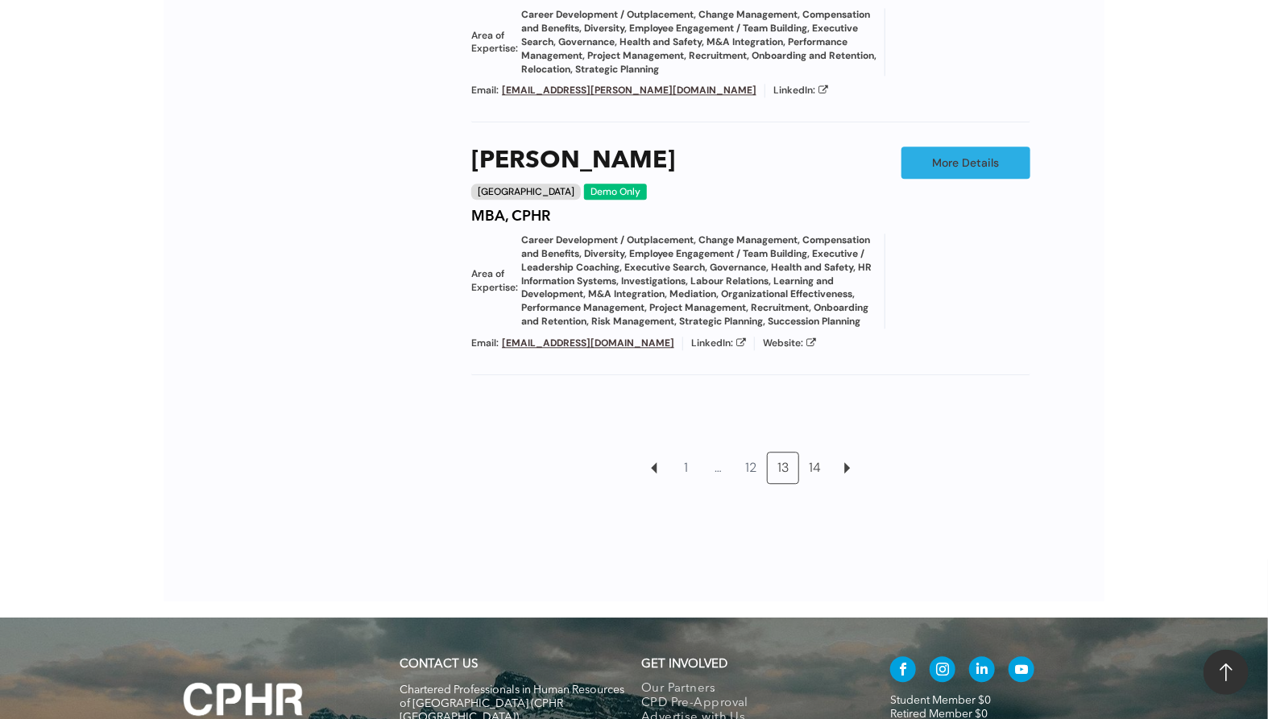
click at [815, 465] on link "14" at bounding box center [815, 468] width 31 height 31
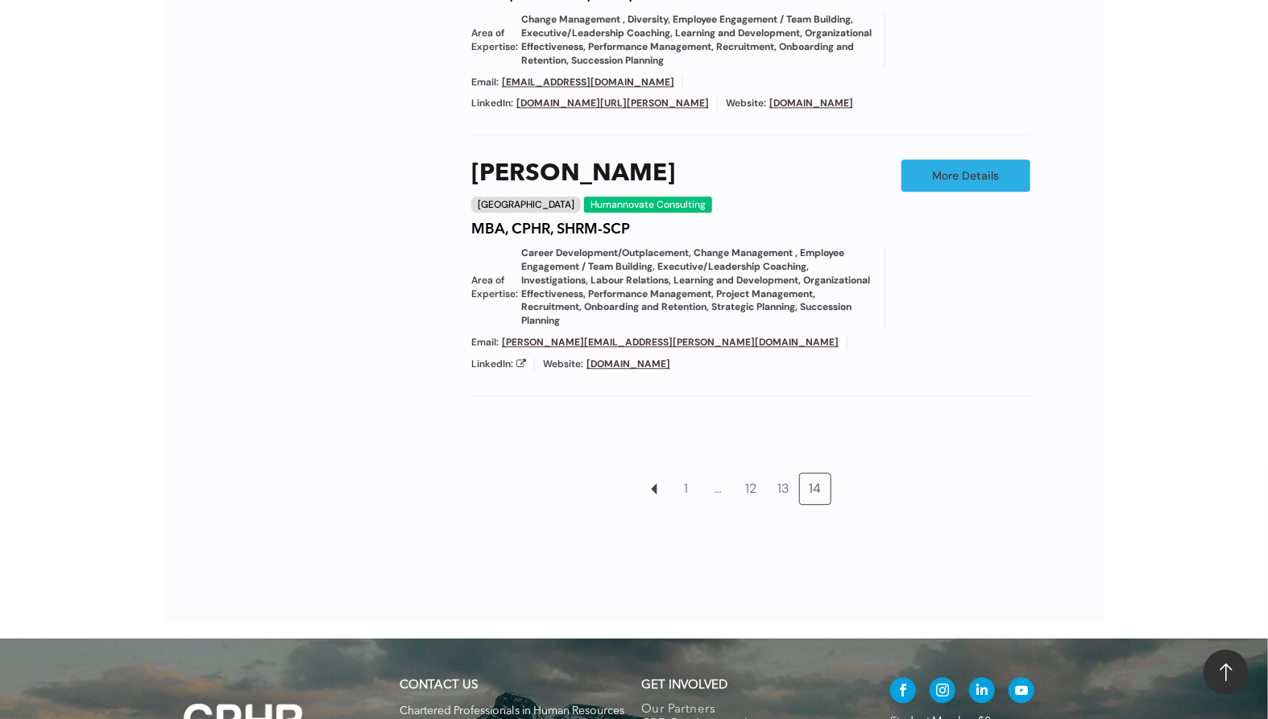
scroll to position [1781, 0]
